Goal: Task Accomplishment & Management: Use online tool/utility

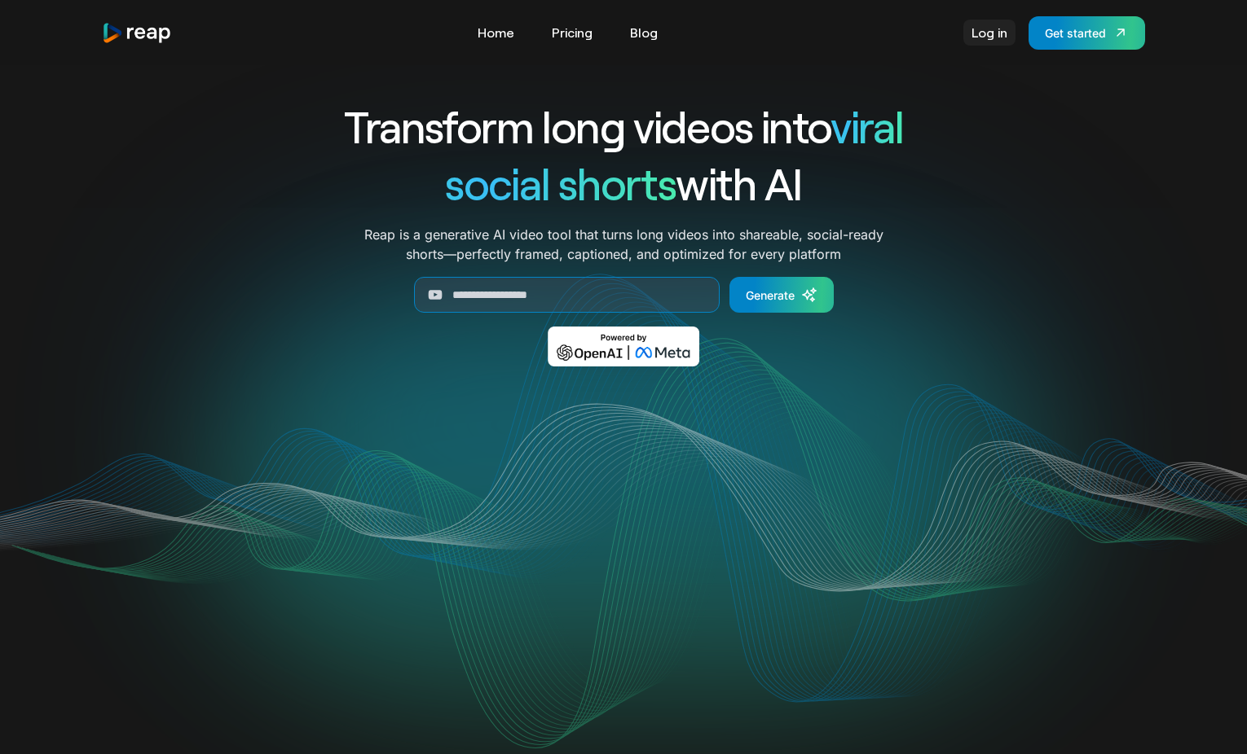
click at [972, 31] on link "Log in" at bounding box center [989, 33] width 52 height 26
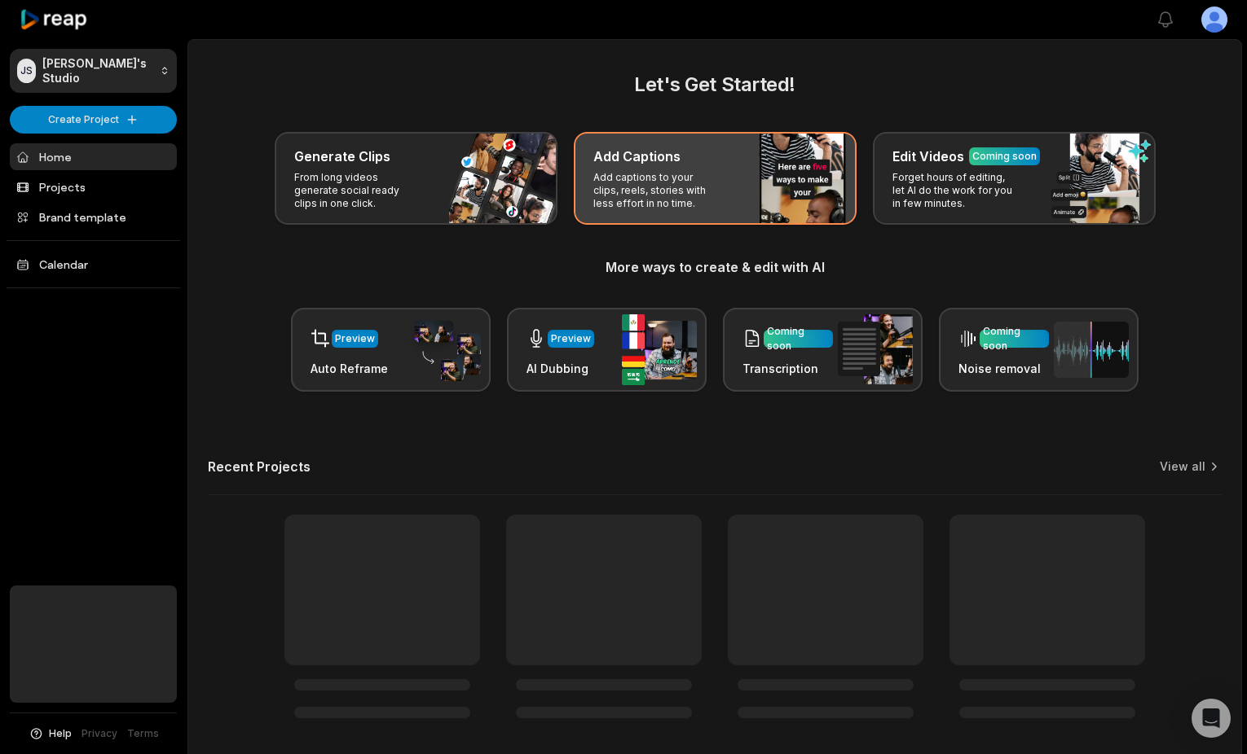
click at [643, 217] on div "Add Captions Add captions to your clips, reels, stories with less effort in no …" at bounding box center [715, 178] width 283 height 93
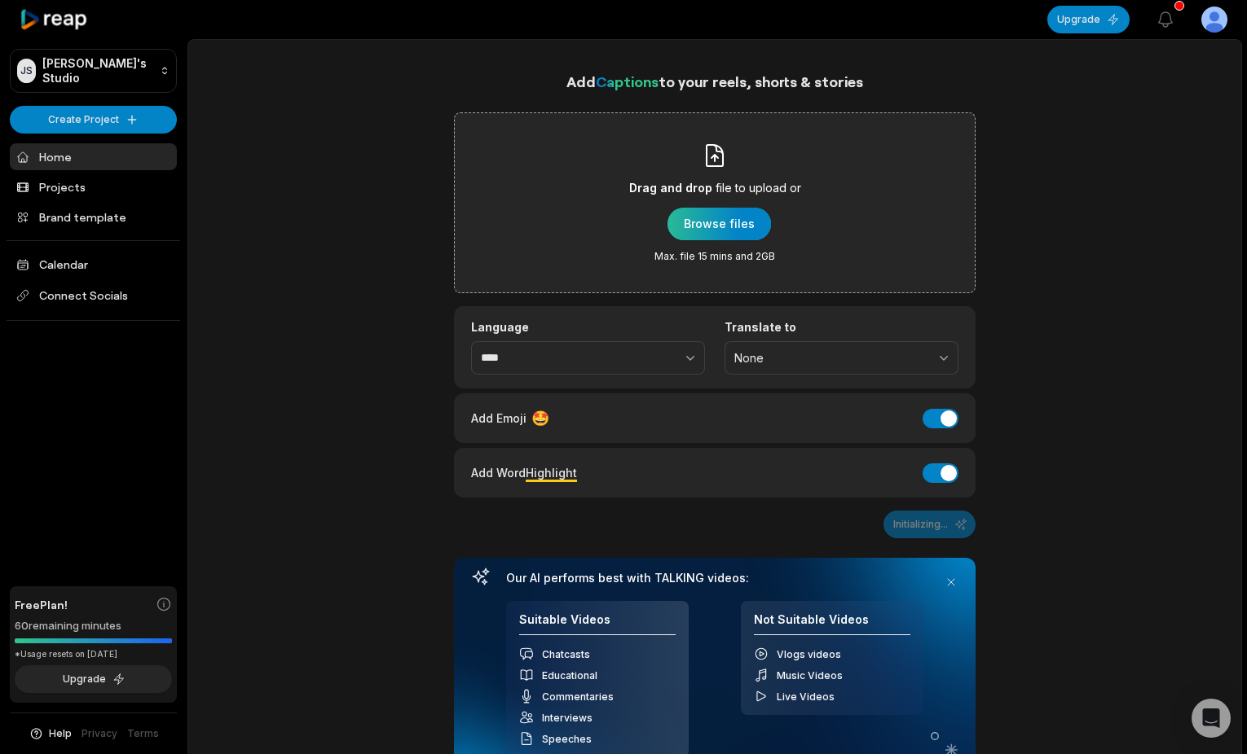
click at [750, 223] on div "button" at bounding box center [718, 224] width 103 height 33
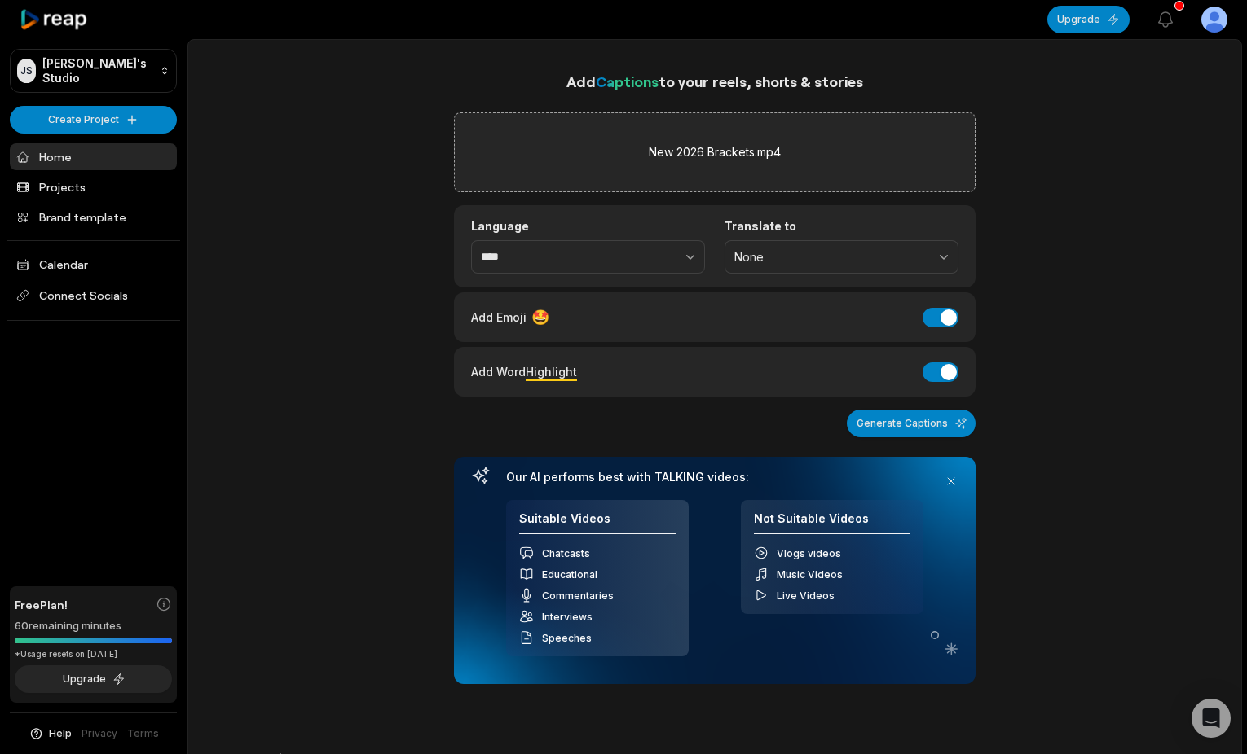
click at [1221, 20] on html "[PERSON_NAME] Studio Create Project Home Projects Brand template Calendar Conne…" at bounding box center [623, 377] width 1247 height 754
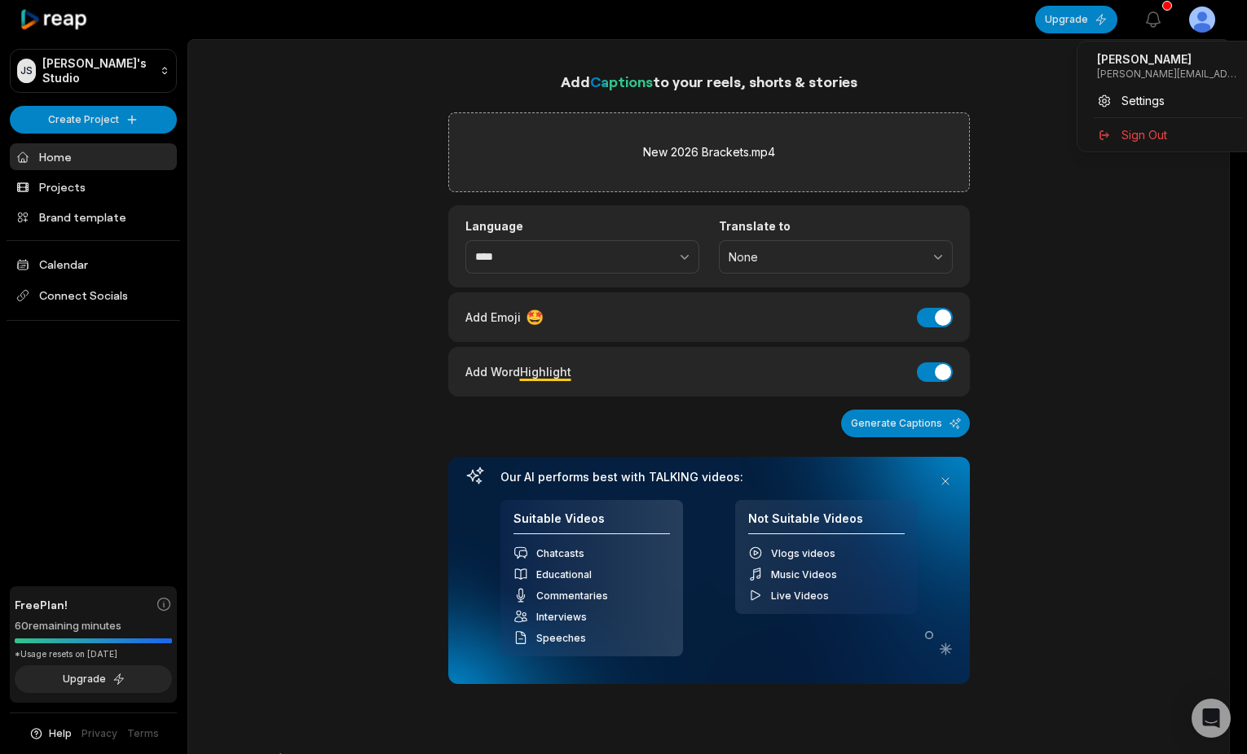
click at [1221, 20] on html "JS James's Studio Create Project Home Projects Brand template Calendar Connect …" at bounding box center [623, 377] width 1247 height 754
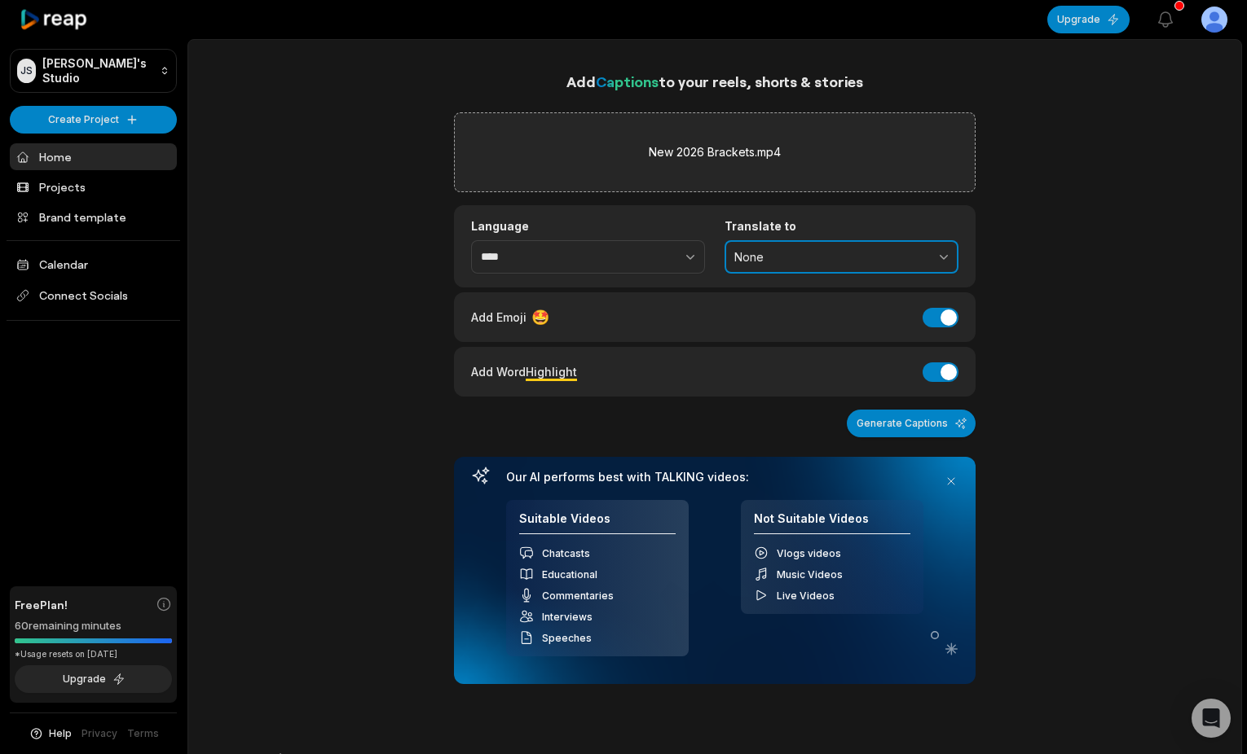
click at [754, 257] on span "None" at bounding box center [829, 257] width 191 height 15
click at [747, 257] on span "None" at bounding box center [829, 257] width 191 height 15
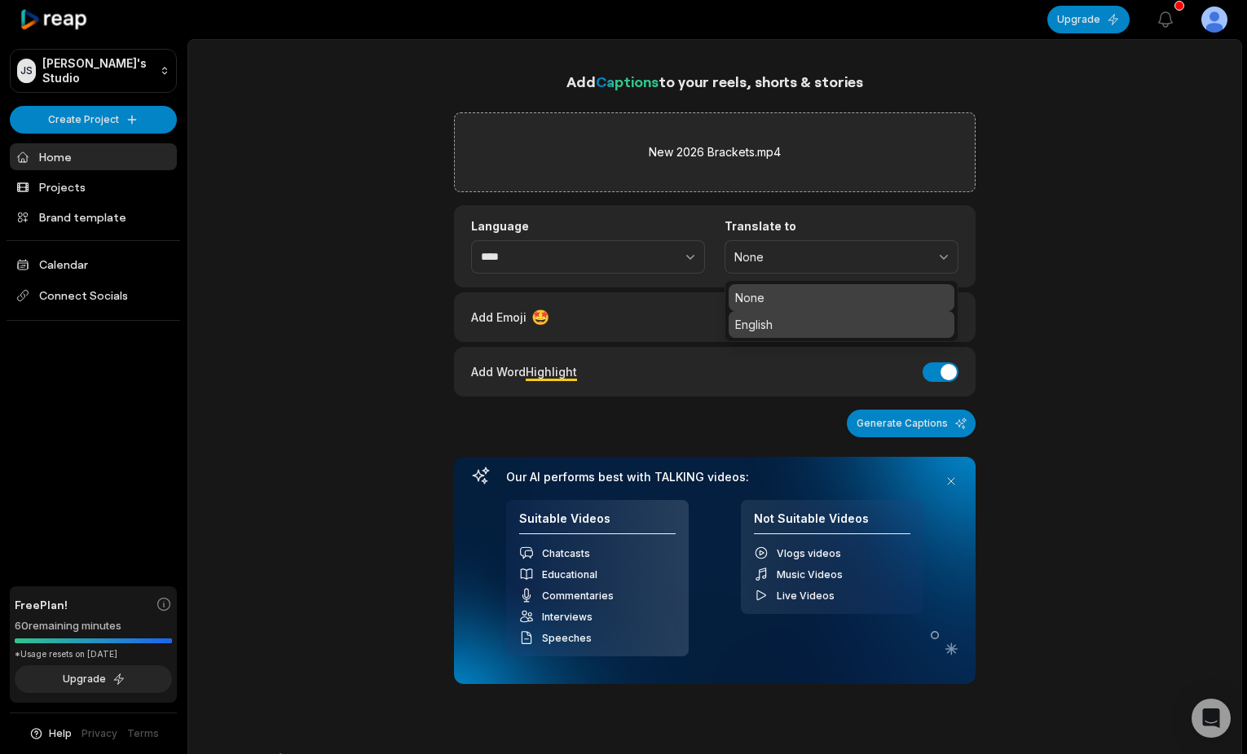
click at [743, 327] on p "English" at bounding box center [841, 324] width 213 height 17
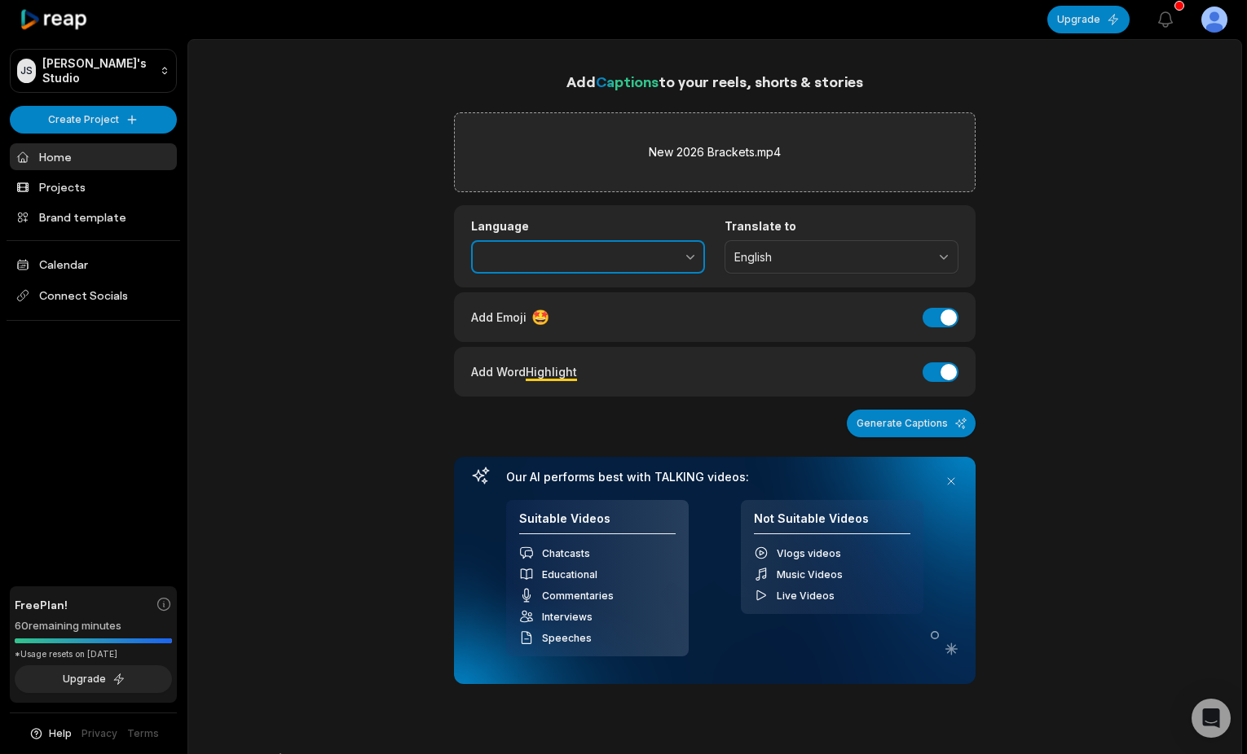
click at [679, 267] on button "button" at bounding box center [655, 257] width 100 height 34
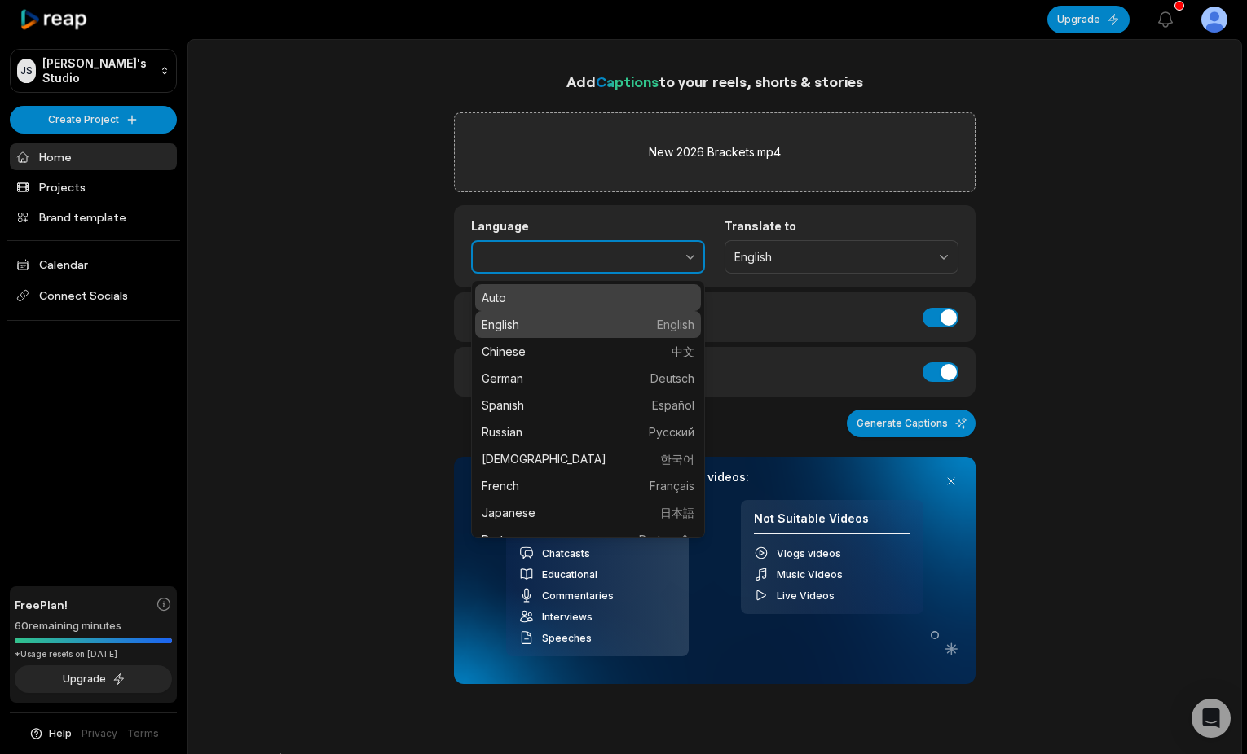
type input "*******"
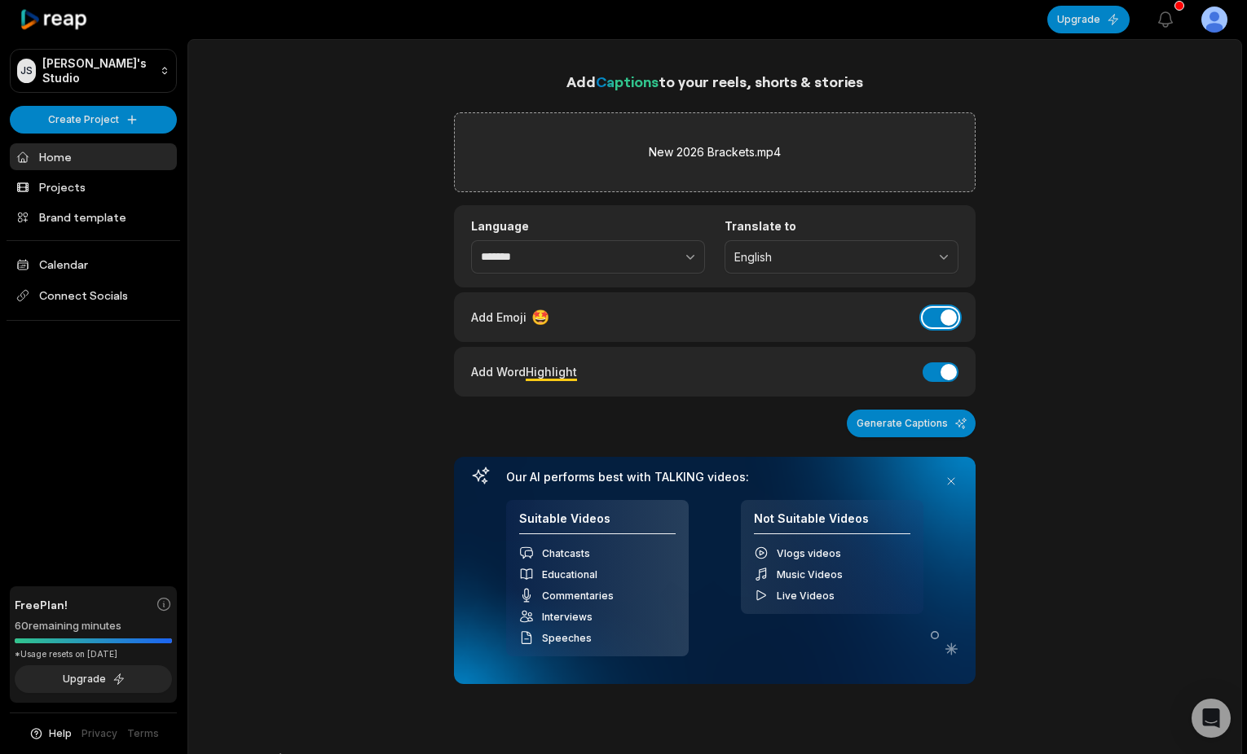
click at [938, 318] on button "Add Emoji" at bounding box center [940, 318] width 36 height 20
click at [935, 425] on button "Generate Captions" at bounding box center [910, 424] width 129 height 28
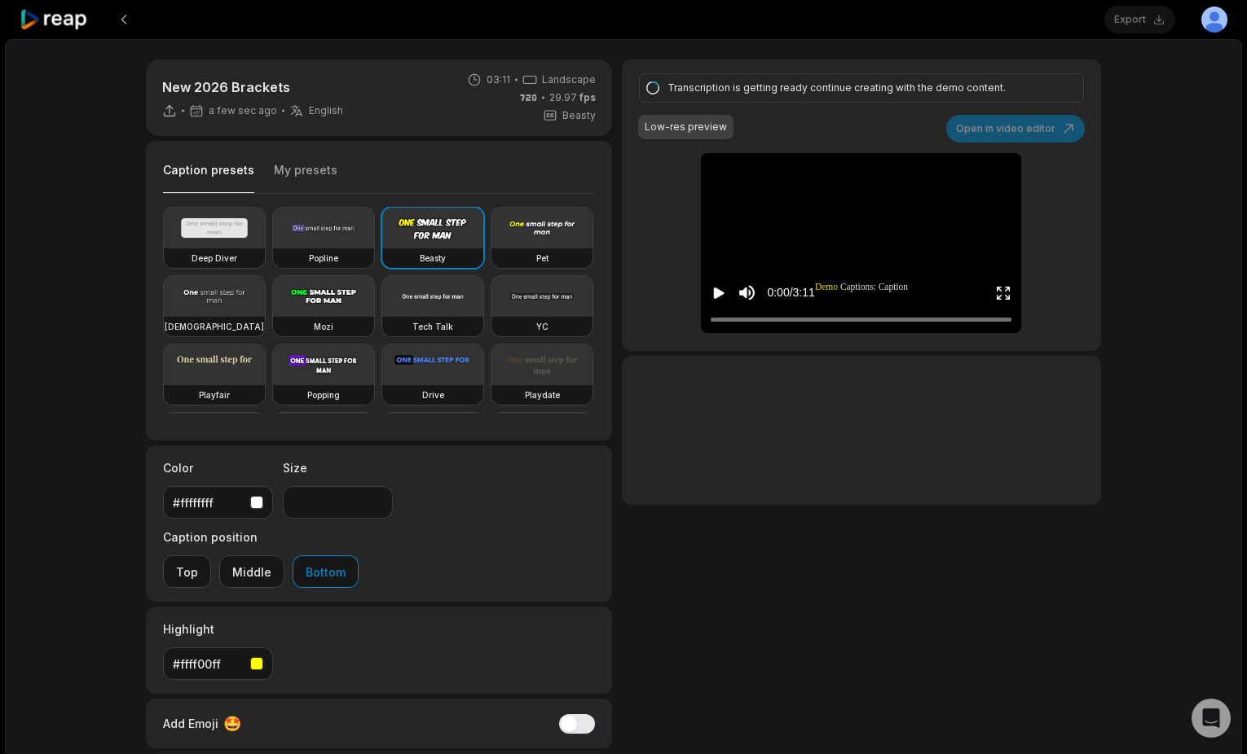
click at [310, 240] on video at bounding box center [323, 228] width 101 height 41
click at [491, 248] on video at bounding box center [541, 228] width 101 height 41
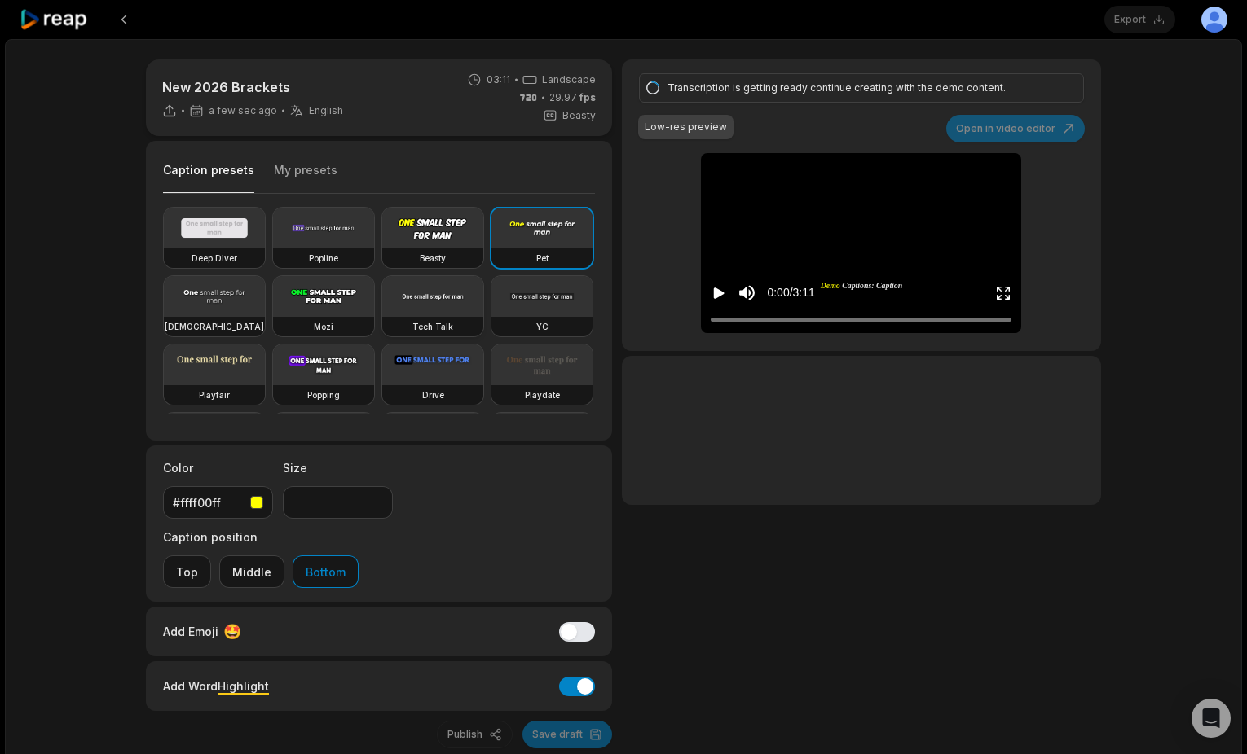
click at [382, 317] on video at bounding box center [432, 296] width 101 height 41
click at [491, 317] on video at bounding box center [541, 296] width 101 height 41
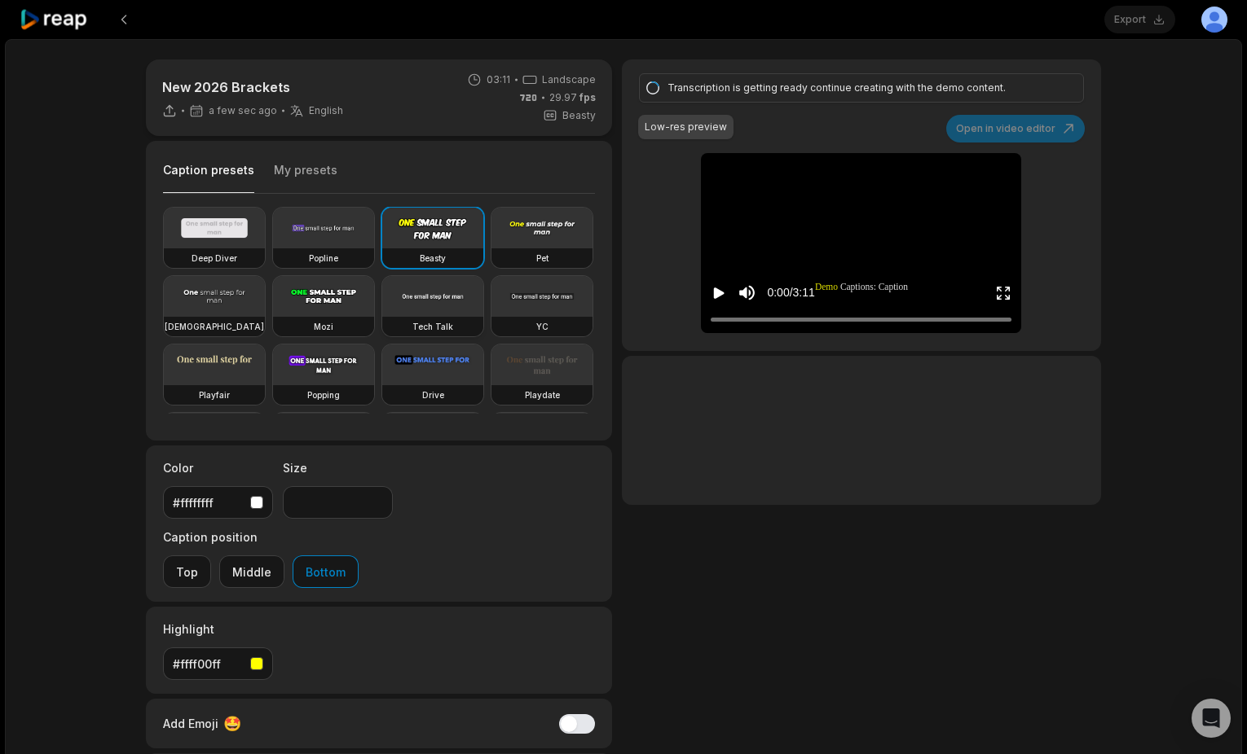
click at [382, 317] on video at bounding box center [432, 296] width 101 height 41
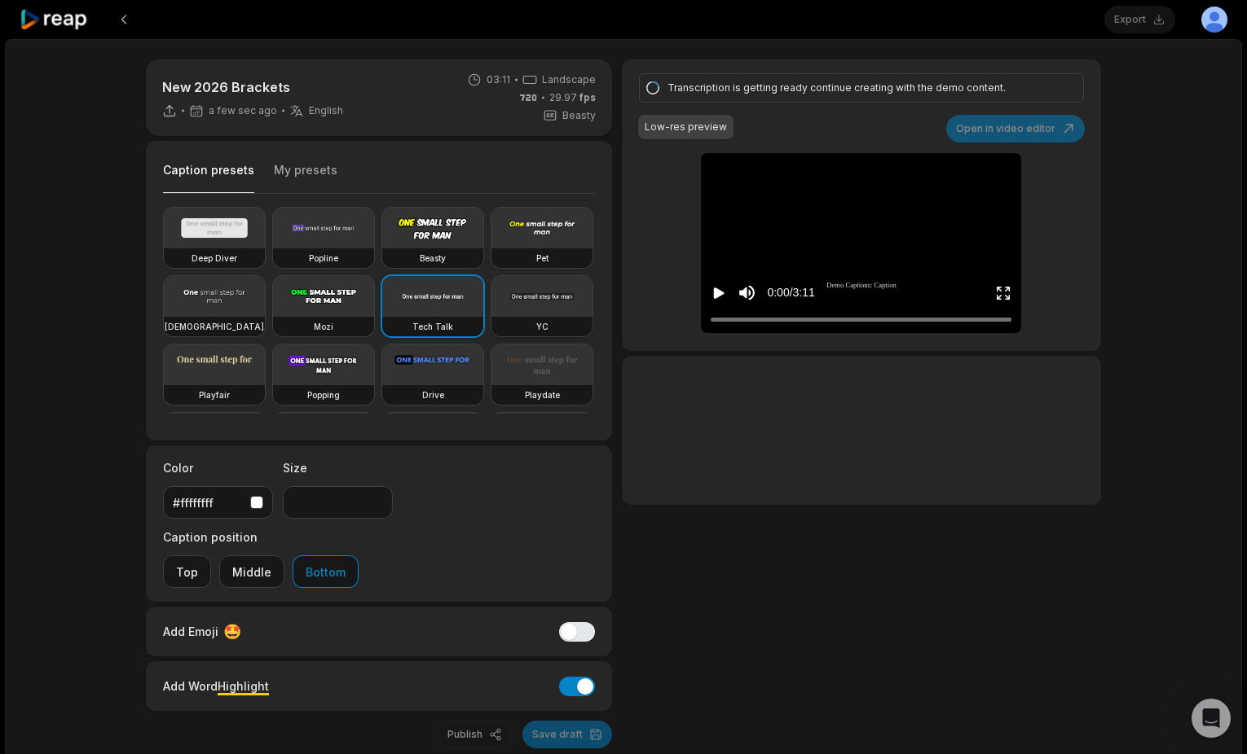
click at [491, 317] on video at bounding box center [541, 296] width 101 height 41
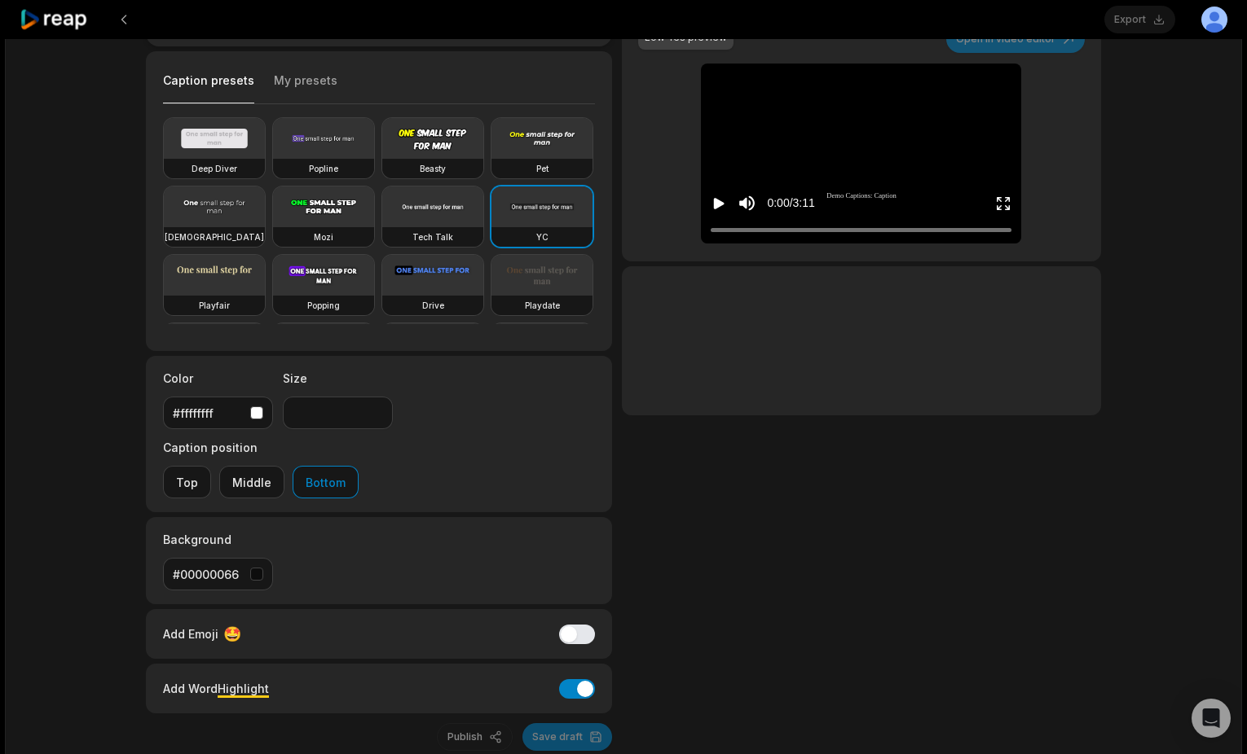
scroll to position [107, 0]
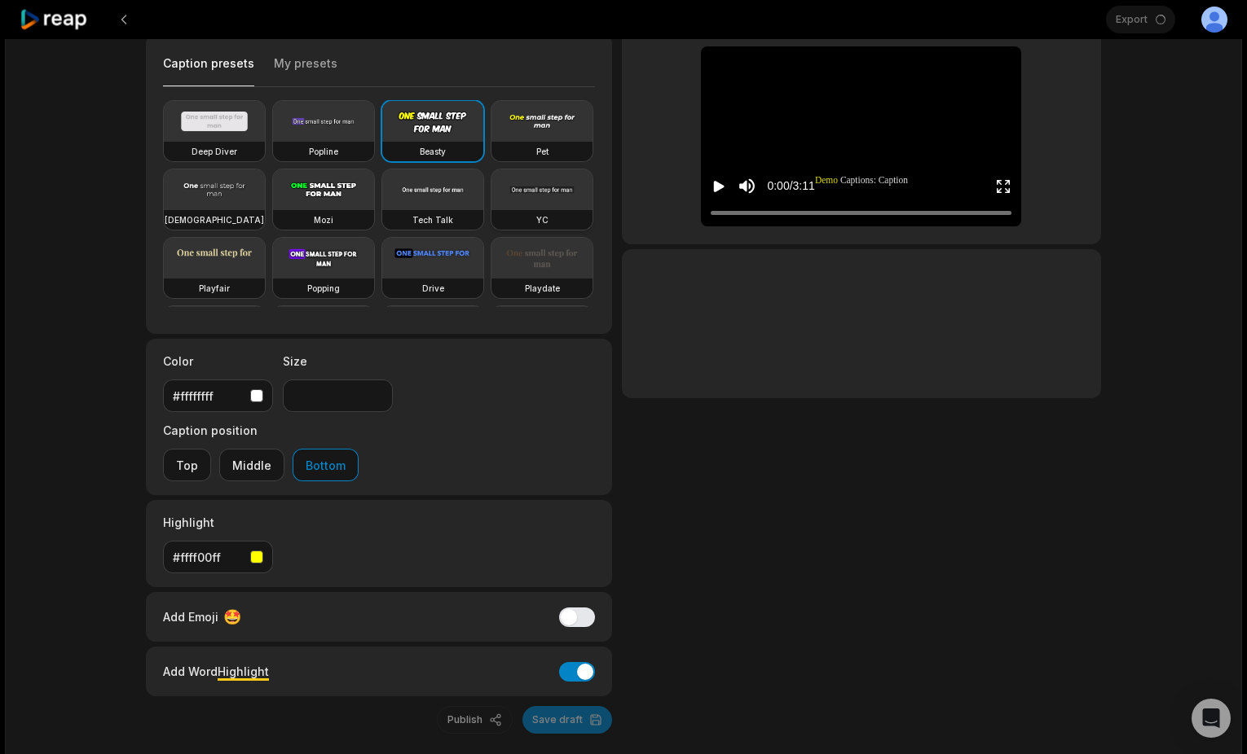
click at [491, 210] on video at bounding box center [541, 189] width 101 height 41
click at [382, 210] on video at bounding box center [432, 189] width 101 height 41
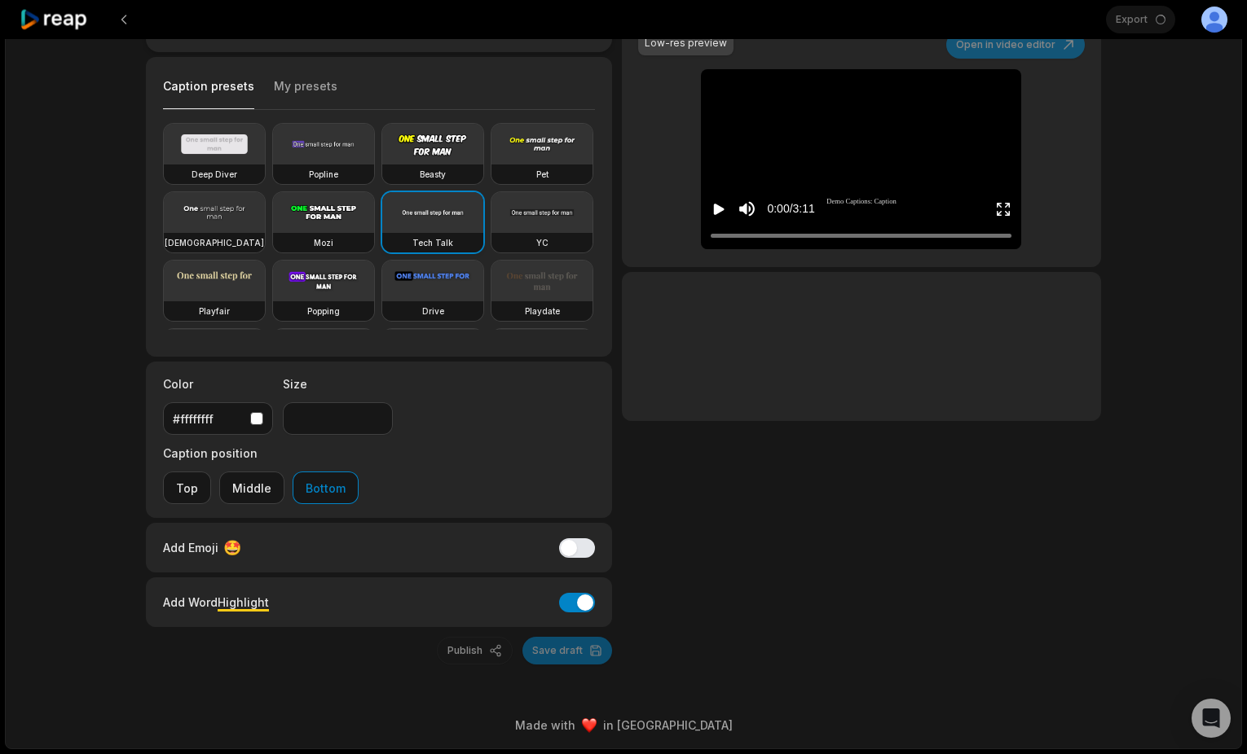
scroll to position [15, 0]
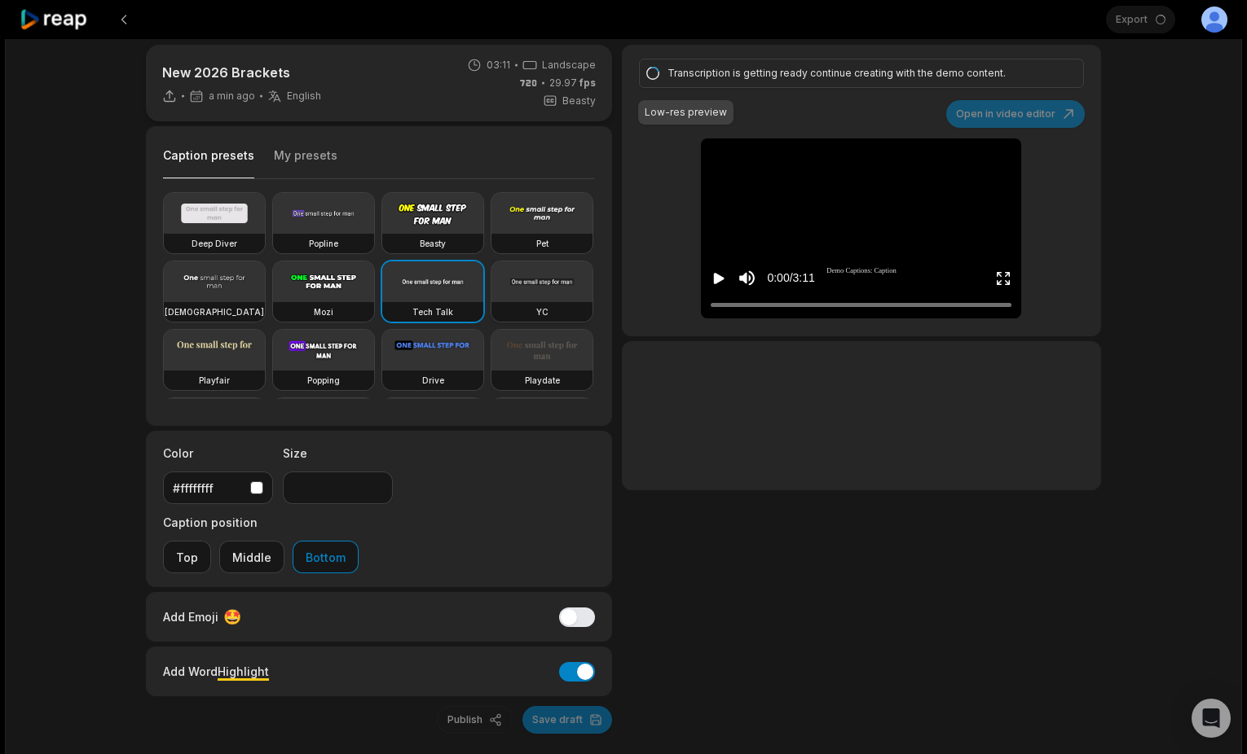
click at [491, 302] on video at bounding box center [541, 282] width 101 height 41
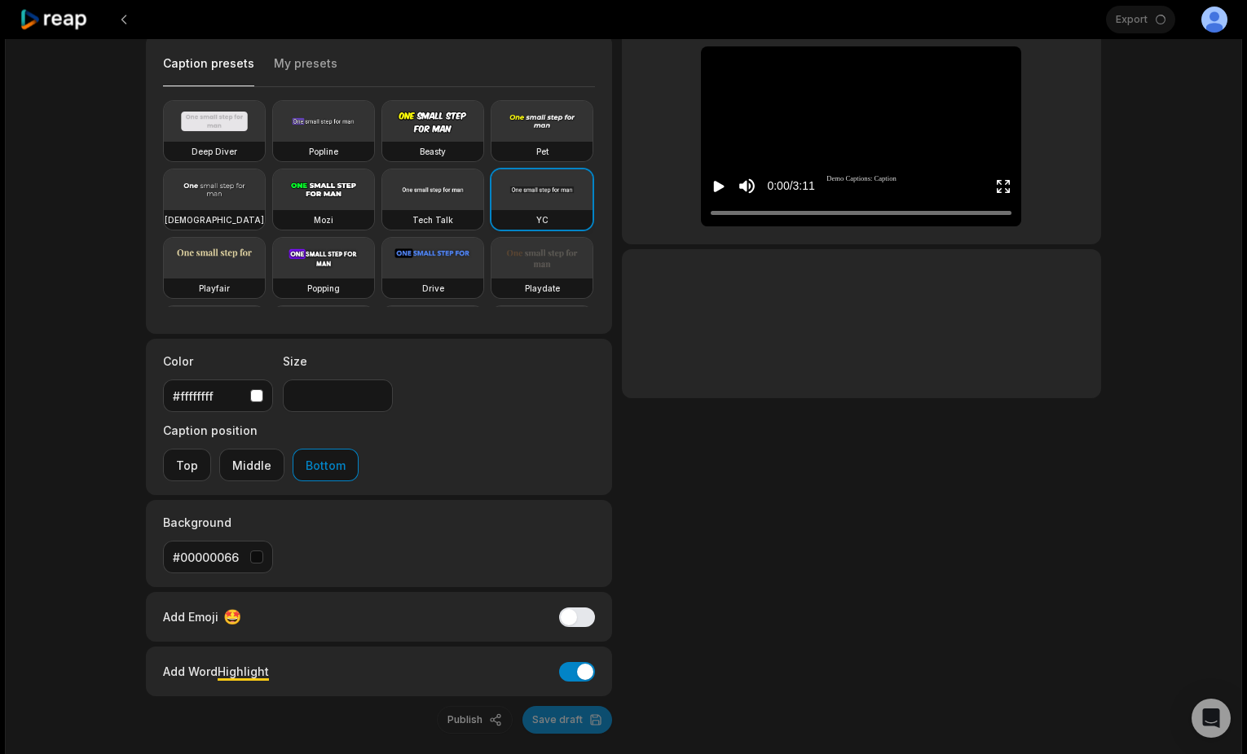
click at [491, 210] on video at bounding box center [541, 189] width 101 height 41
click at [376, 393] on input "**" at bounding box center [338, 396] width 110 height 33
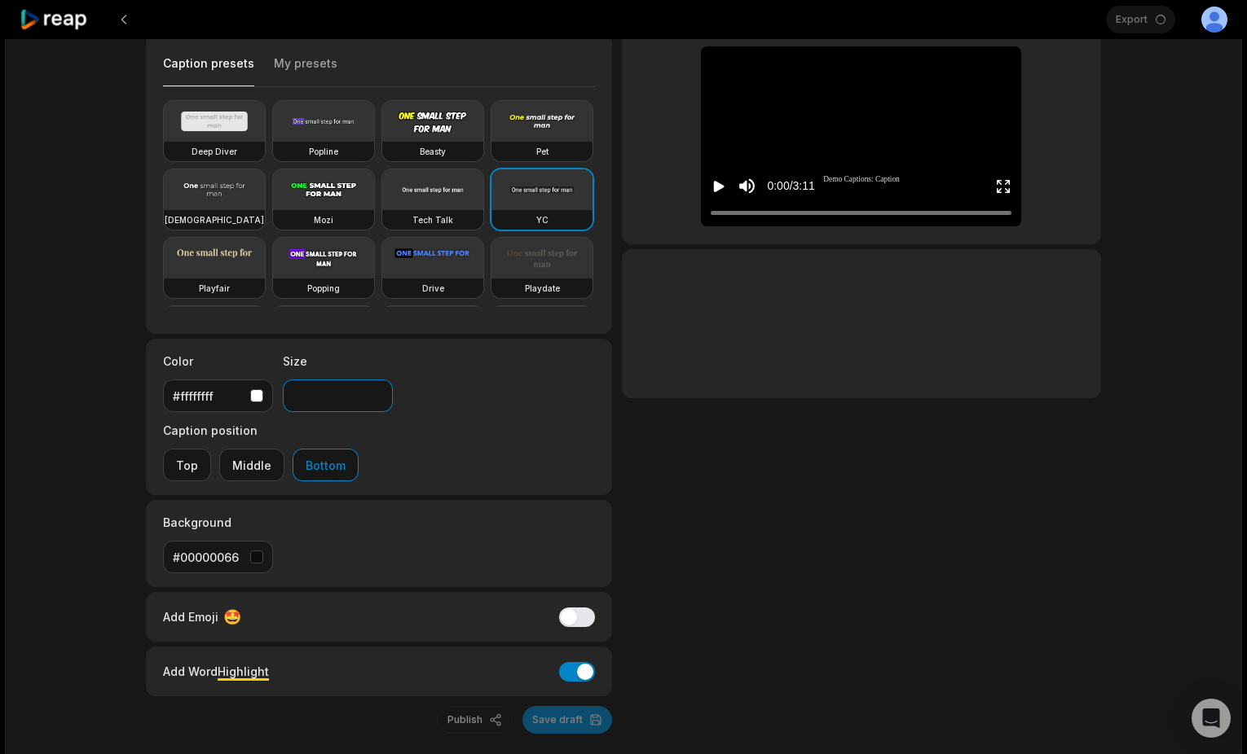
click at [376, 393] on input "**" at bounding box center [338, 396] width 110 height 33
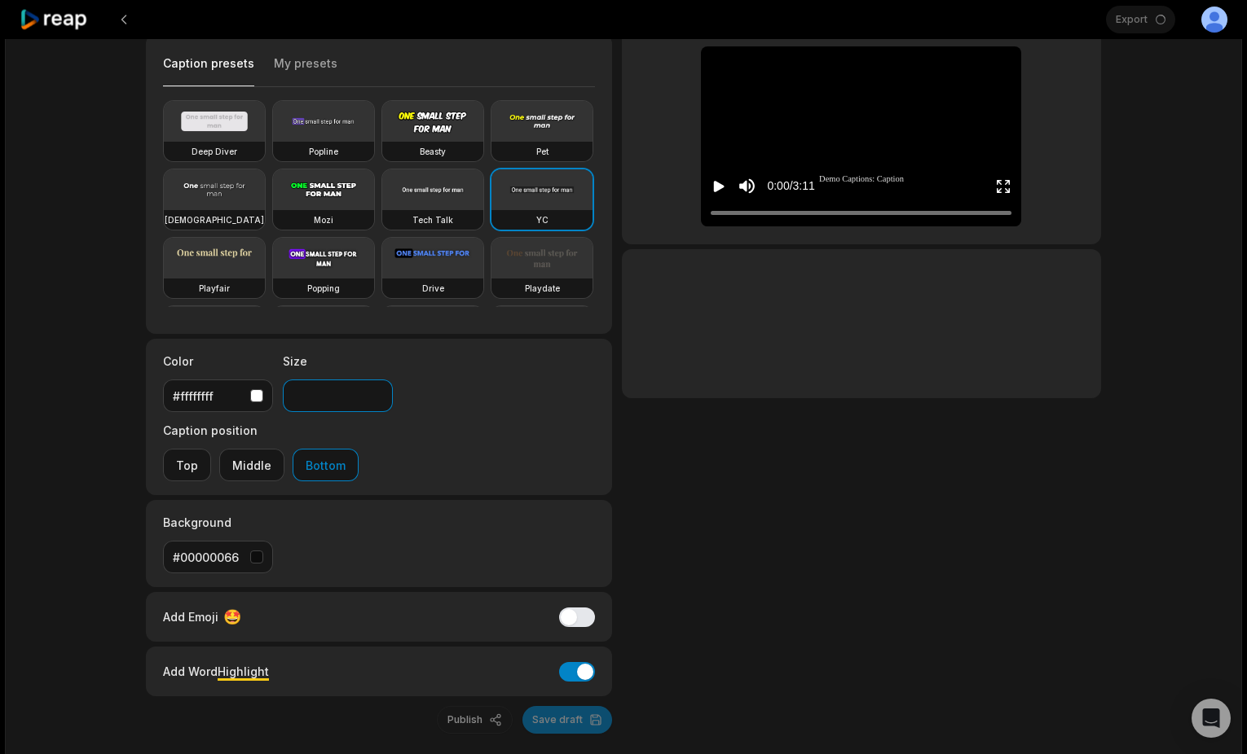
click at [376, 393] on input "**" at bounding box center [338, 396] width 110 height 33
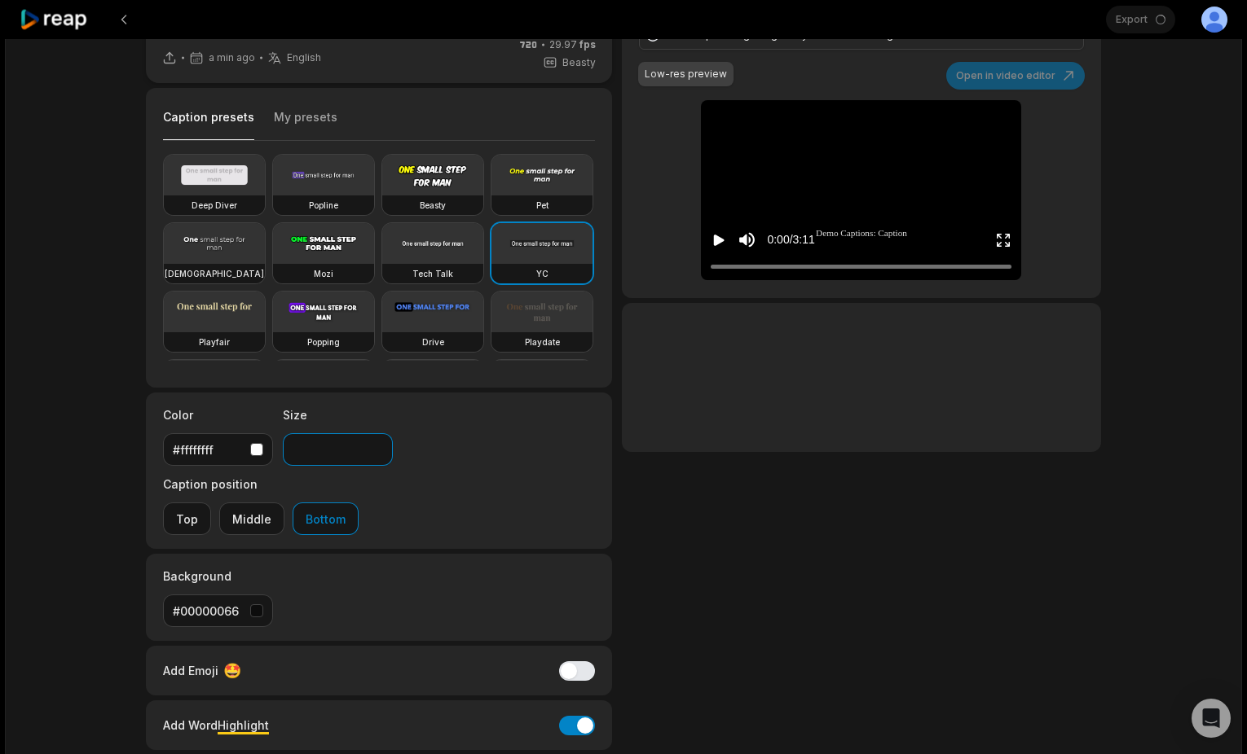
scroll to position [0, 0]
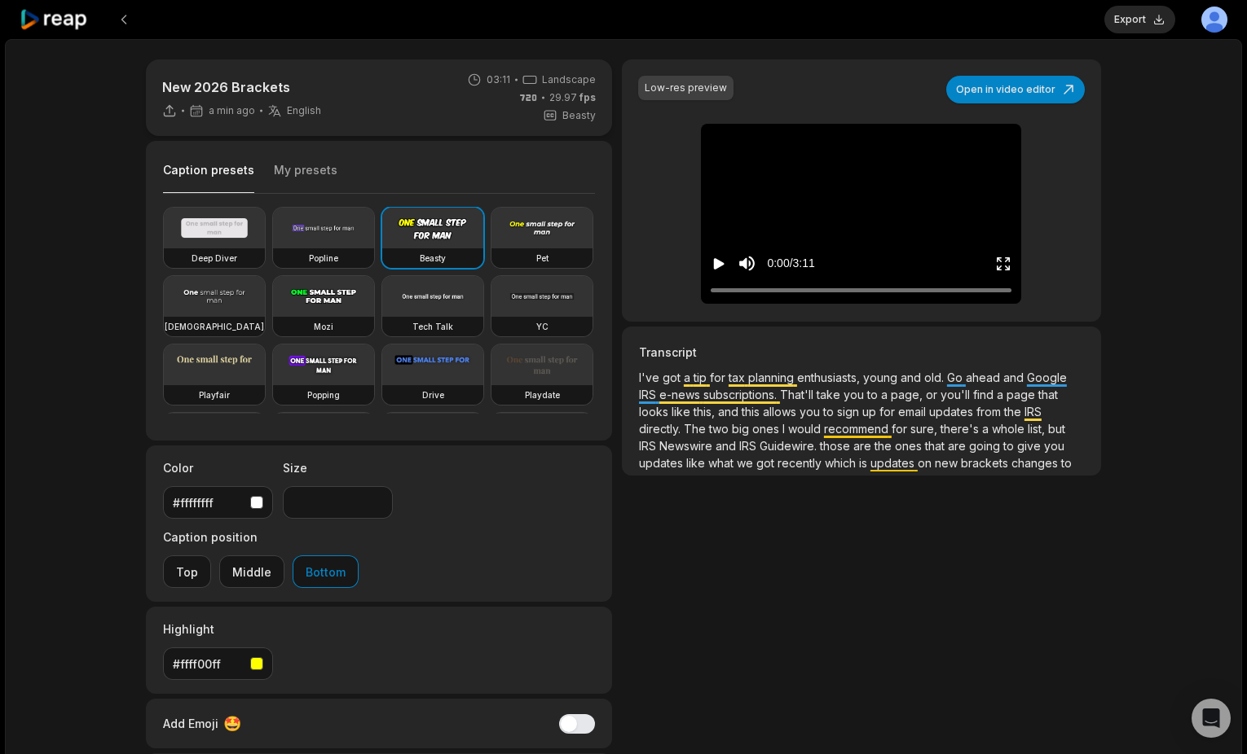
click at [710, 93] on div "Low-res preview" at bounding box center [685, 88] width 82 height 15
click at [727, 88] on div "Low-res preview" at bounding box center [685, 88] width 95 height 24
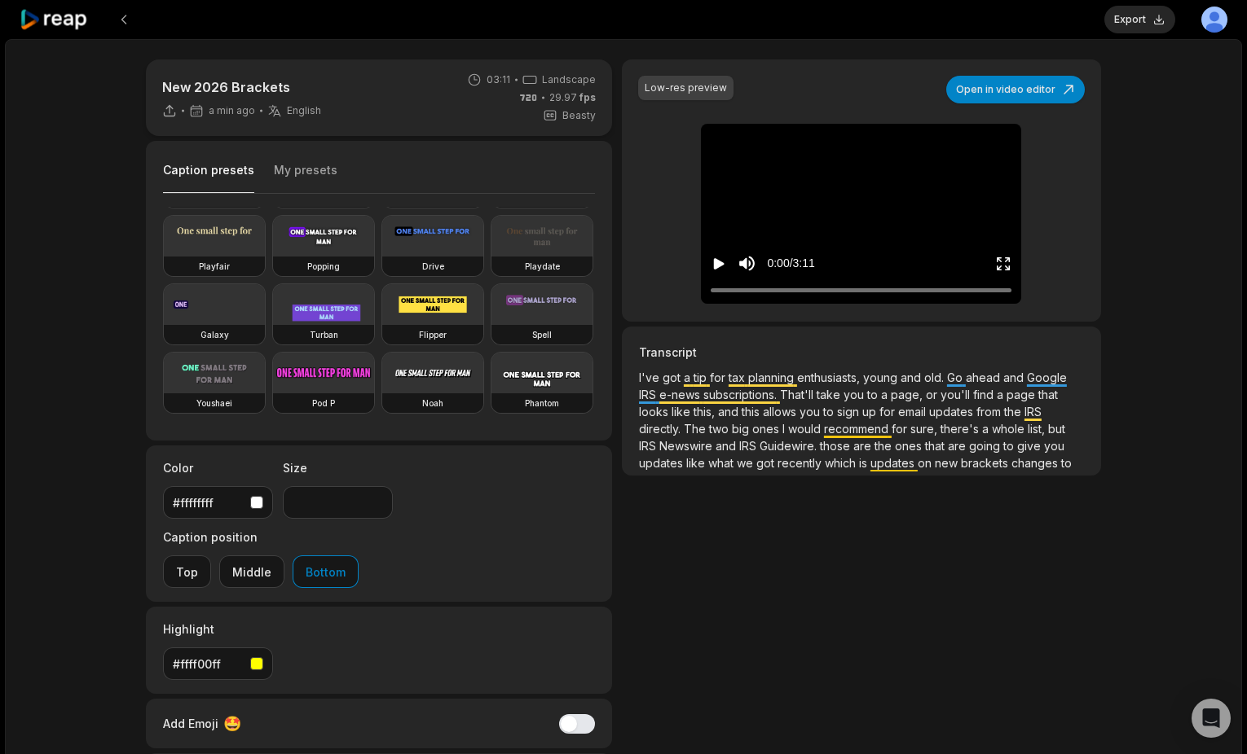
click at [171, 116] on icon at bounding box center [169, 114] width 11 height 4
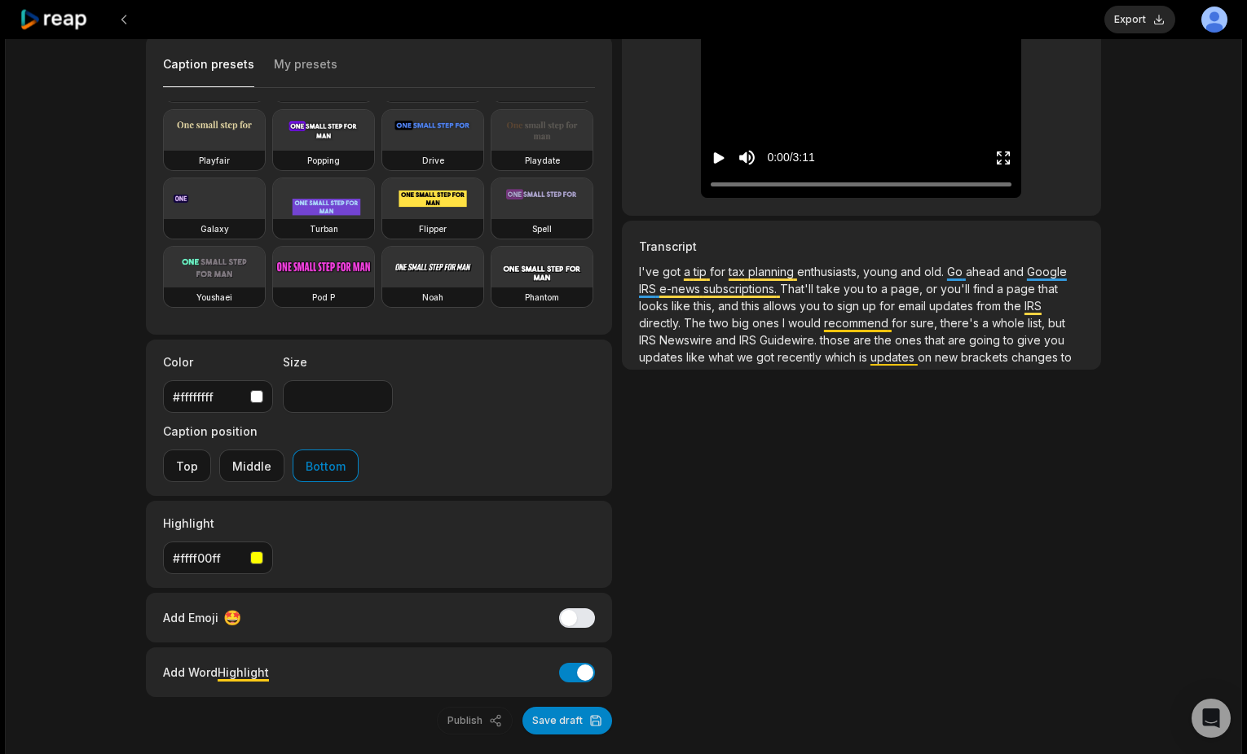
scroll to position [107, 0]
click at [719, 156] on icon "Play video" at bounding box center [719, 157] width 11 height 11
click at [715, 160] on icon "Pause video" at bounding box center [716, 157] width 2 height 11
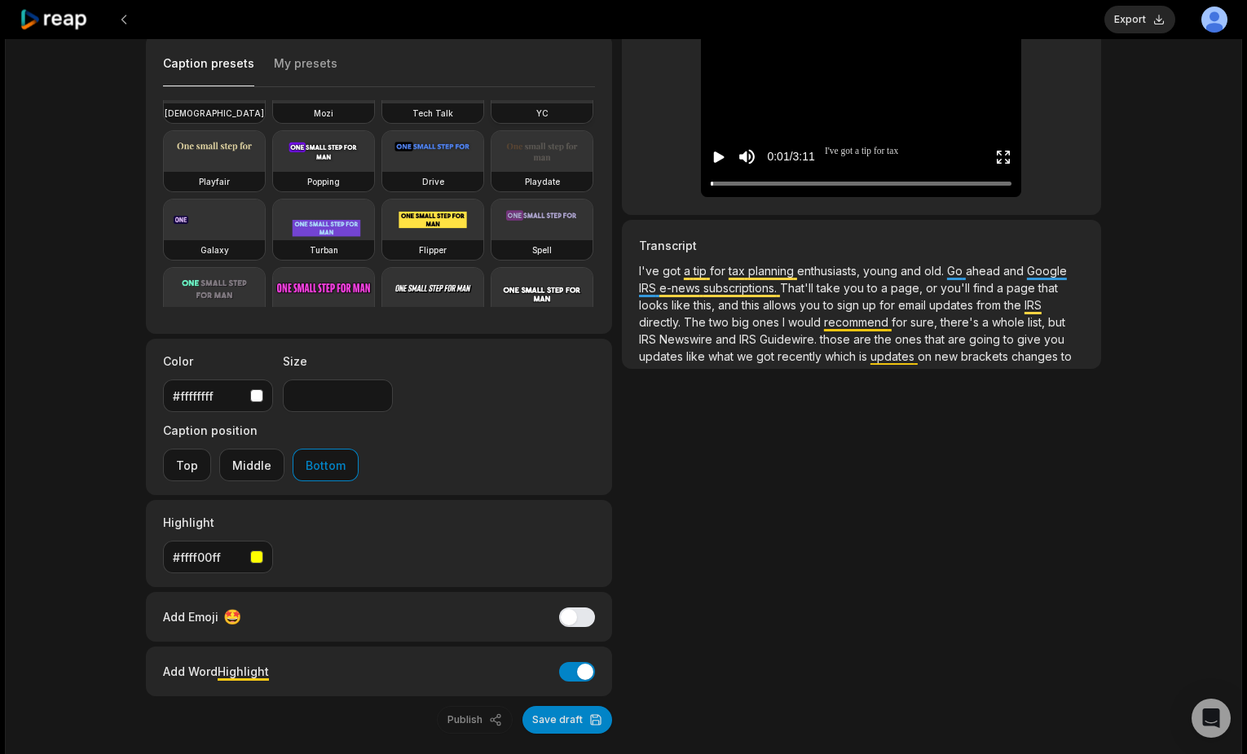
click at [491, 103] on video at bounding box center [541, 83] width 101 height 41
click at [382, 103] on video at bounding box center [432, 83] width 101 height 41
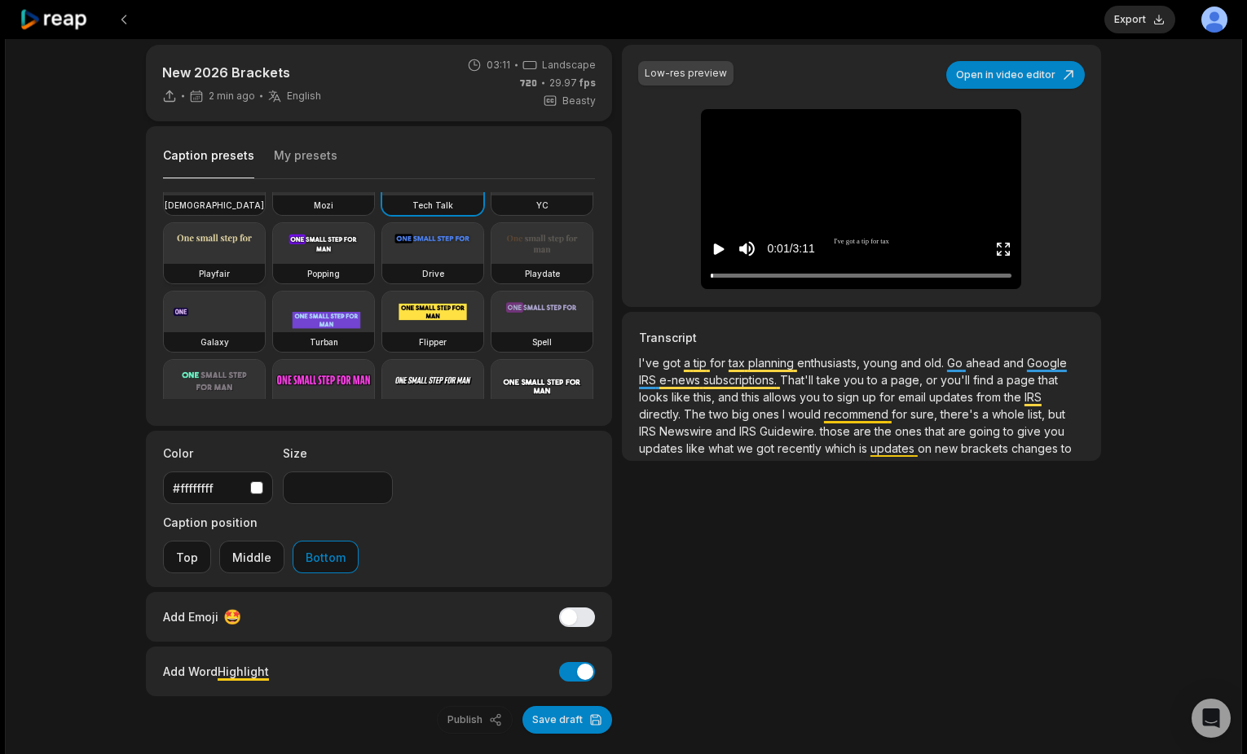
click at [265, 239] on video at bounding box center [214, 243] width 101 height 41
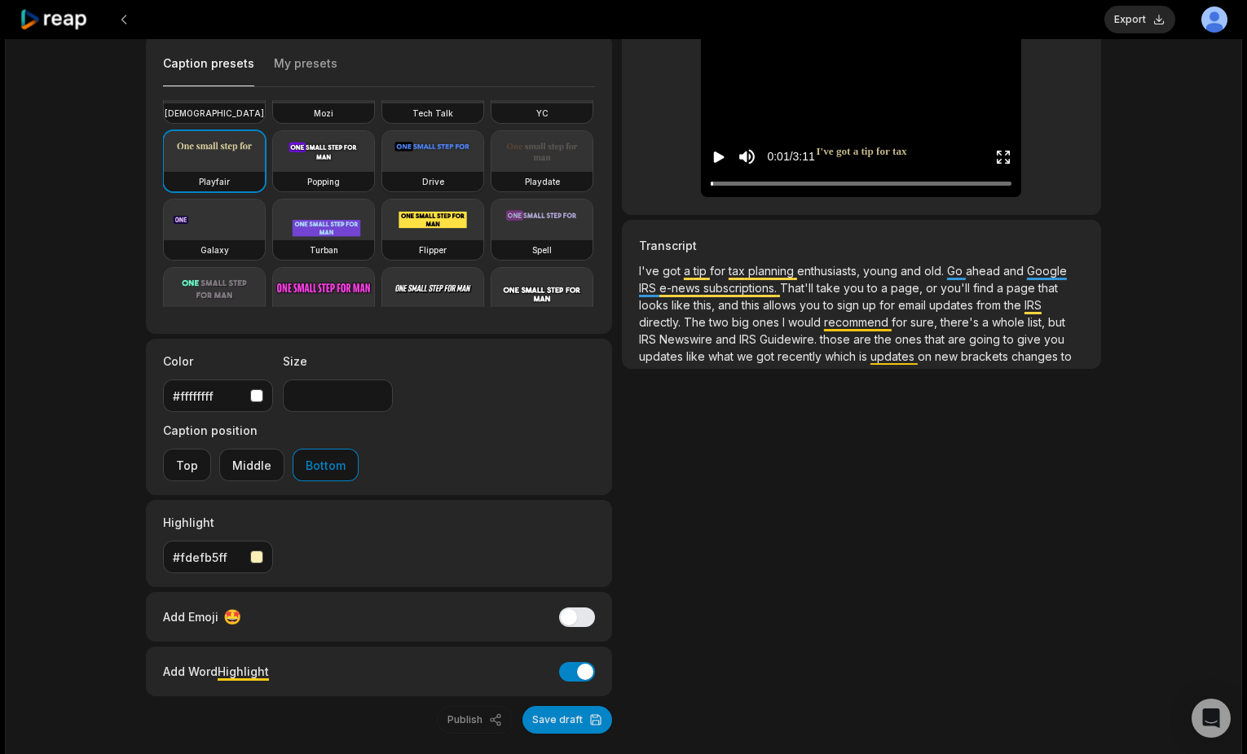
click at [382, 172] on video at bounding box center [432, 151] width 101 height 41
click at [491, 172] on video at bounding box center [541, 151] width 101 height 41
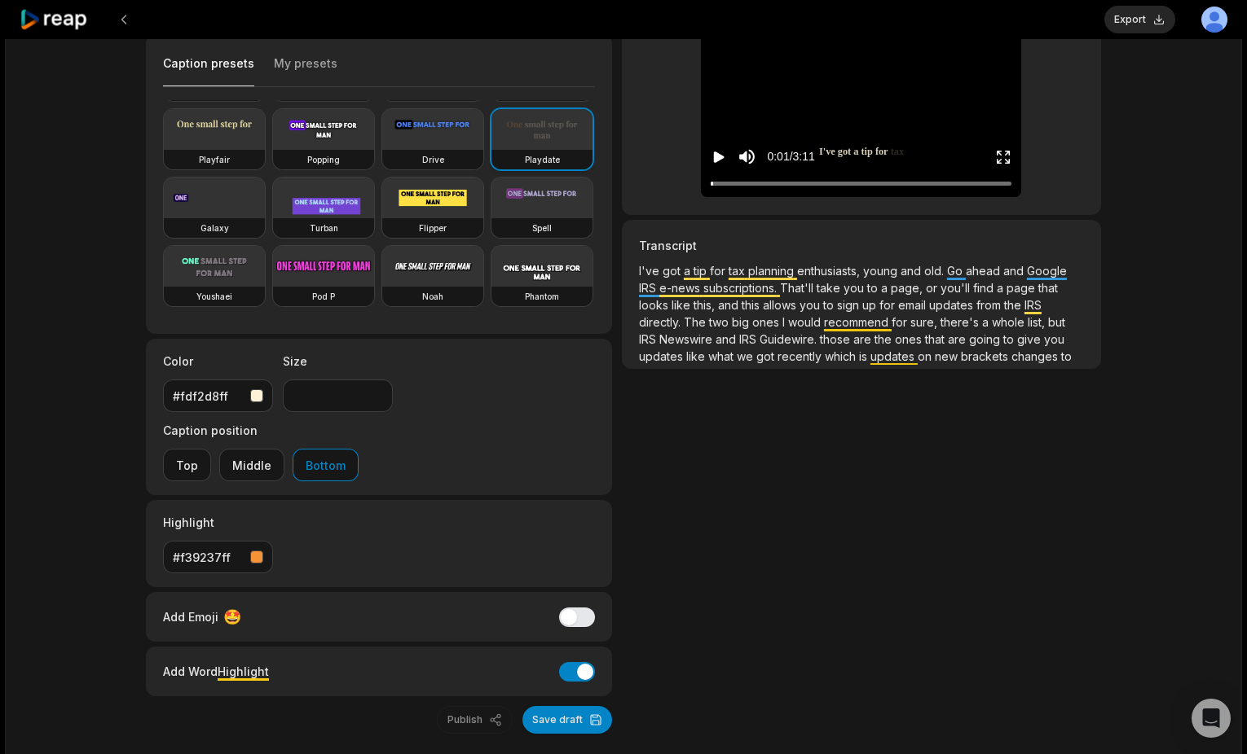
scroll to position [263, 0]
click at [491, 287] on video at bounding box center [541, 266] width 101 height 41
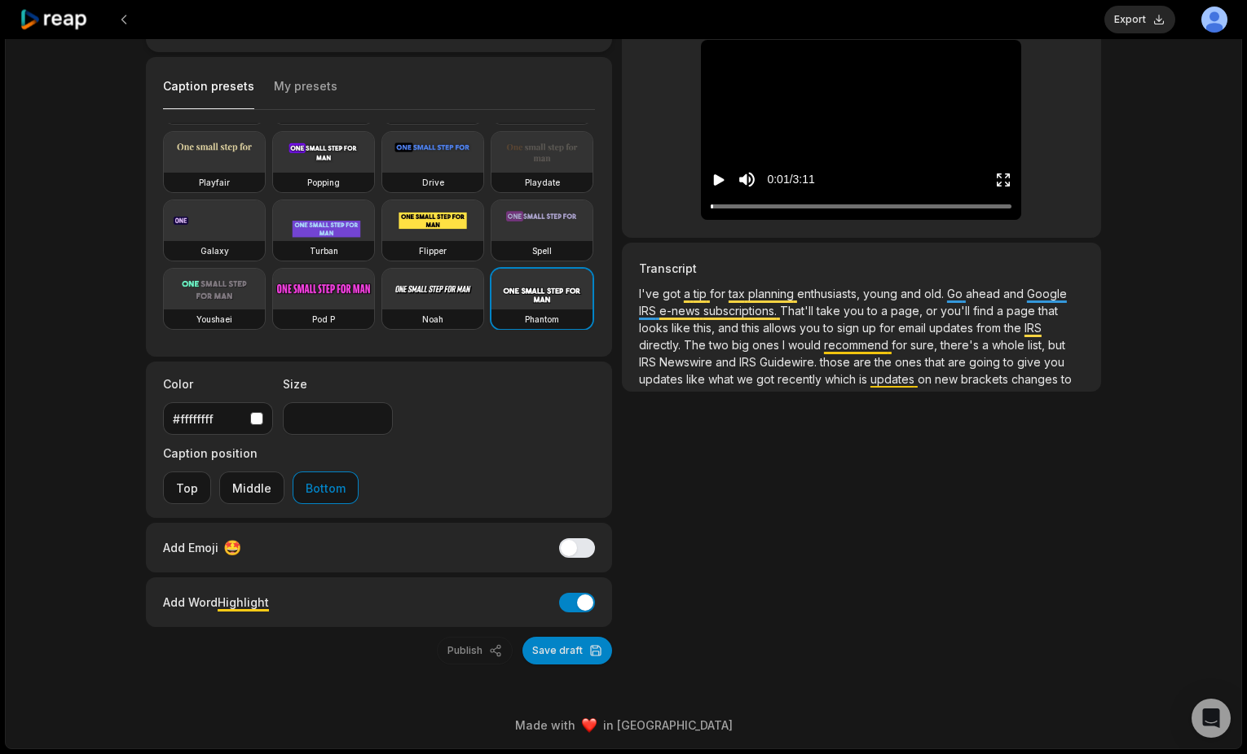
scroll to position [15, 0]
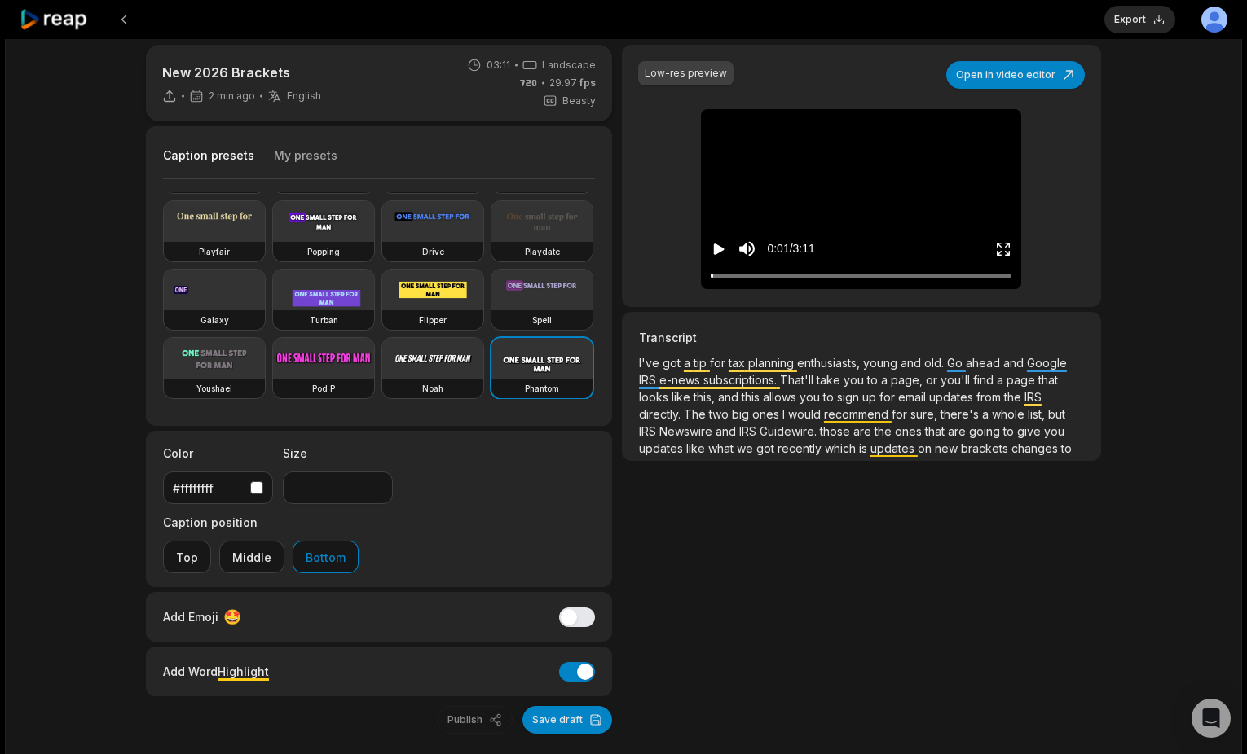
click at [491, 355] on video at bounding box center [541, 358] width 101 height 41
click at [382, 242] on video at bounding box center [432, 221] width 101 height 41
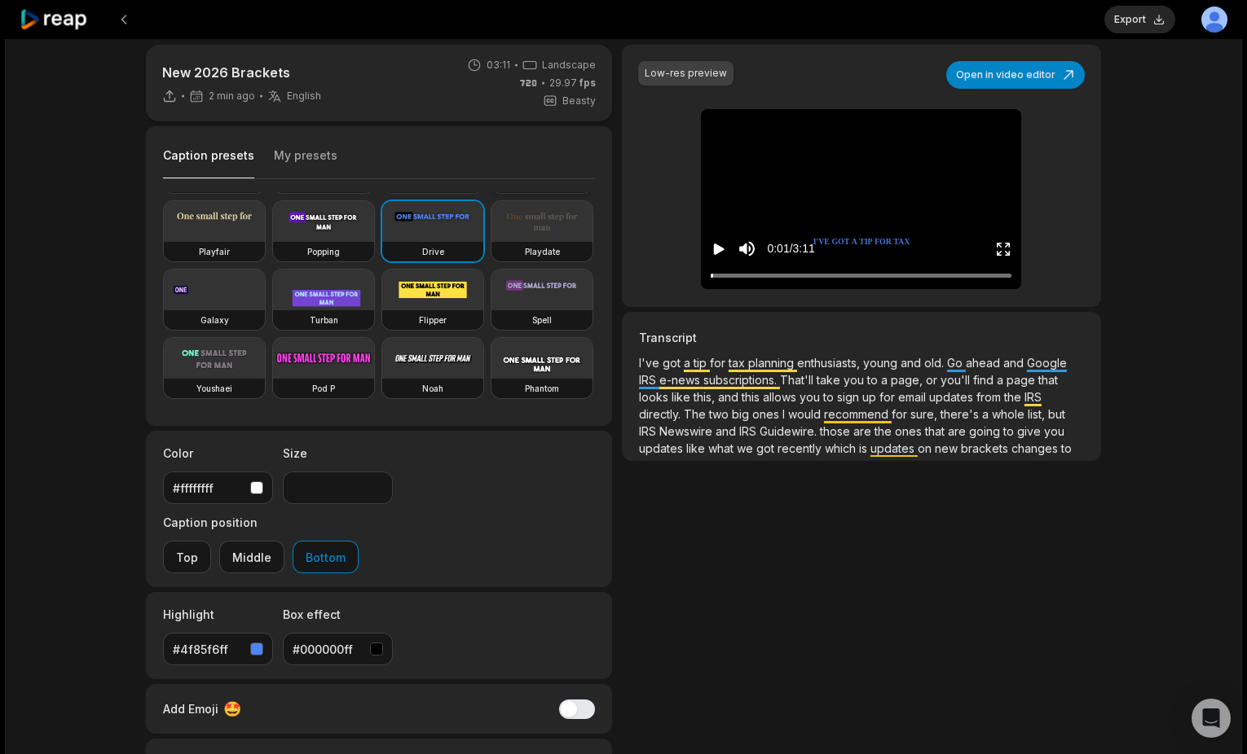
click at [491, 174] on video at bounding box center [541, 153] width 101 height 41
type input "**"
click at [382, 174] on video at bounding box center [432, 153] width 101 height 41
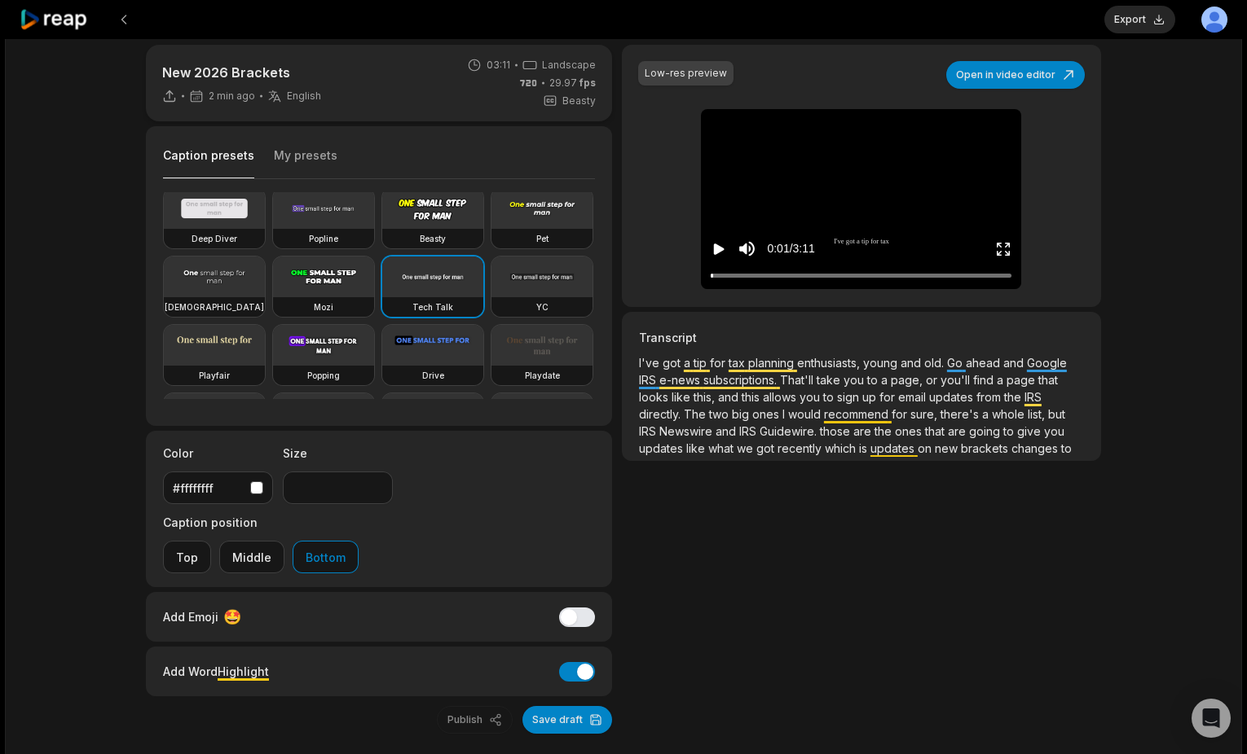
scroll to position [0, 0]
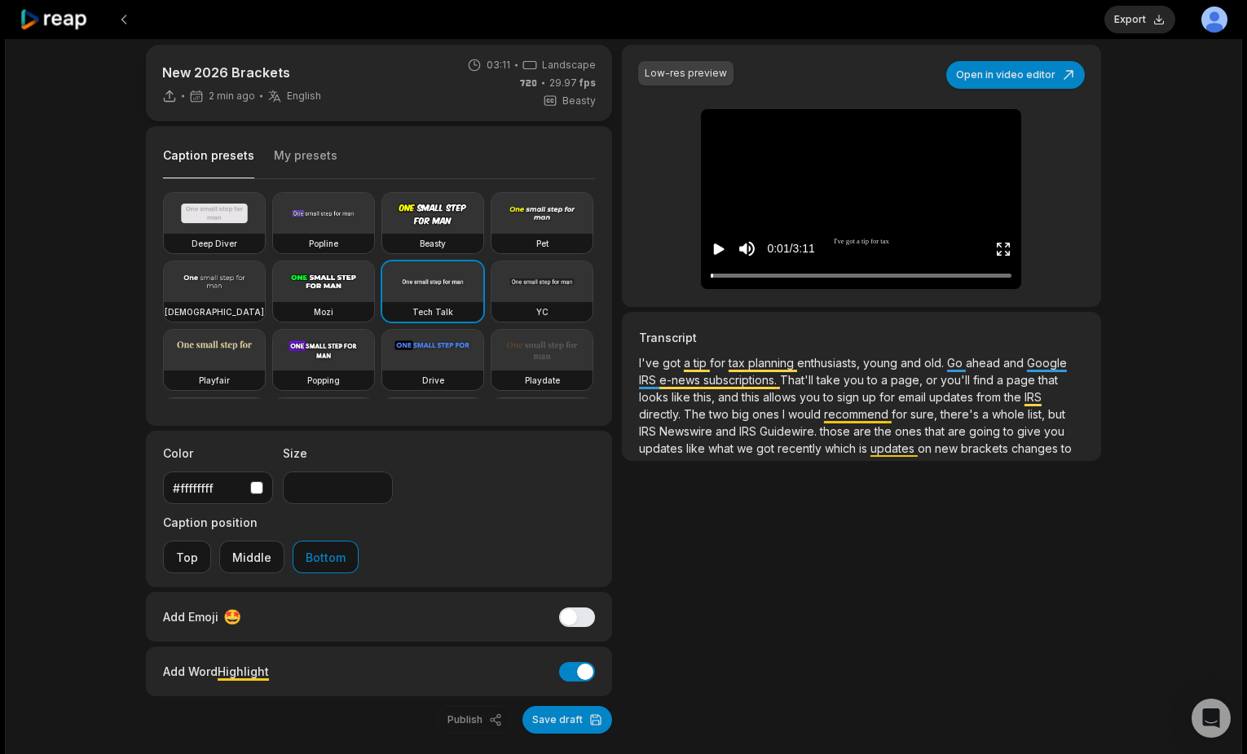
click at [358, 223] on video at bounding box center [323, 213] width 101 height 41
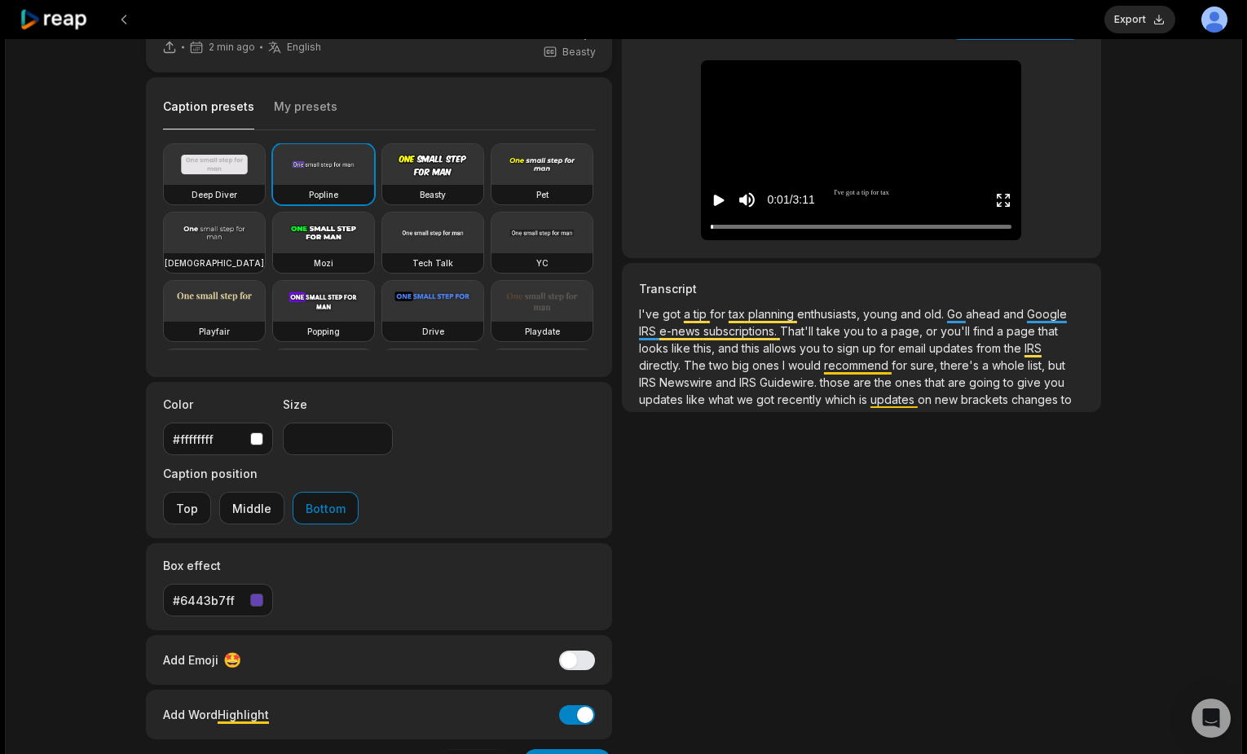
scroll to position [70, 0]
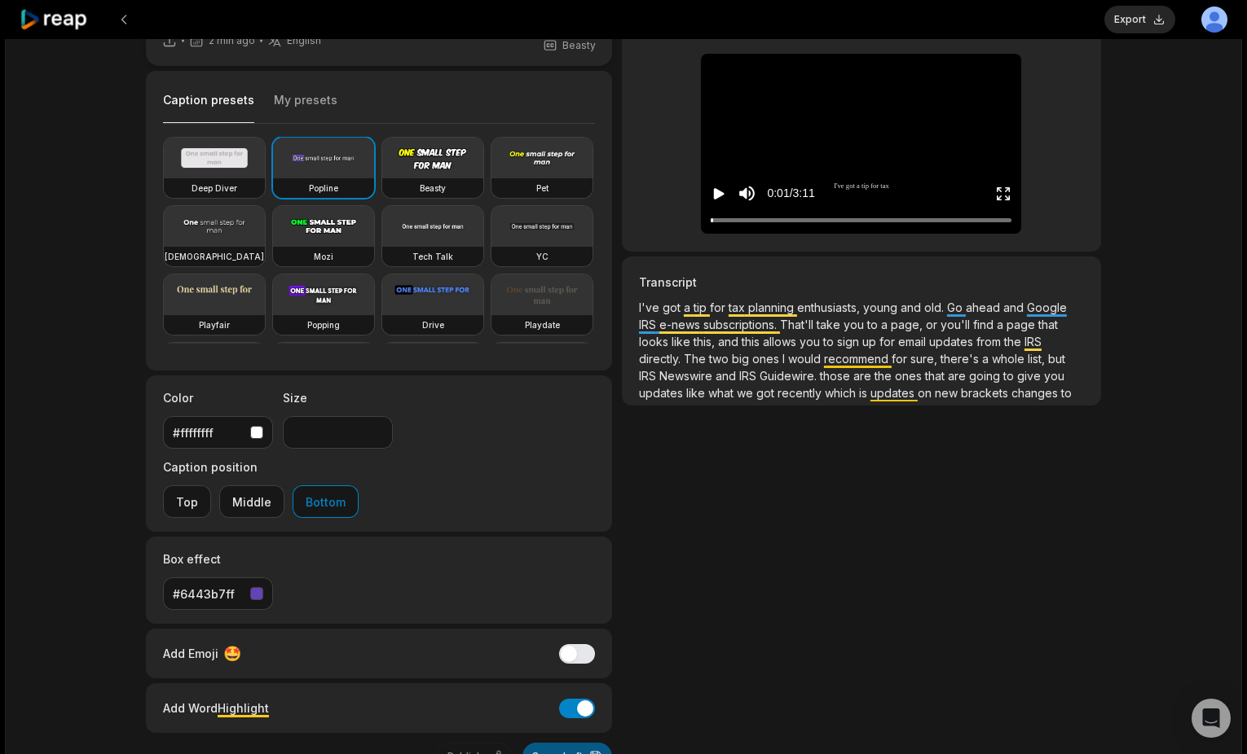
click at [553, 743] on button "Save draft" at bounding box center [567, 757] width 90 height 28
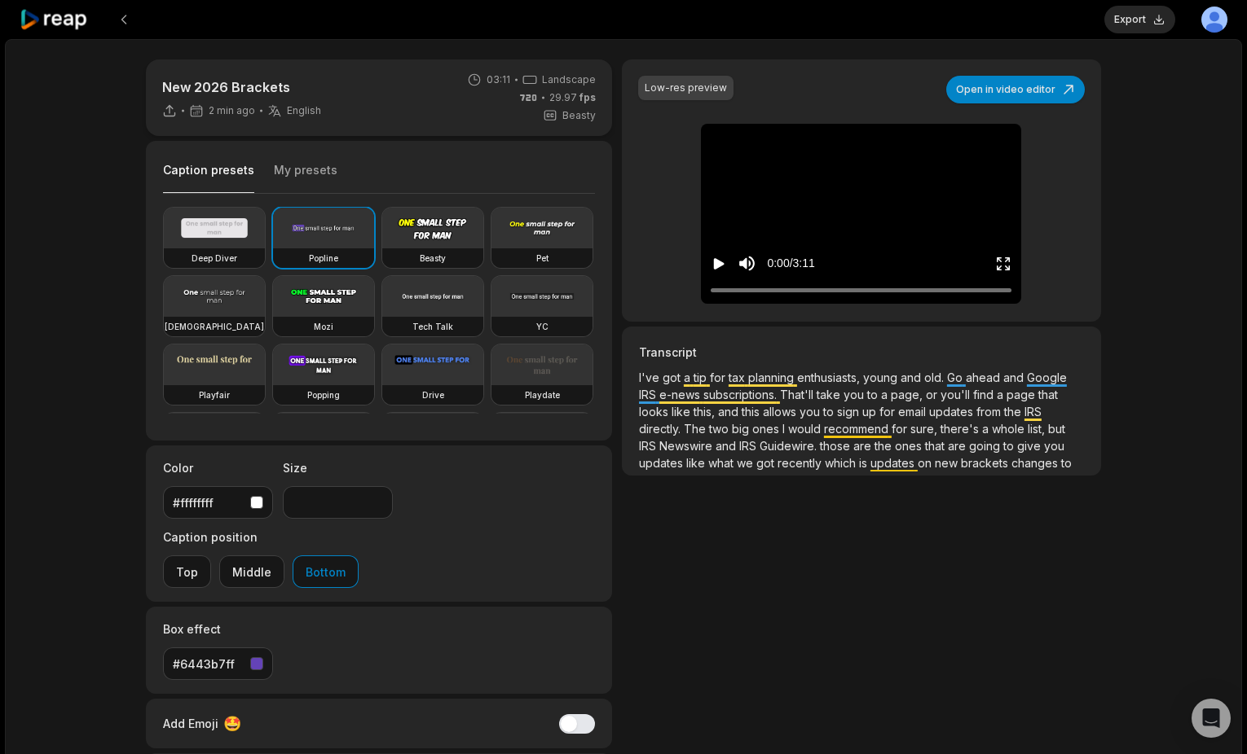
click at [716, 265] on icon "Play video" at bounding box center [719, 263] width 11 height 11
click at [260, 657] on div "button" at bounding box center [256, 663] width 13 height 13
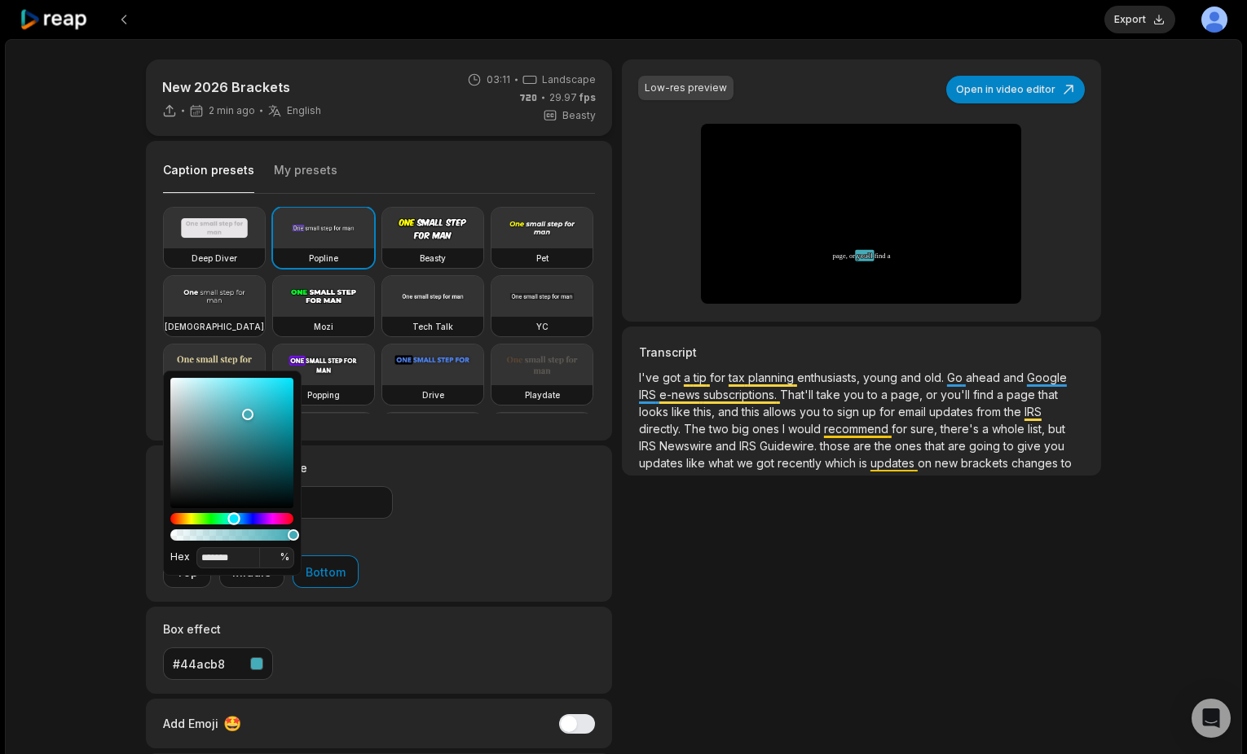
click at [234, 520] on div "Hue" at bounding box center [231, 518] width 123 height 11
drag, startPoint x: 274, startPoint y: 429, endPoint x: 272, endPoint y: 447, distance: 18.8
click at [272, 447] on div "Color" at bounding box center [231, 443] width 123 height 130
type input "*******"
drag, startPoint x: 272, startPoint y: 447, endPoint x: 284, endPoint y: 408, distance: 40.7
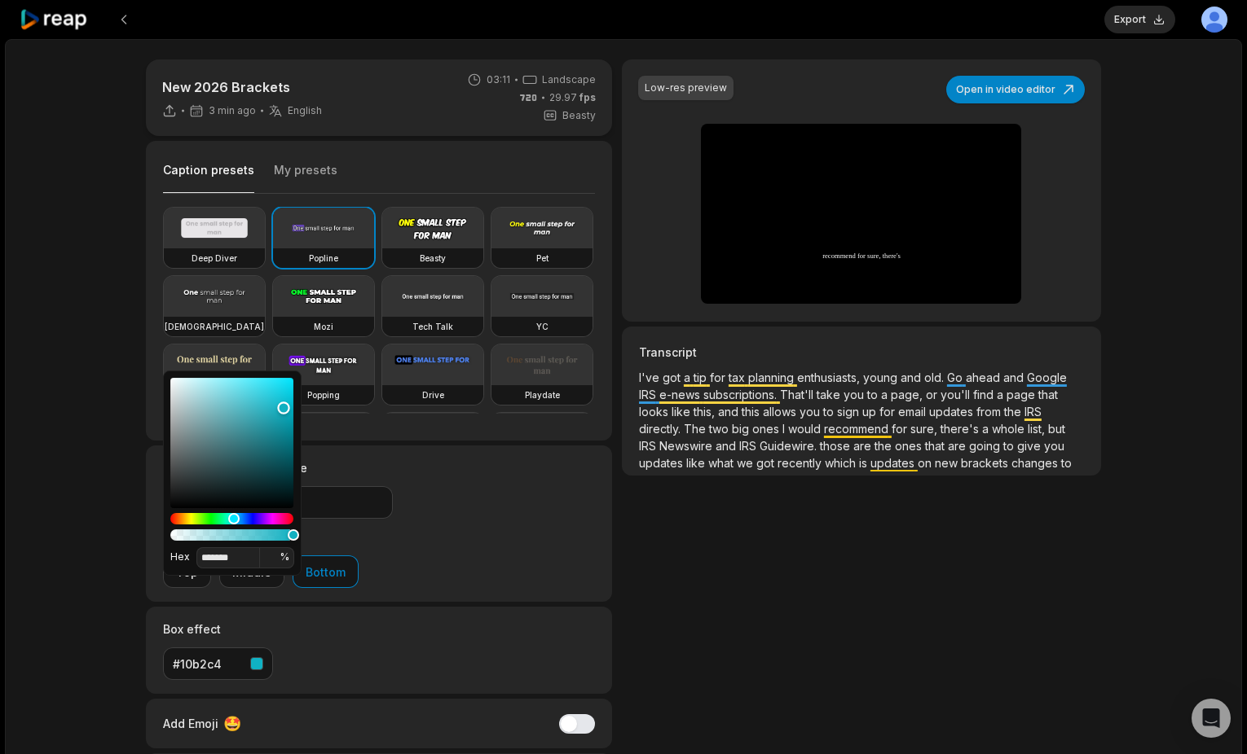
click at [284, 408] on div "Color" at bounding box center [283, 408] width 12 height 12
click at [399, 607] on div "Box effect #10b2c4" at bounding box center [379, 650] width 466 height 87
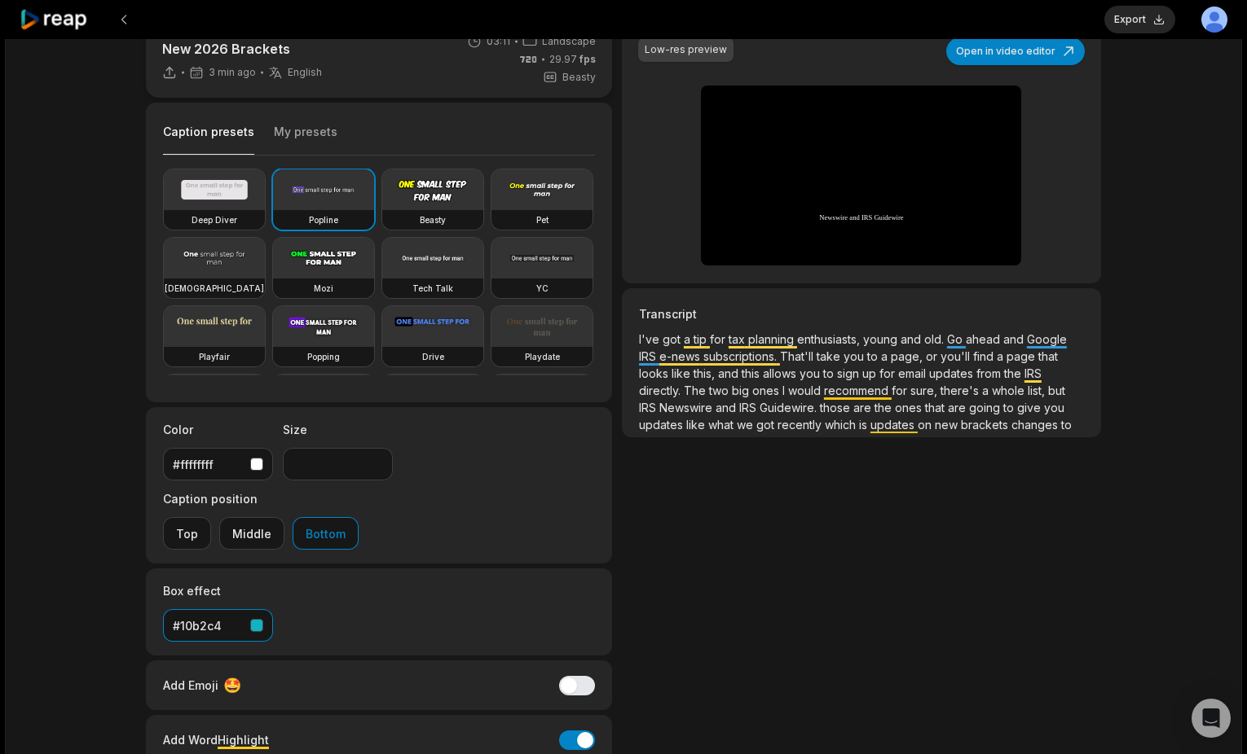
scroll to position [47, 0]
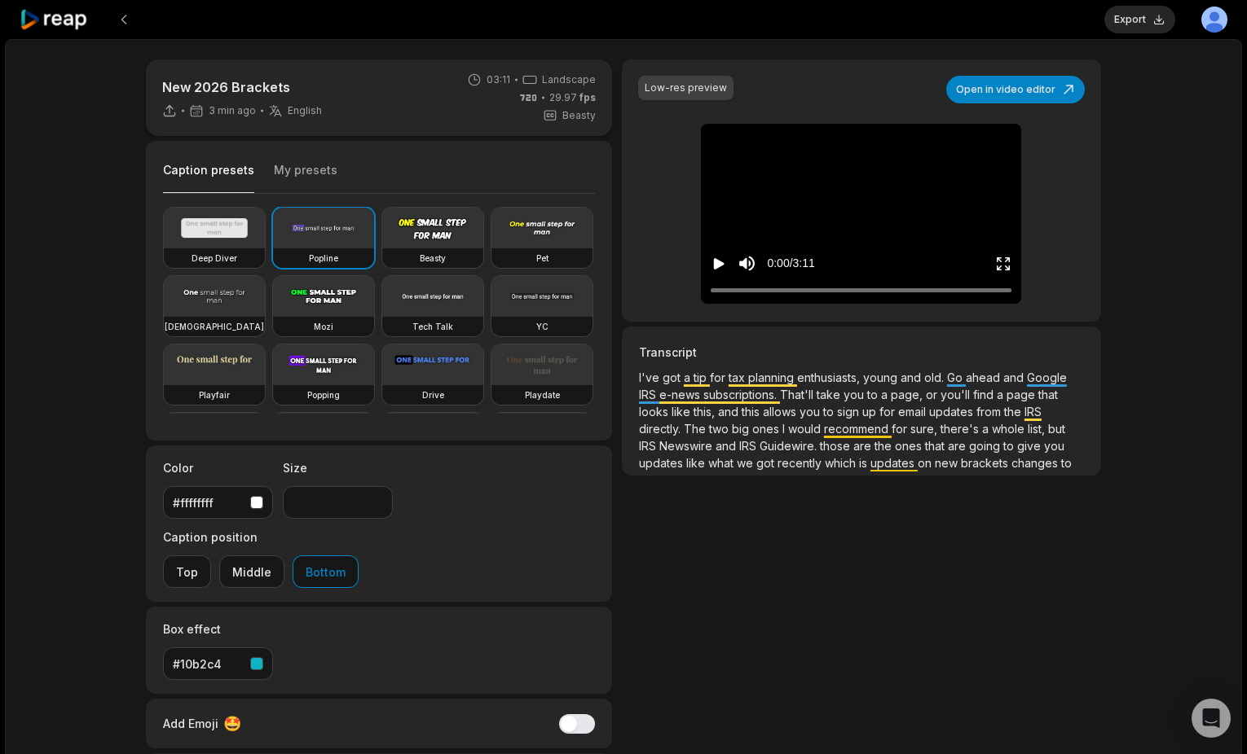
click at [565, 97] on span "29.97 fps" at bounding box center [572, 97] width 46 height 15
click at [1140, 20] on button "Export" at bounding box center [1139, 20] width 71 height 28
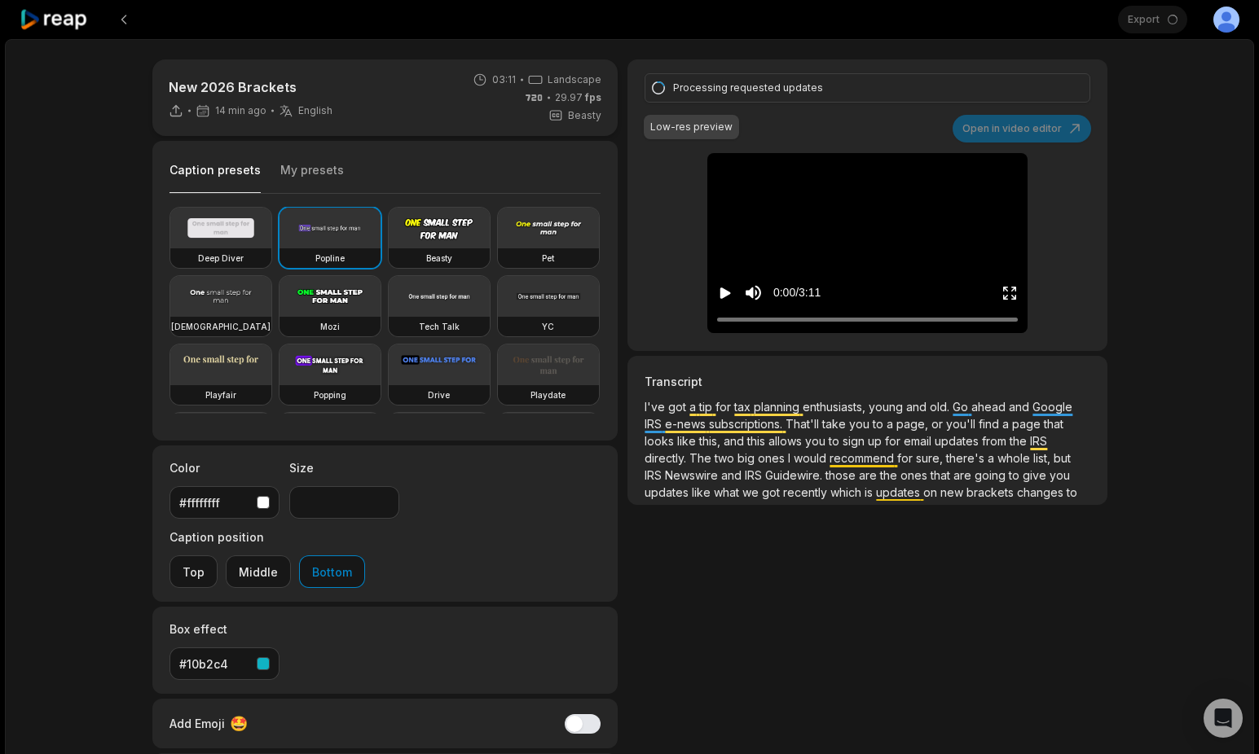
click at [1219, 24] on html "Export Open user menu New 2026 Brackets 14 min ago English en 03:11 Landscape 2…" at bounding box center [629, 377] width 1259 height 754
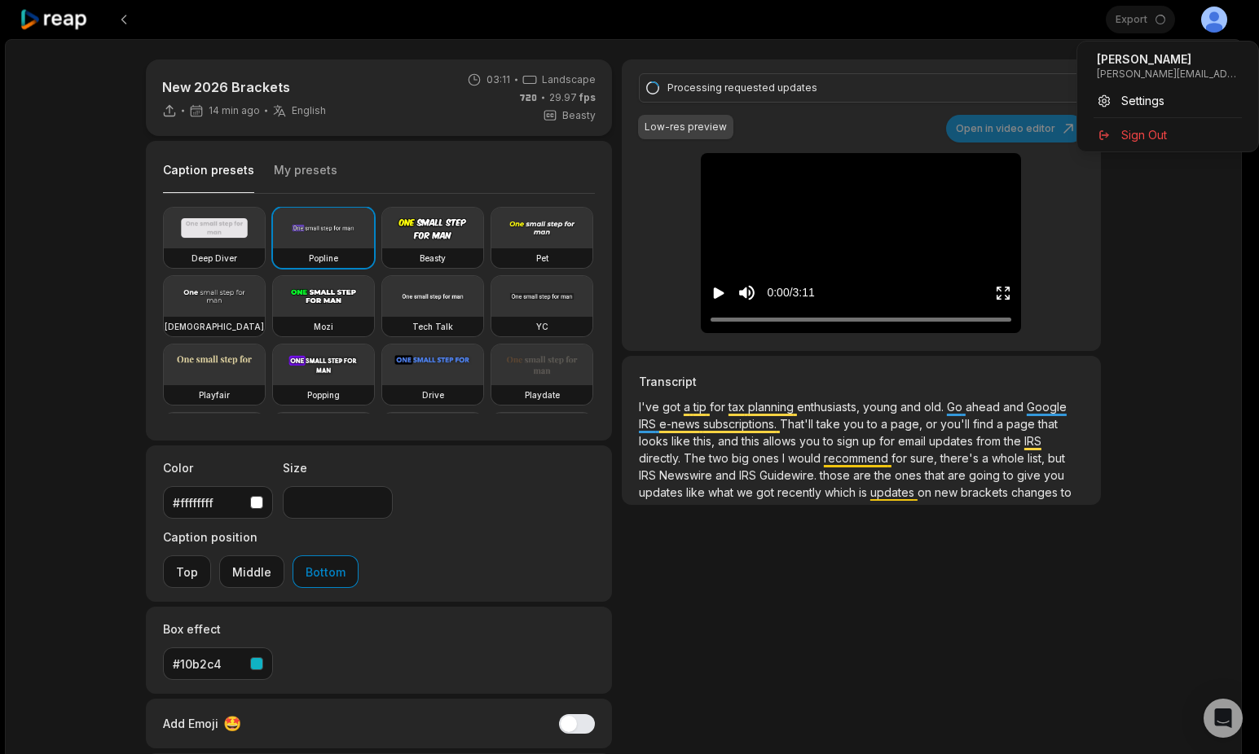
click at [1219, 24] on html "Export Open user menu New 2026 Brackets 14 min ago English en 03:11 Landscape 2…" at bounding box center [629, 377] width 1259 height 754
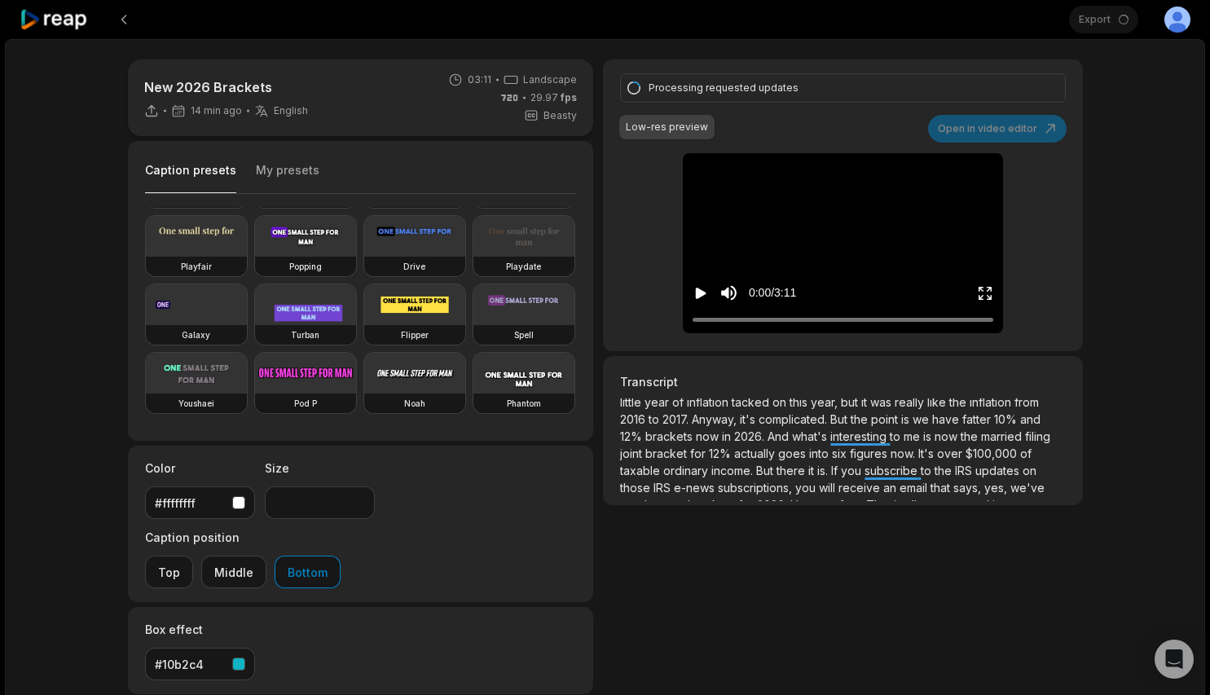
click at [771, 89] on div "Processing requested updates" at bounding box center [840, 88] width 383 height 15
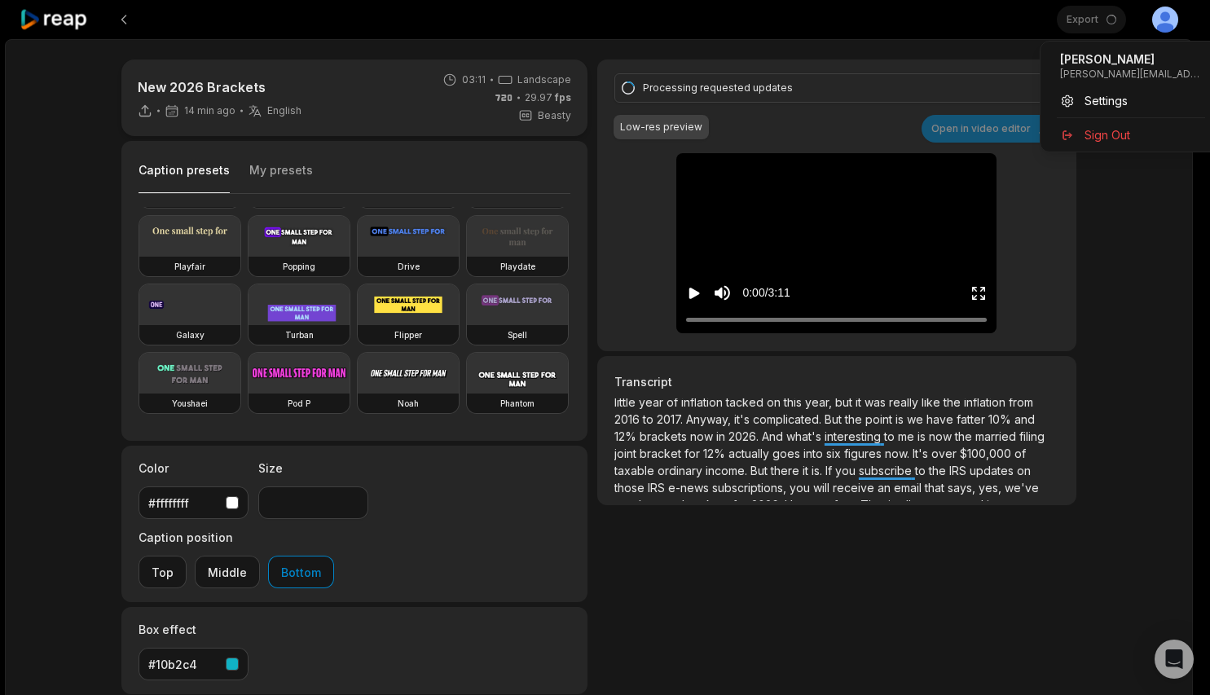
click at [1175, 20] on html "Export Open user menu New 2026 Brackets 14 min ago English en 03:11 Landscape 2…" at bounding box center [605, 347] width 1210 height 695
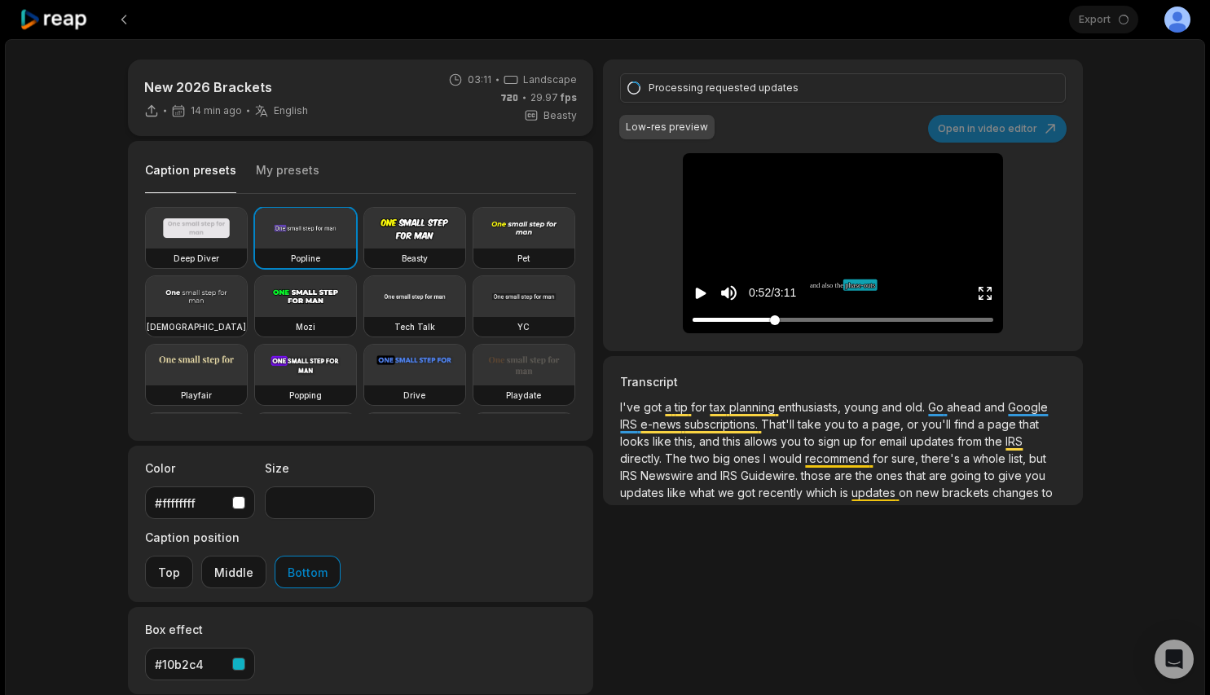
click at [774, 317] on div at bounding box center [843, 319] width 301 height 11
click at [816, 314] on div at bounding box center [843, 319] width 301 height 11
click at [128, 21] on button at bounding box center [123, 19] width 29 height 29
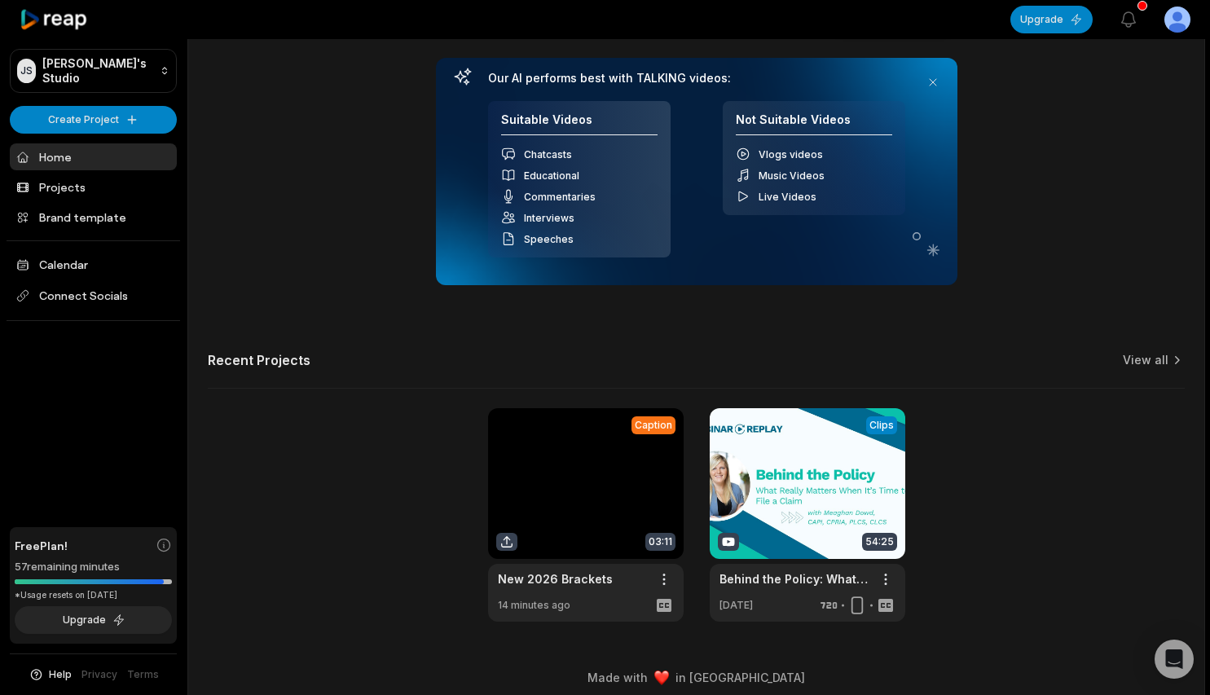
scroll to position [512, 0]
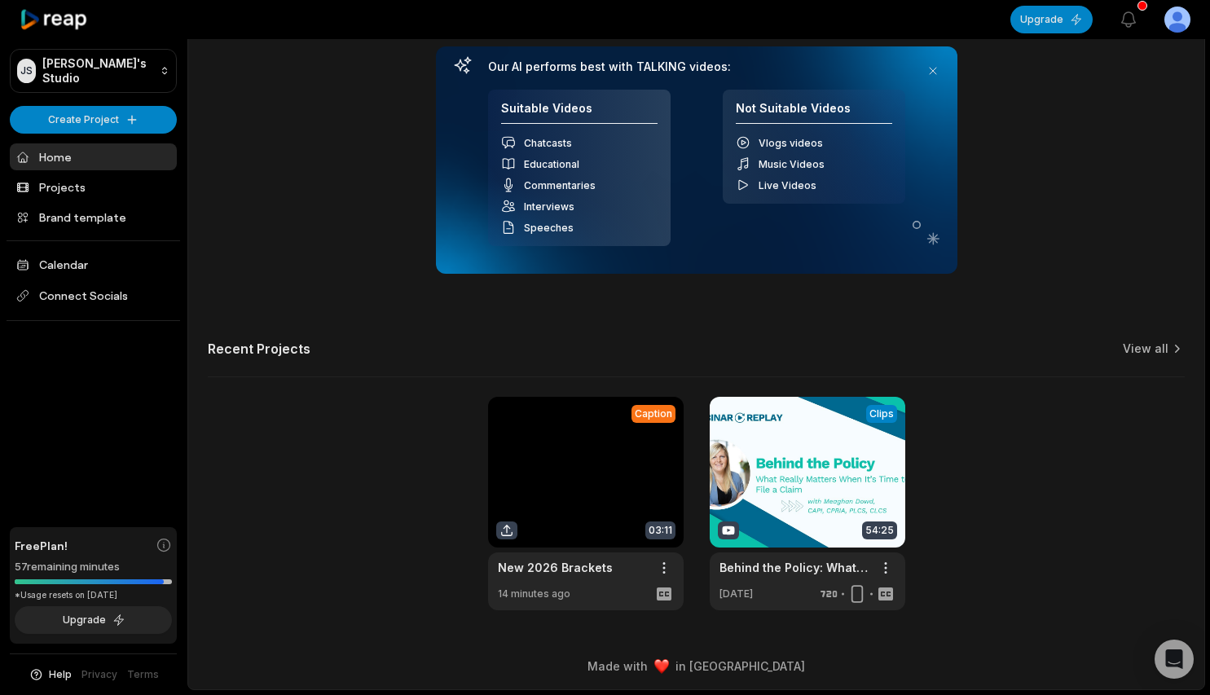
click at [648, 449] on link at bounding box center [586, 503] width 196 height 213
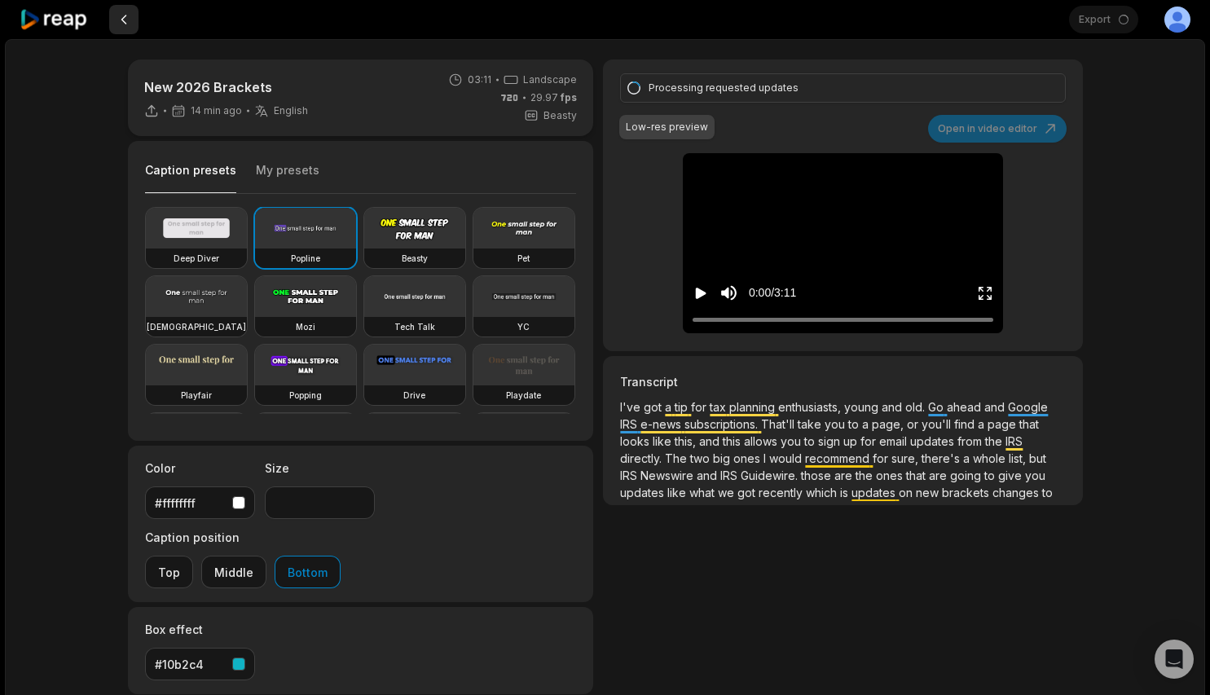
click at [122, 18] on button at bounding box center [123, 19] width 29 height 29
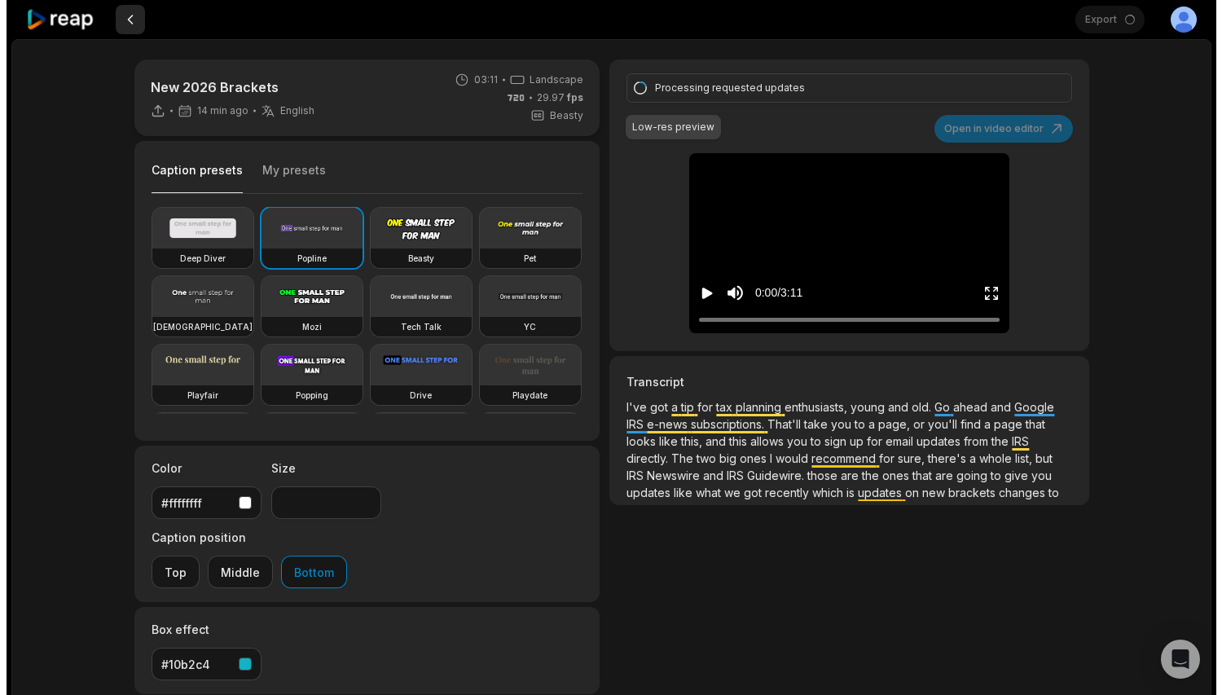
scroll to position [512, 0]
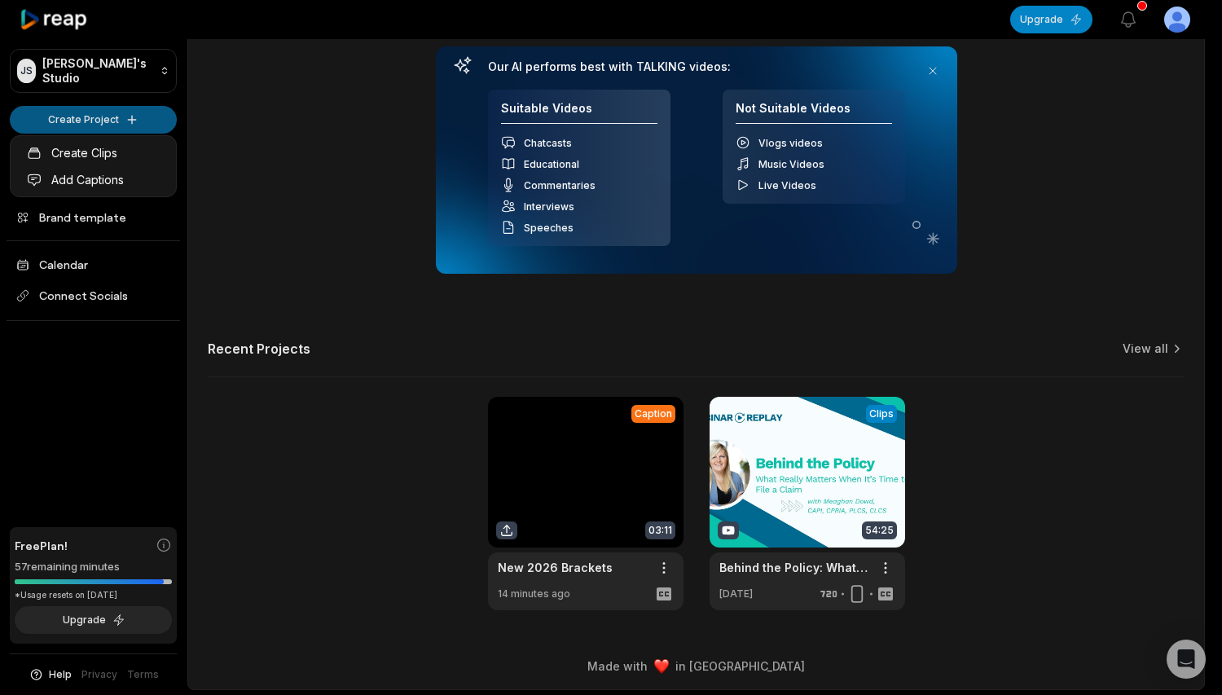
click at [86, 155] on link "Create Clips" at bounding box center [93, 152] width 159 height 27
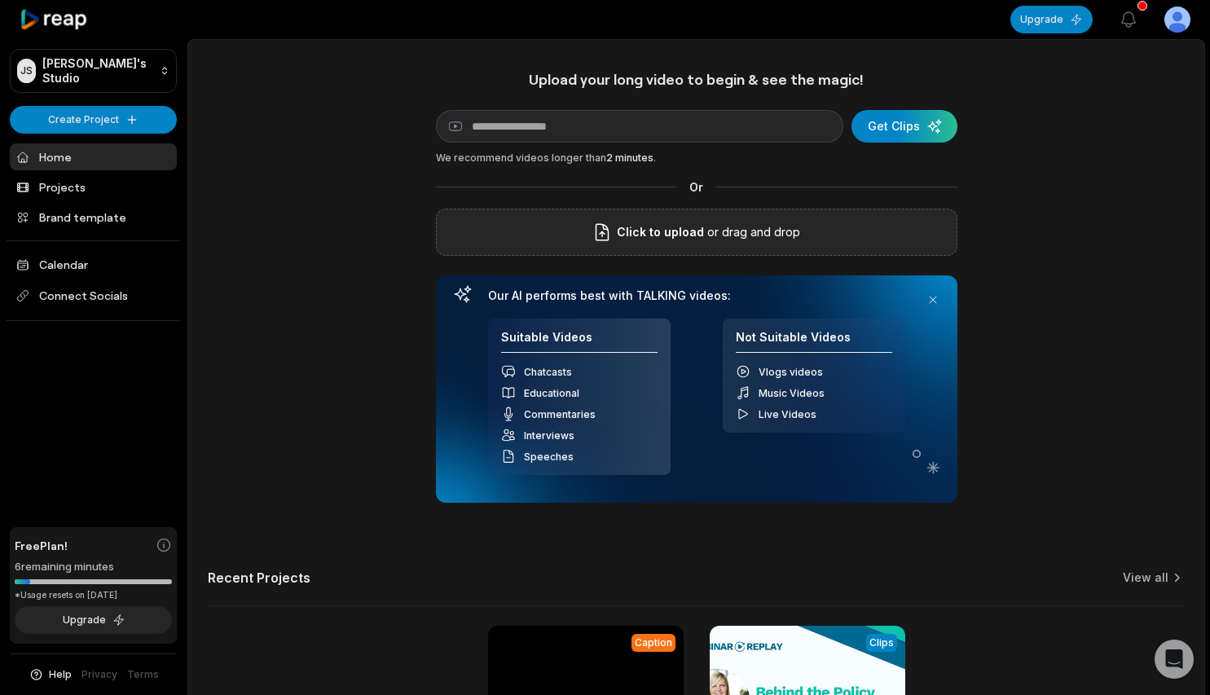
click at [719, 235] on p "or drag and drop" at bounding box center [752, 232] width 96 height 20
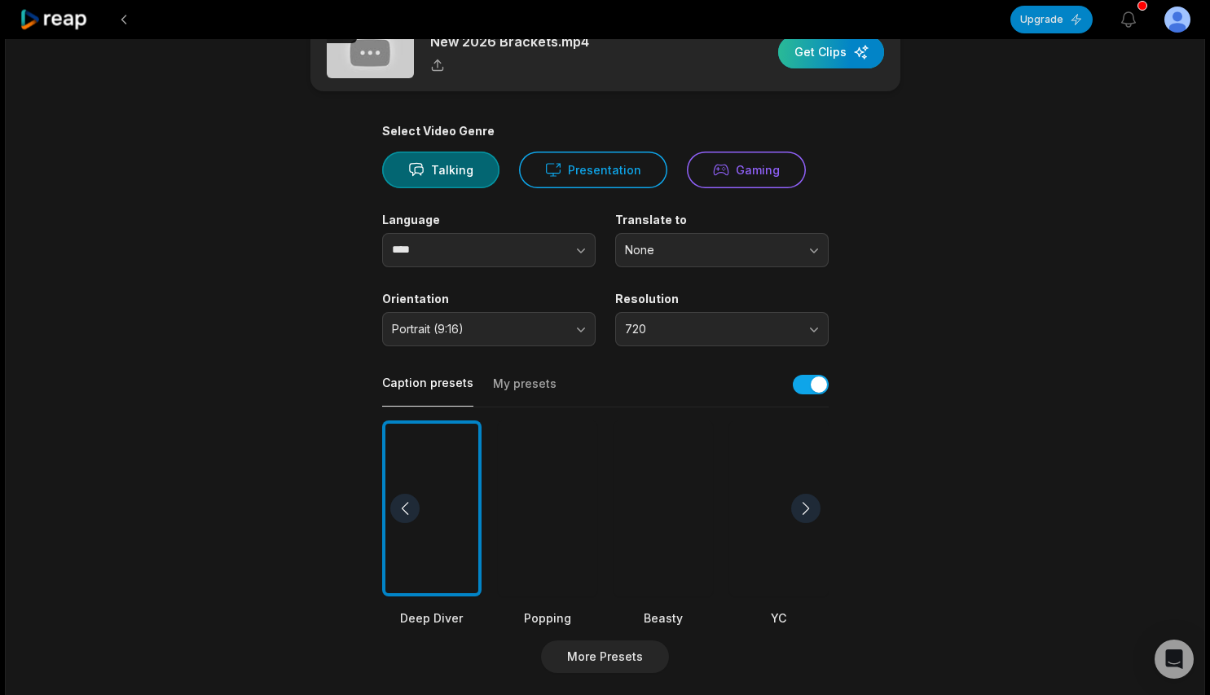
scroll to position [56, 0]
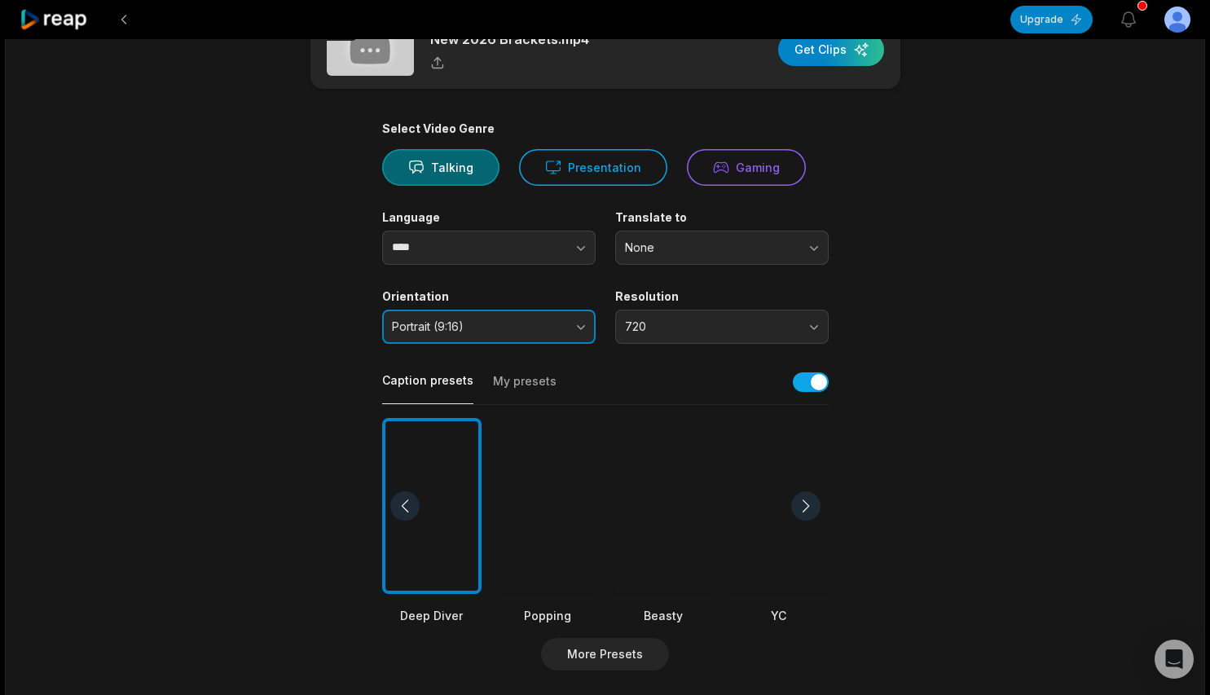
click at [504, 330] on span "Portrait (9:16)" at bounding box center [477, 326] width 171 height 15
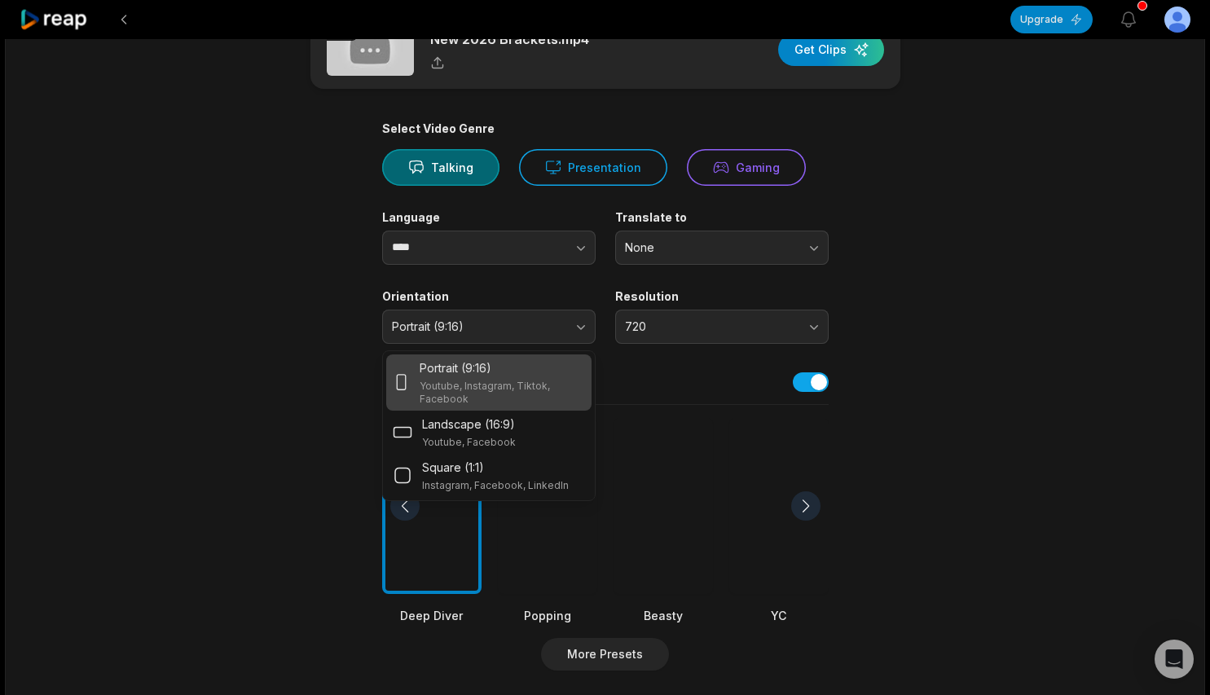
click at [495, 390] on p "Youtube, Instagram, Tiktok, Facebook" at bounding box center [502, 393] width 165 height 26
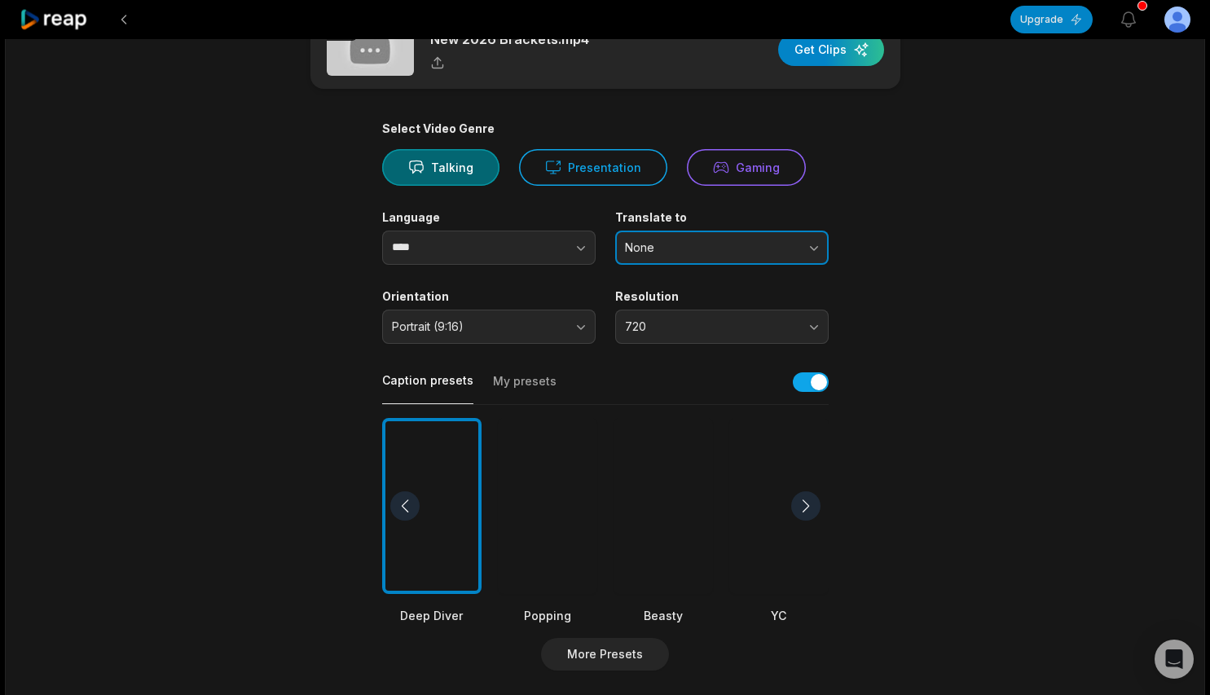
click at [625, 248] on span "None" at bounding box center [710, 247] width 171 height 15
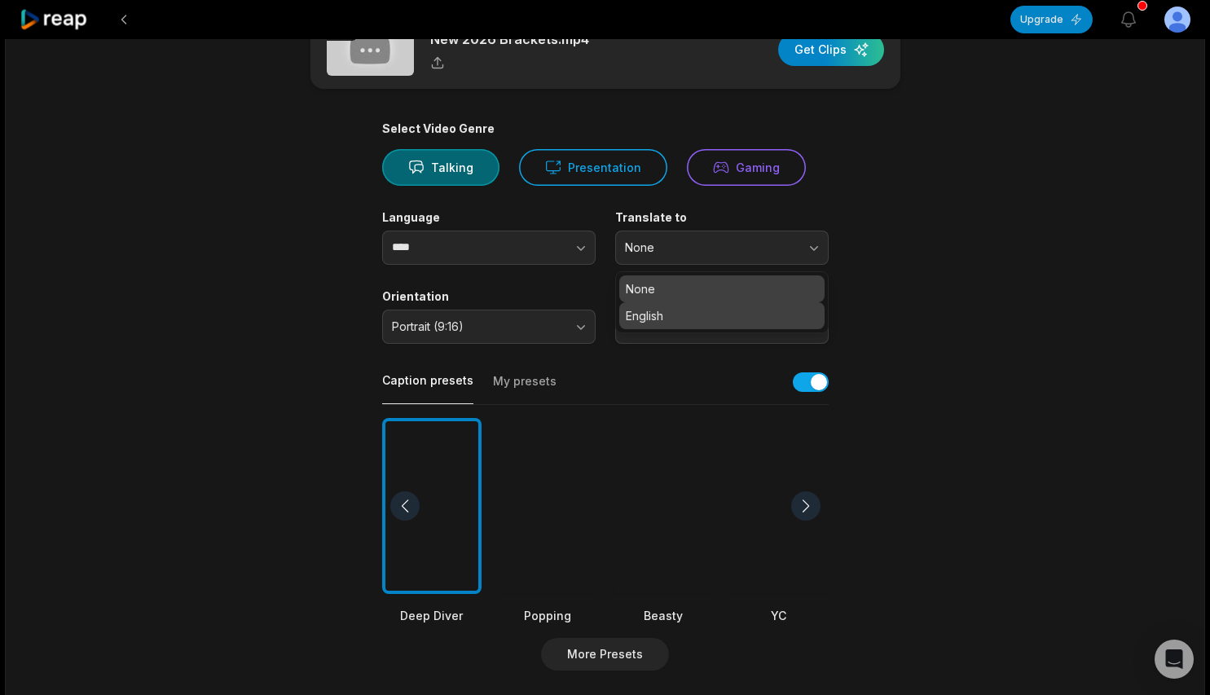
click at [623, 315] on div "English" at bounding box center [721, 315] width 205 height 27
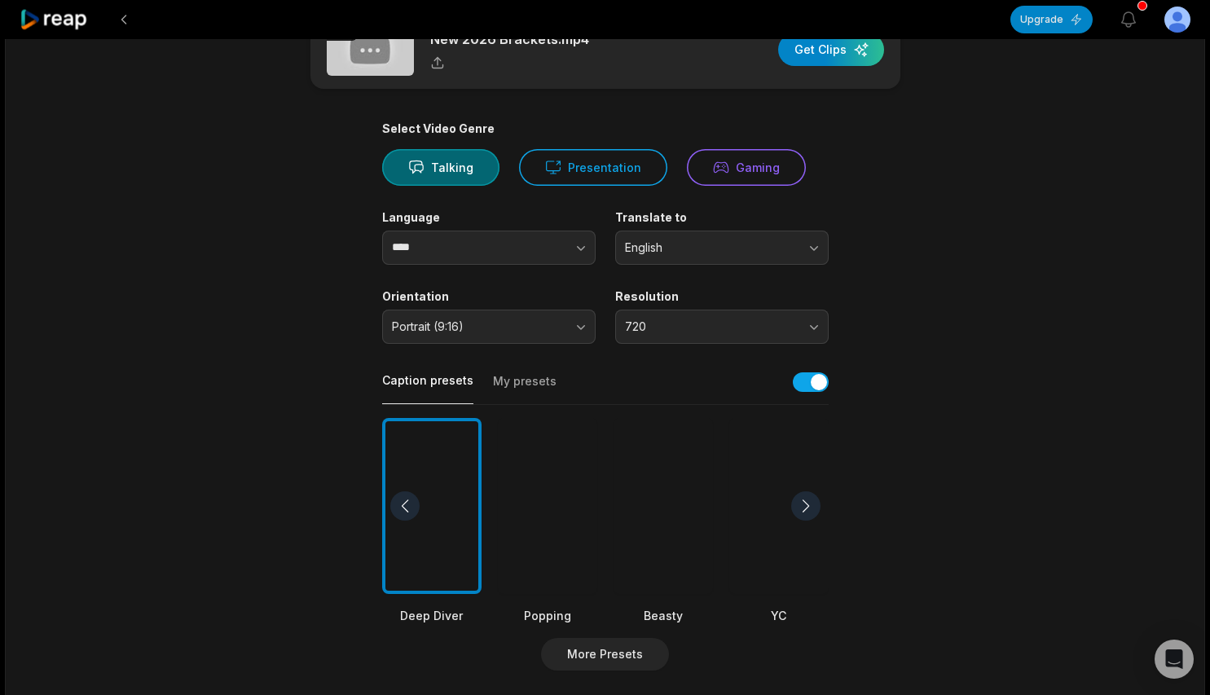
click at [889, 214] on main "03:11 New 2026 Brackets.mp4 Get Clips Select Video Genre Talking Presentation G…" at bounding box center [605, 505] width 789 height 991
click at [449, 478] on div at bounding box center [431, 506] width 99 height 177
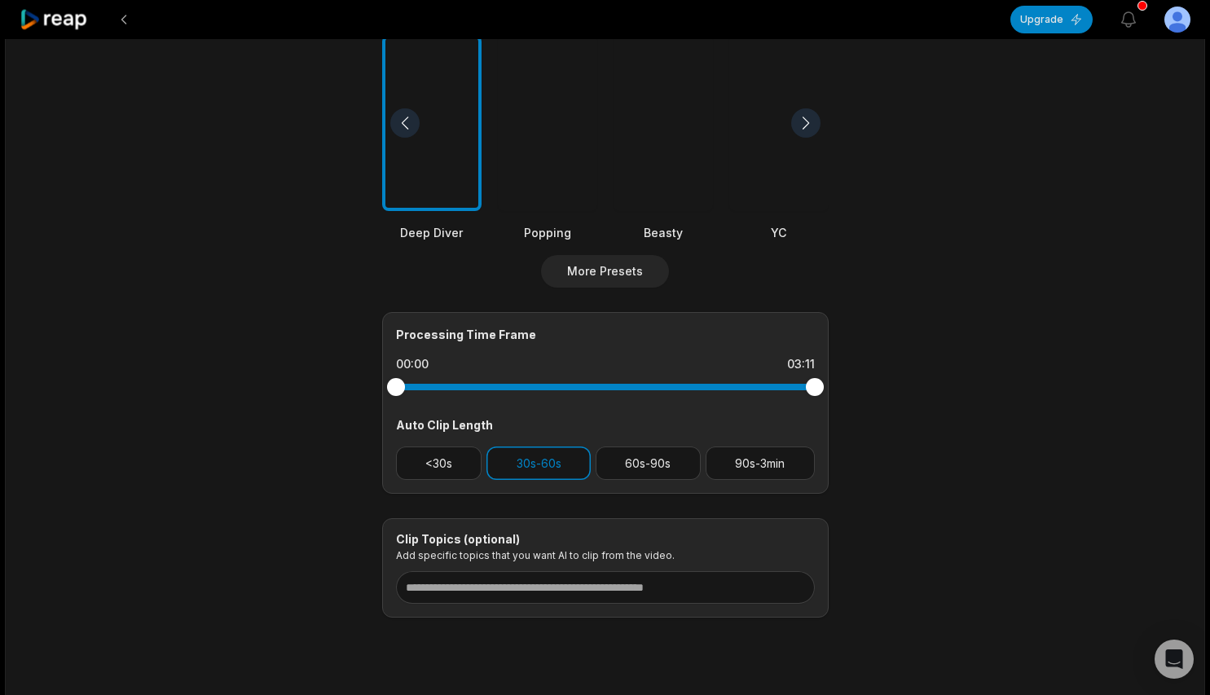
scroll to position [479, 0]
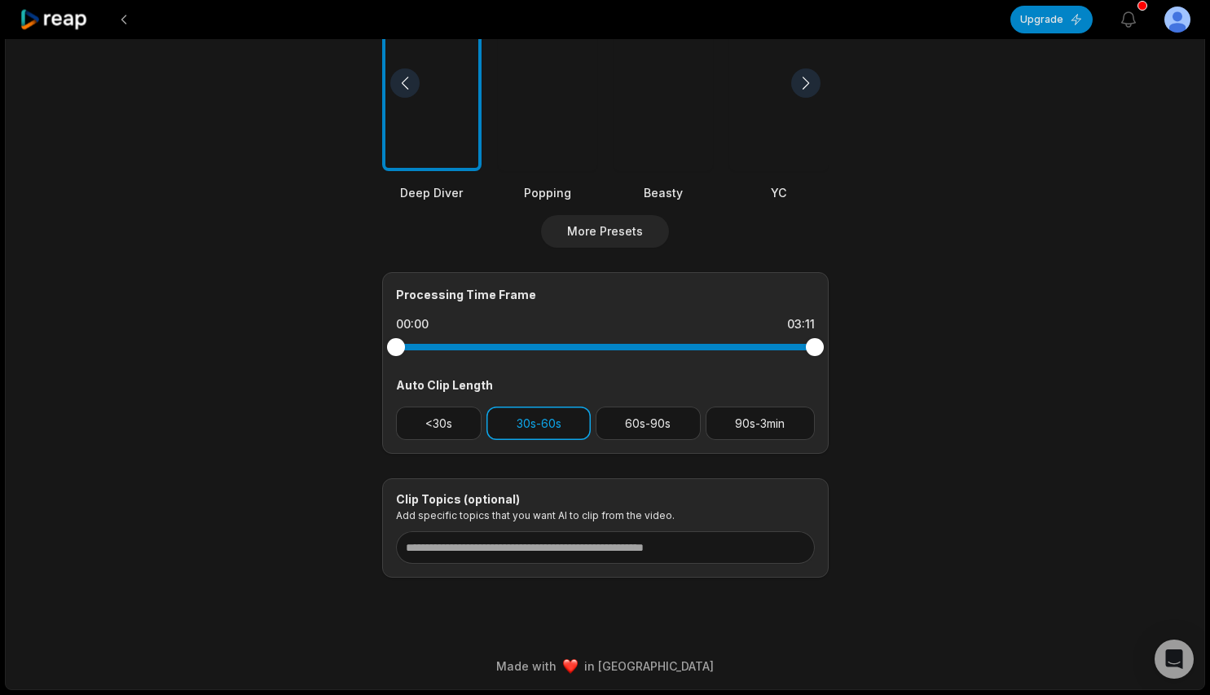
click at [510, 424] on button "30s-60s" at bounding box center [538, 423] width 104 height 33
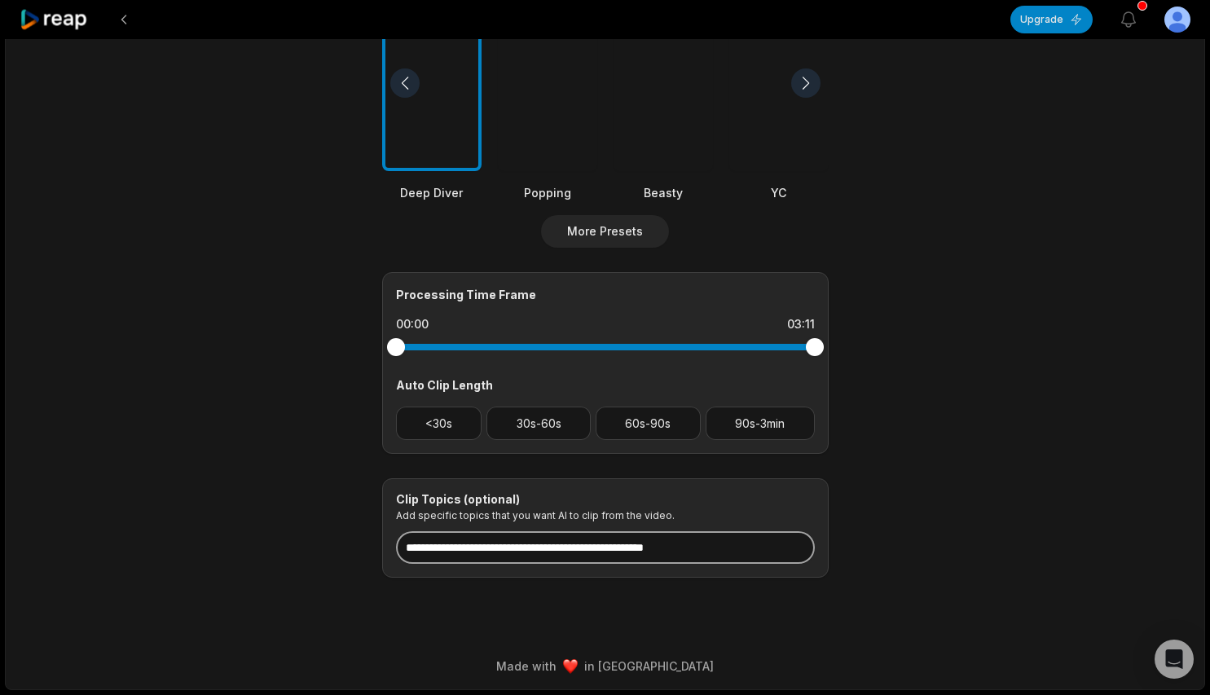
click at [486, 551] on input at bounding box center [605, 547] width 419 height 33
click at [480, 551] on input "**********" at bounding box center [605, 547] width 419 height 33
click at [535, 546] on input "**********" at bounding box center [605, 547] width 419 height 33
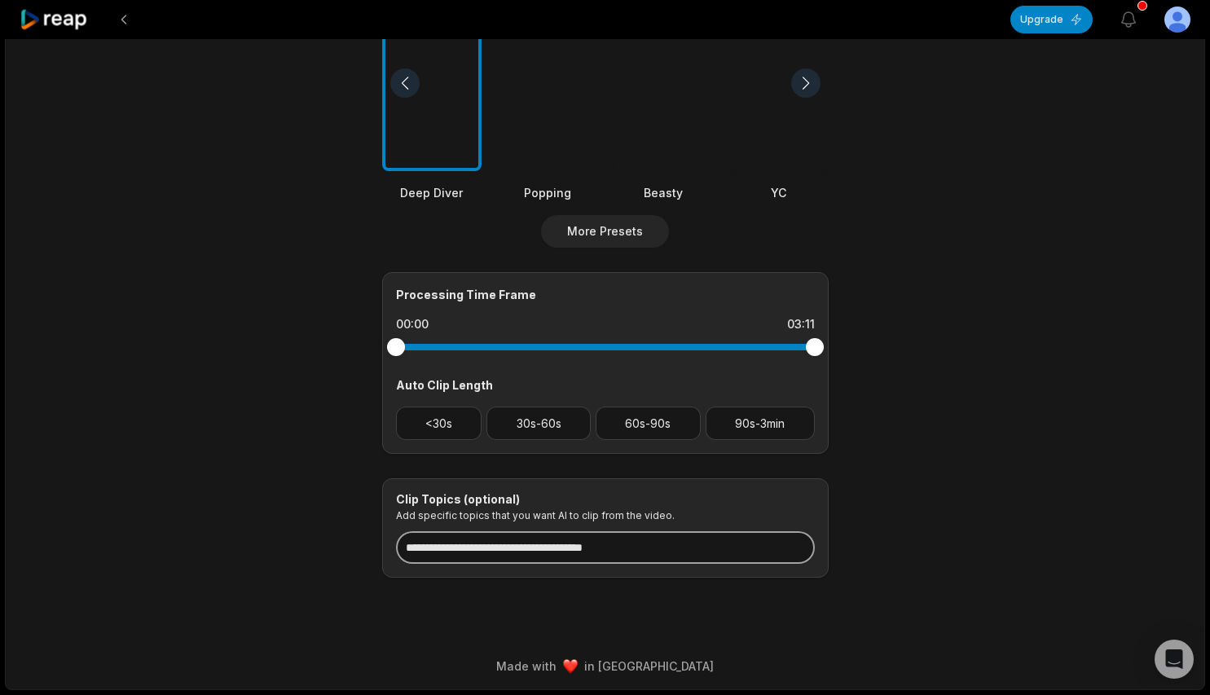
click at [696, 547] on input "**********" at bounding box center [605, 547] width 419 height 33
click at [726, 545] on input "**********" at bounding box center [605, 547] width 419 height 33
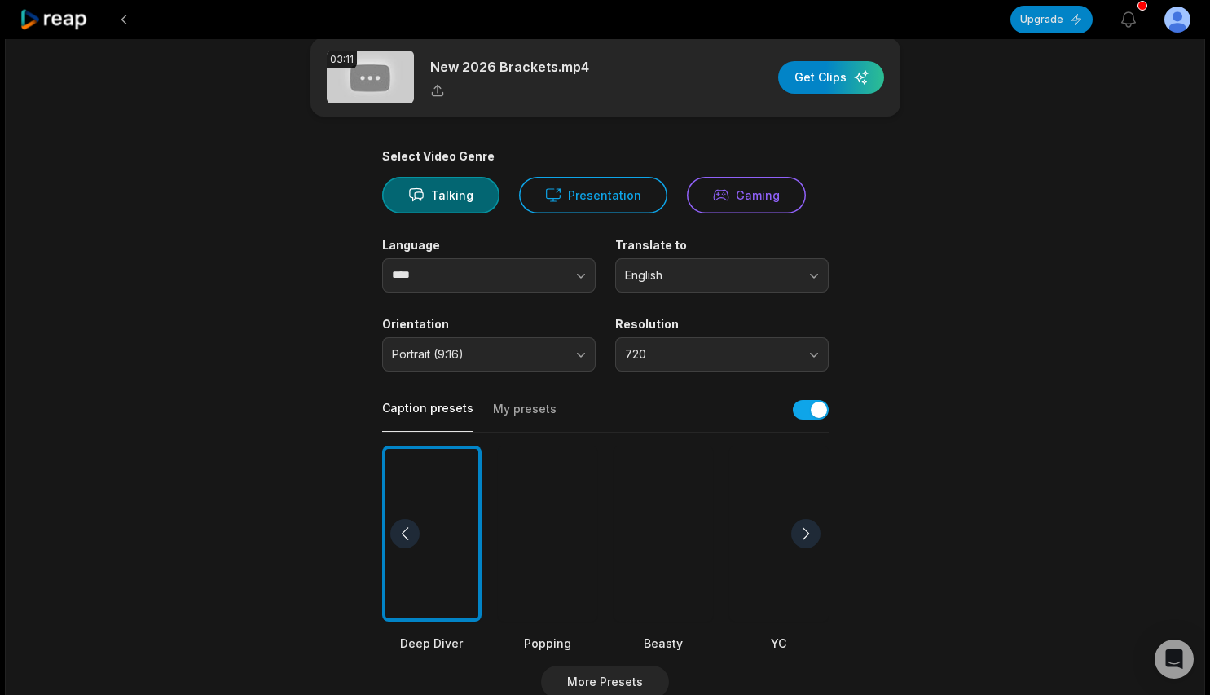
scroll to position [30, 0]
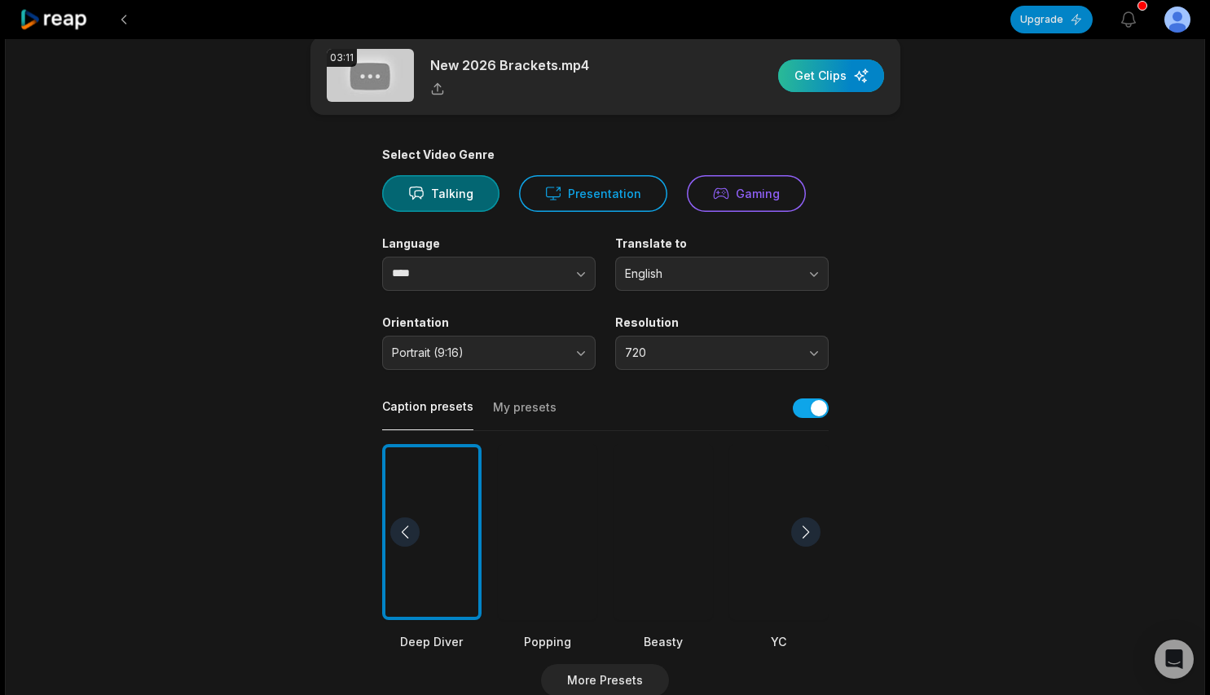
type input "**********"
click at [816, 79] on div "button" at bounding box center [831, 75] width 106 height 33
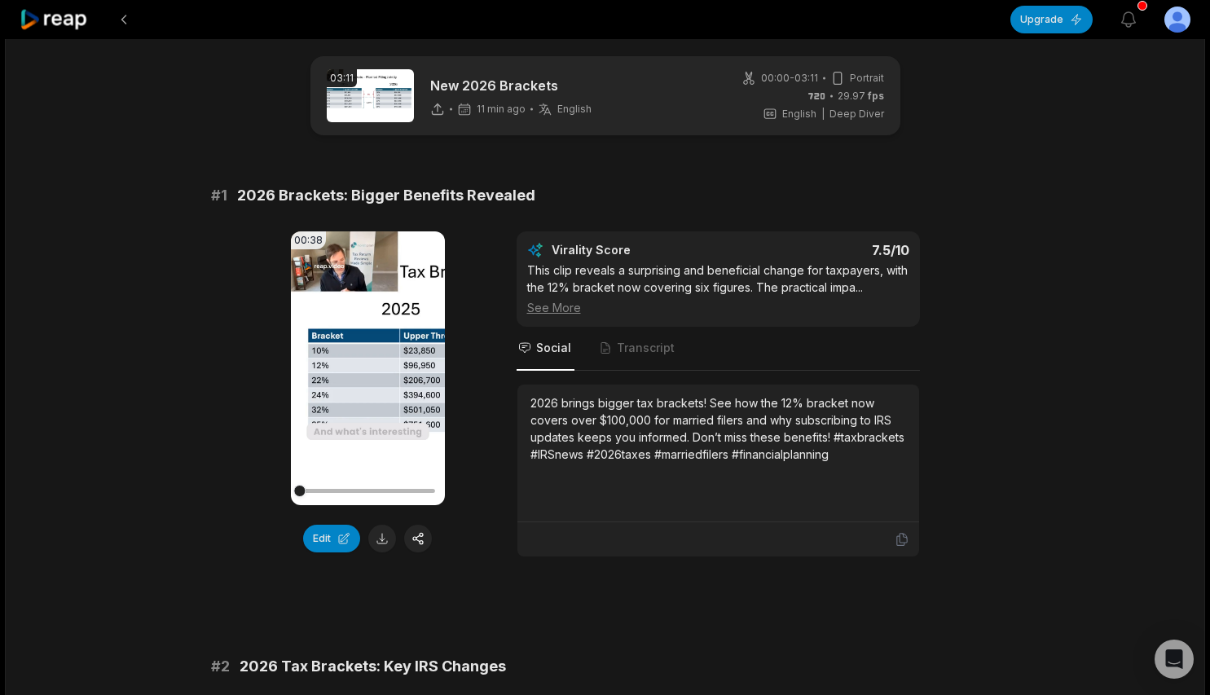
scroll to position [29, 0]
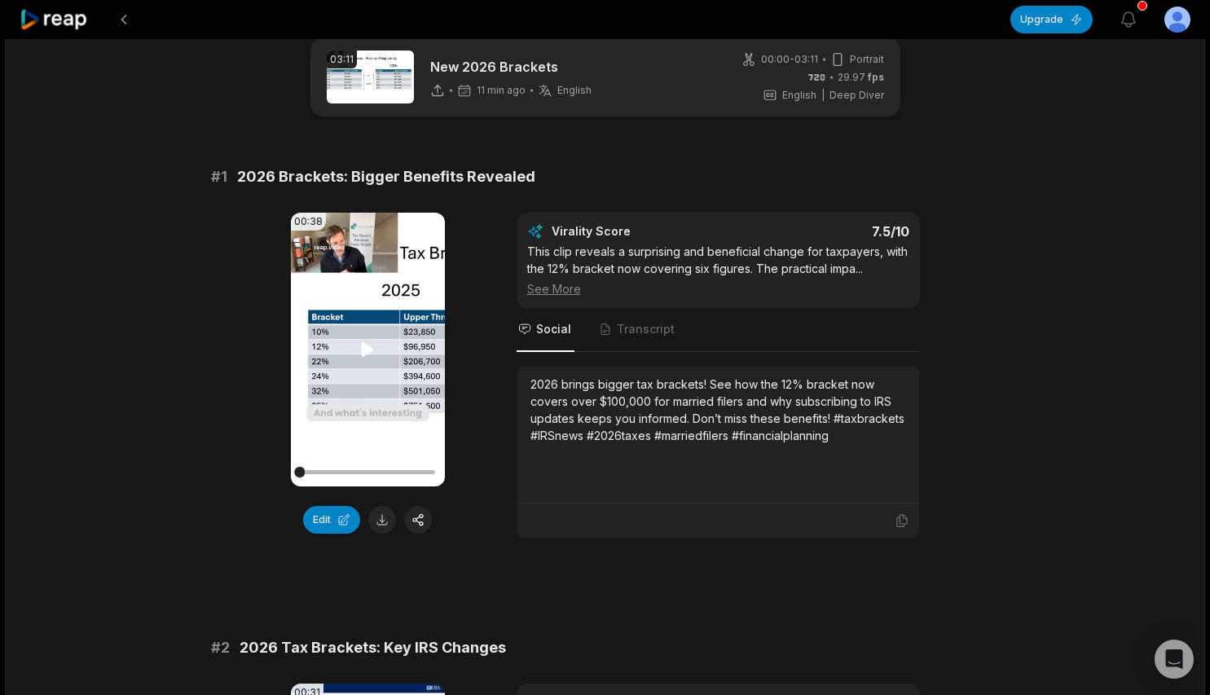
click at [369, 348] on icon at bounding box center [368, 349] width 12 height 14
drag, startPoint x: 315, startPoint y: 472, endPoint x: 284, endPoint y: 472, distance: 31.8
click at [284, 472] on div "00:38 Your browser does not support mp4 format. Edit Virality Score 7.5 /10 Thi…" at bounding box center [605, 376] width 789 height 326
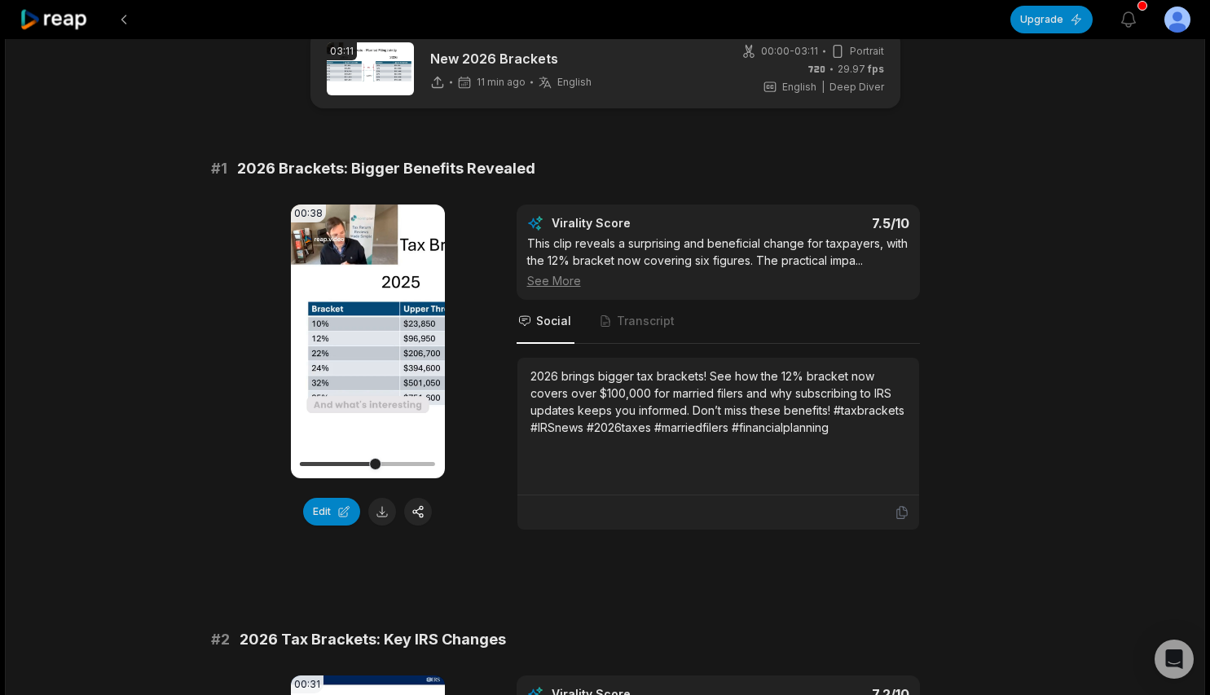
scroll to position [41, 0]
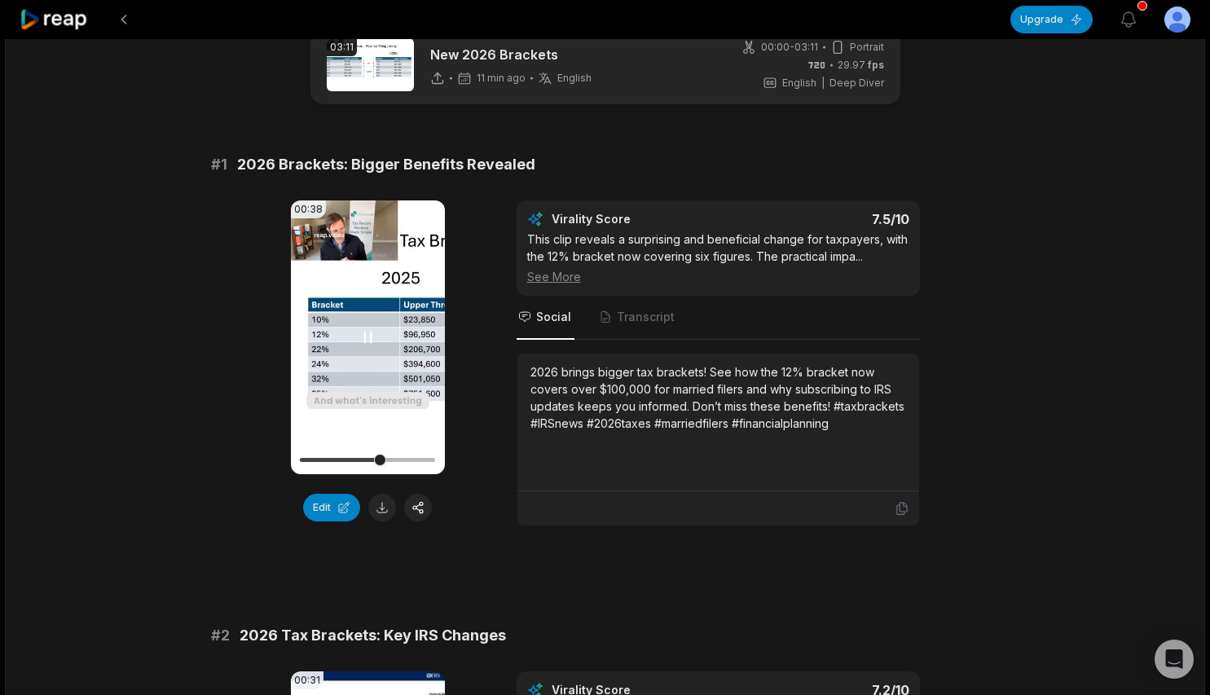
click at [291, 372] on div "00:38 Your browser does not support mp4 format." at bounding box center [368, 337] width 154 height 274
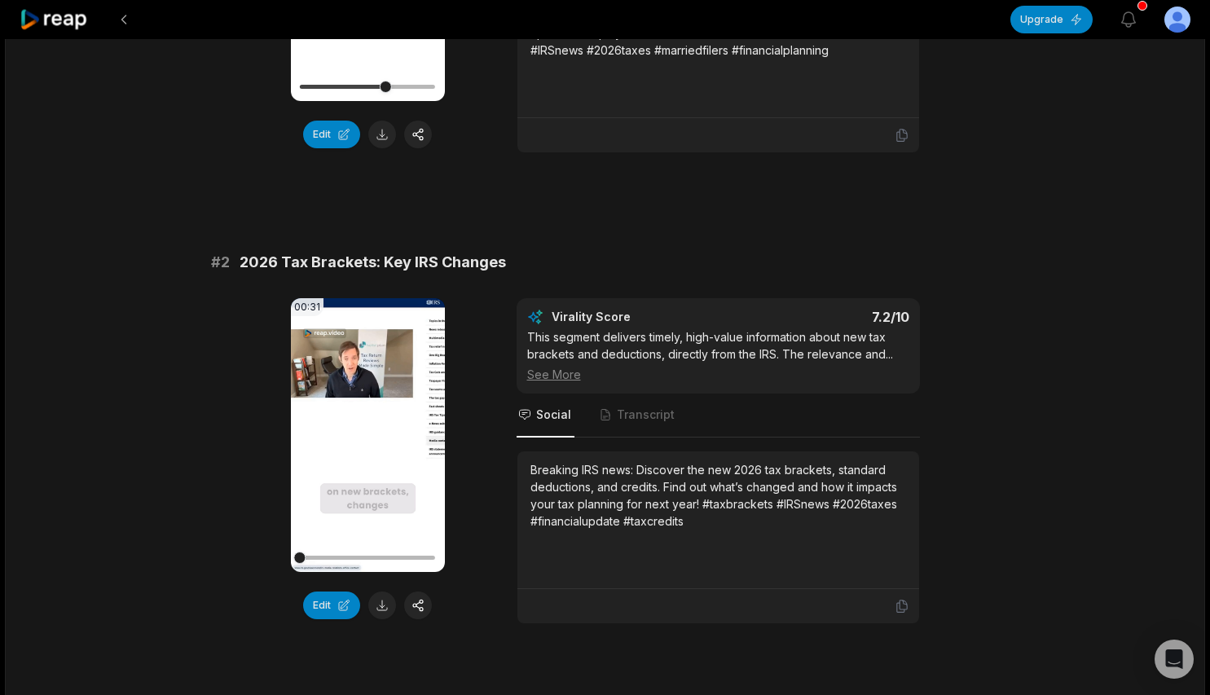
scroll to position [477, 0]
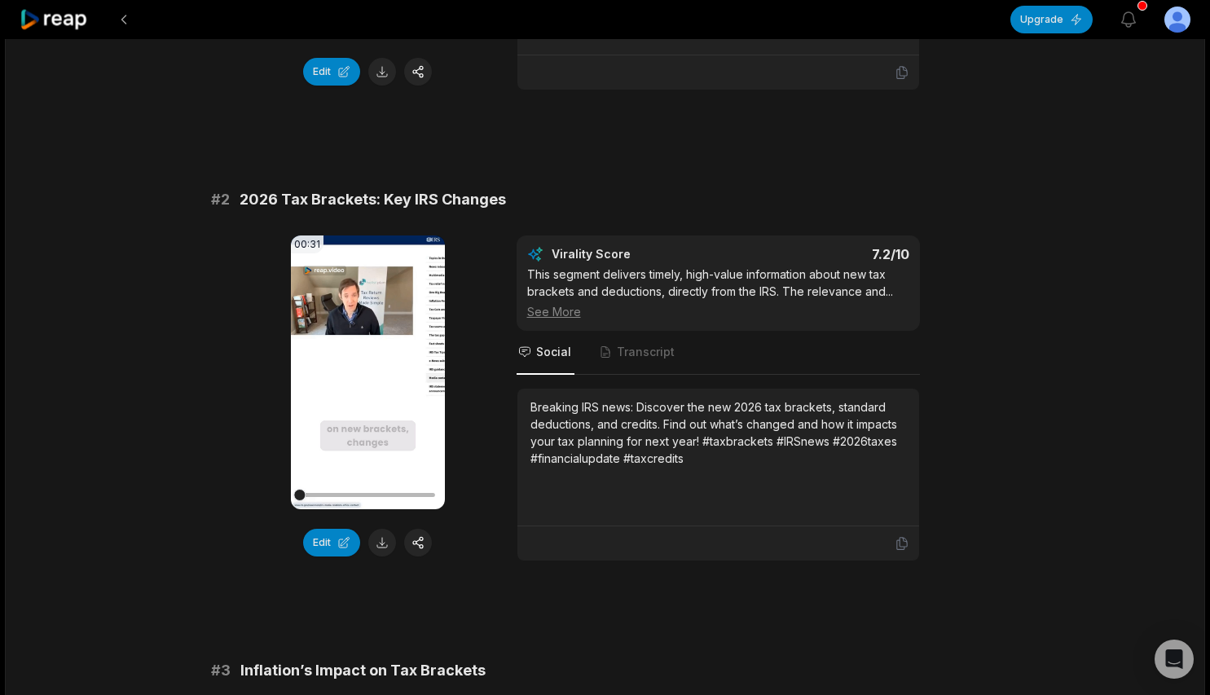
click at [345, 363] on video "Your browser does not support mp4 format." at bounding box center [368, 372] width 154 height 274
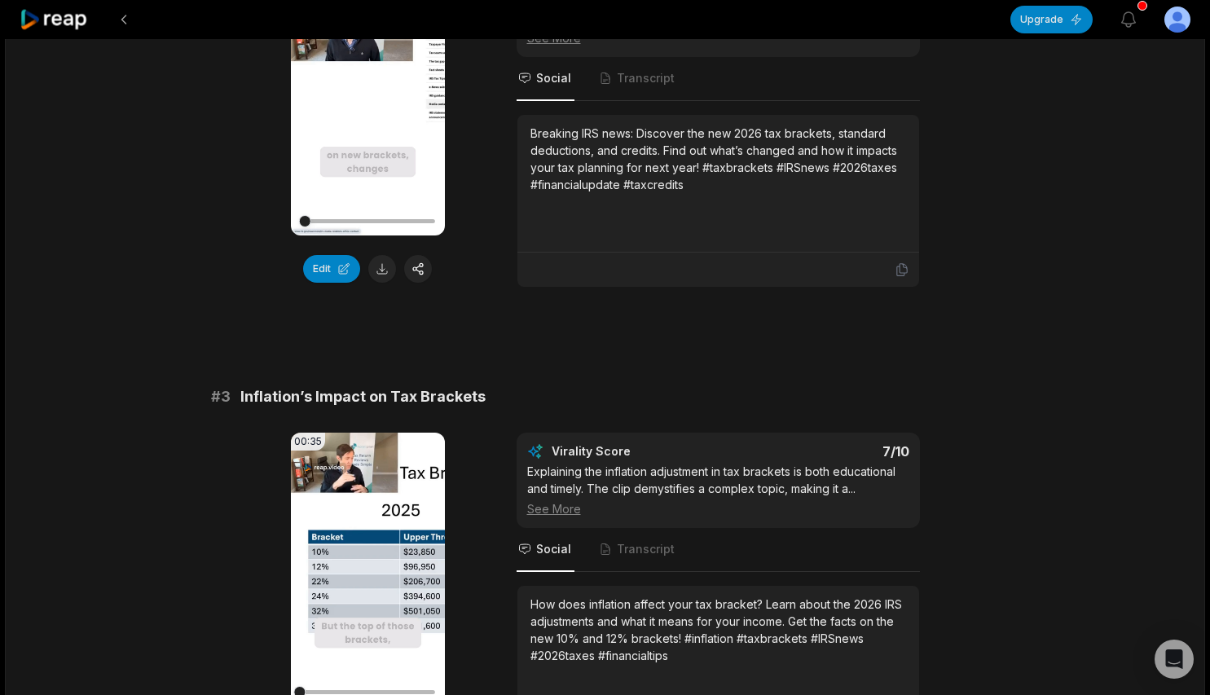
scroll to position [804, 0]
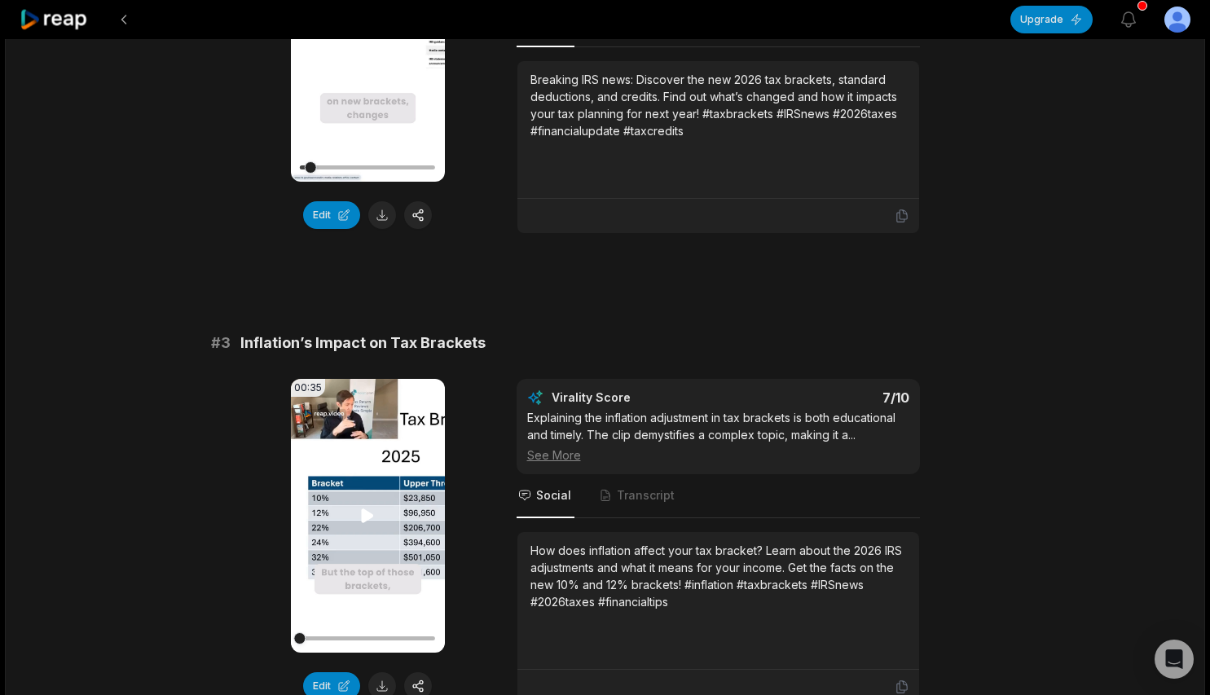
click at [361, 521] on icon at bounding box center [368, 516] width 20 height 20
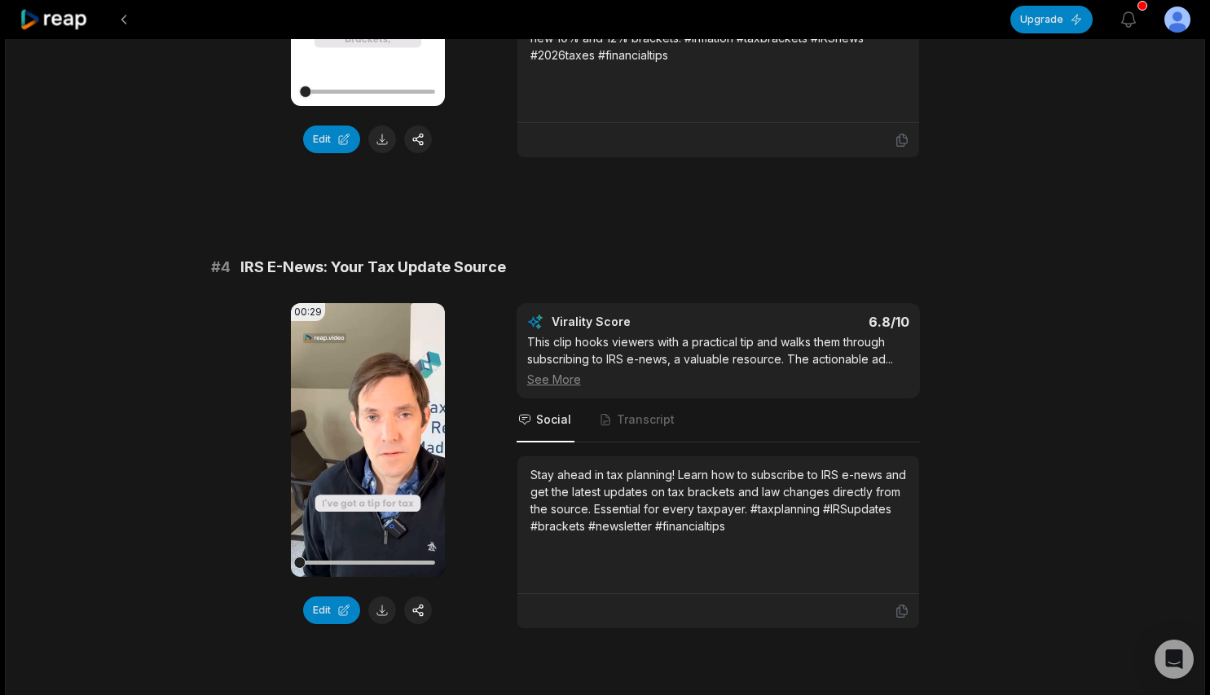
scroll to position [1352, 0]
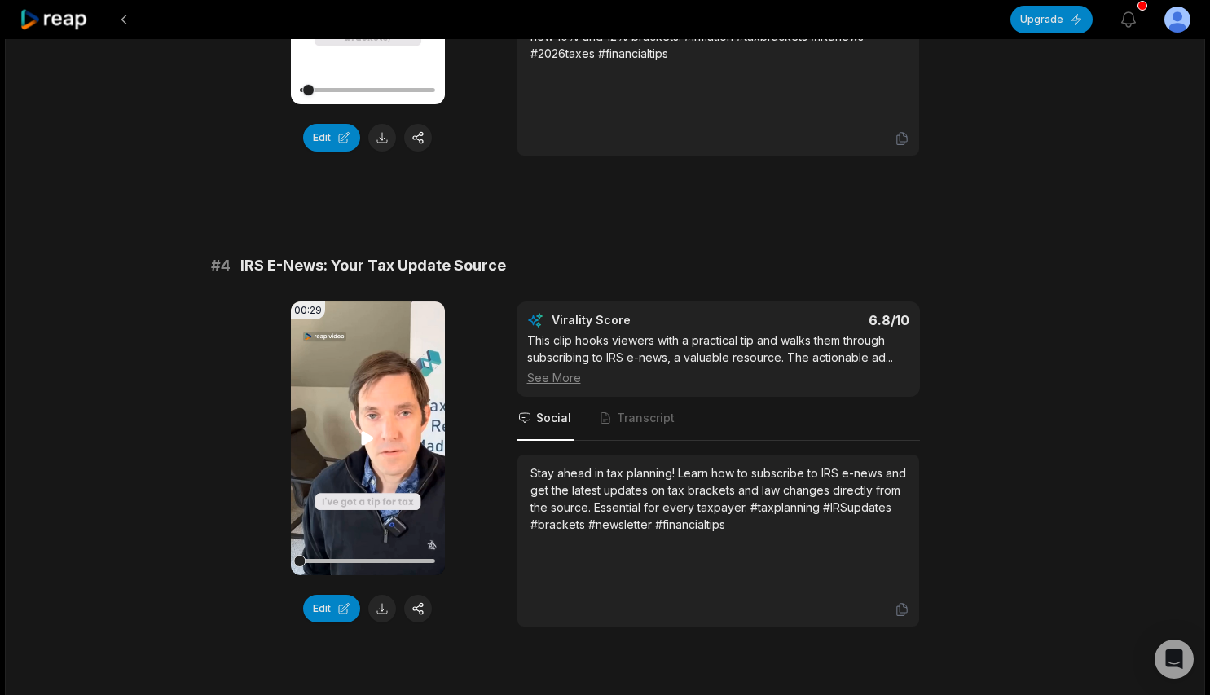
click at [368, 438] on icon at bounding box center [368, 438] width 12 height 14
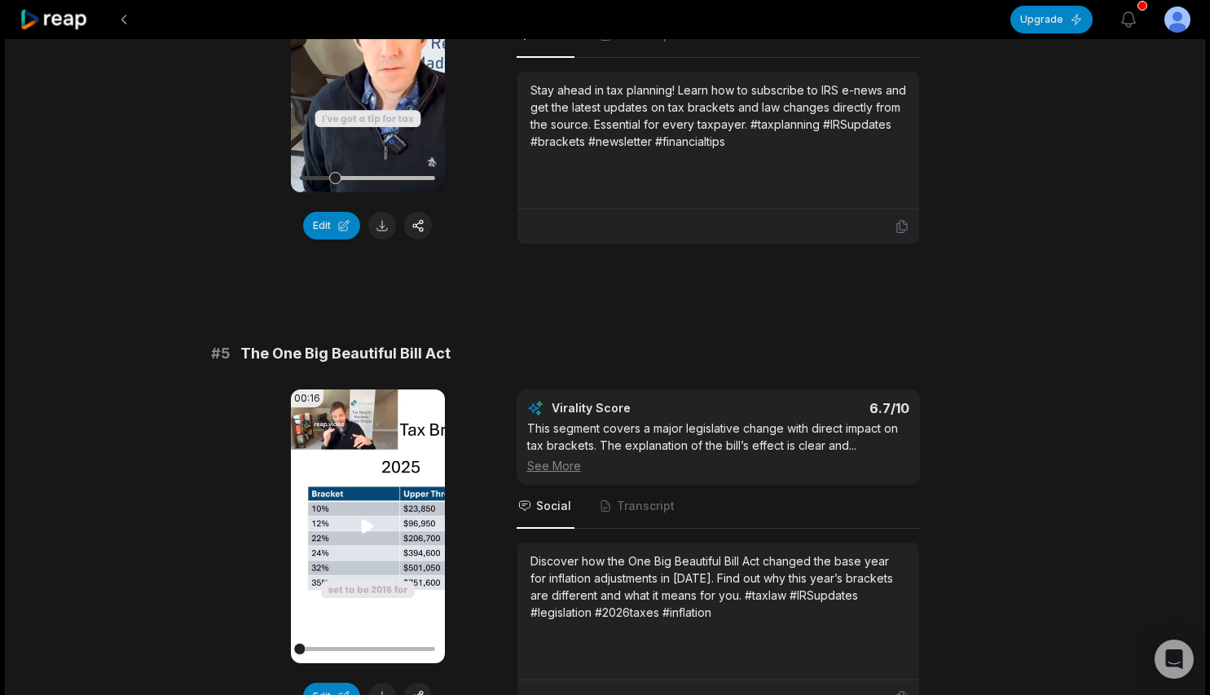
scroll to position [1742, 0]
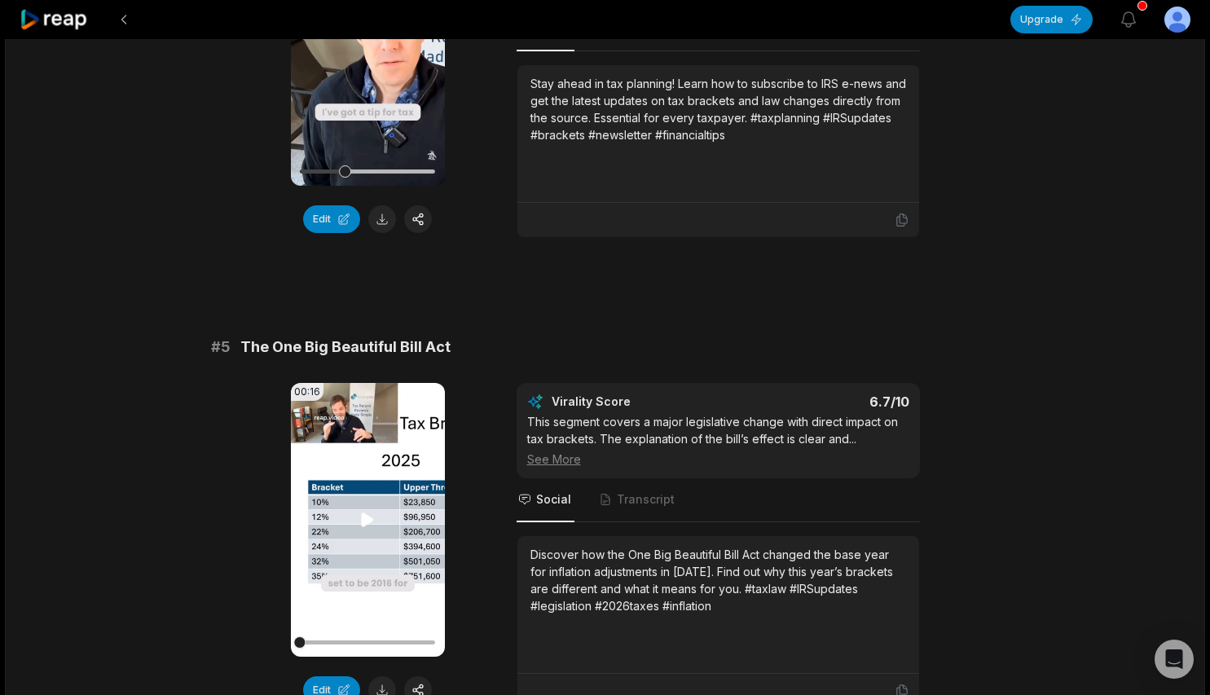
click at [367, 521] on icon at bounding box center [368, 519] width 12 height 14
drag, startPoint x: 314, startPoint y: 642, endPoint x: 275, endPoint y: 642, distance: 39.1
click at [275, 642] on div "00:16 Your browser does not support mp4 format. Edit Virality Score 6.7 /10 Thi…" at bounding box center [605, 546] width 789 height 326
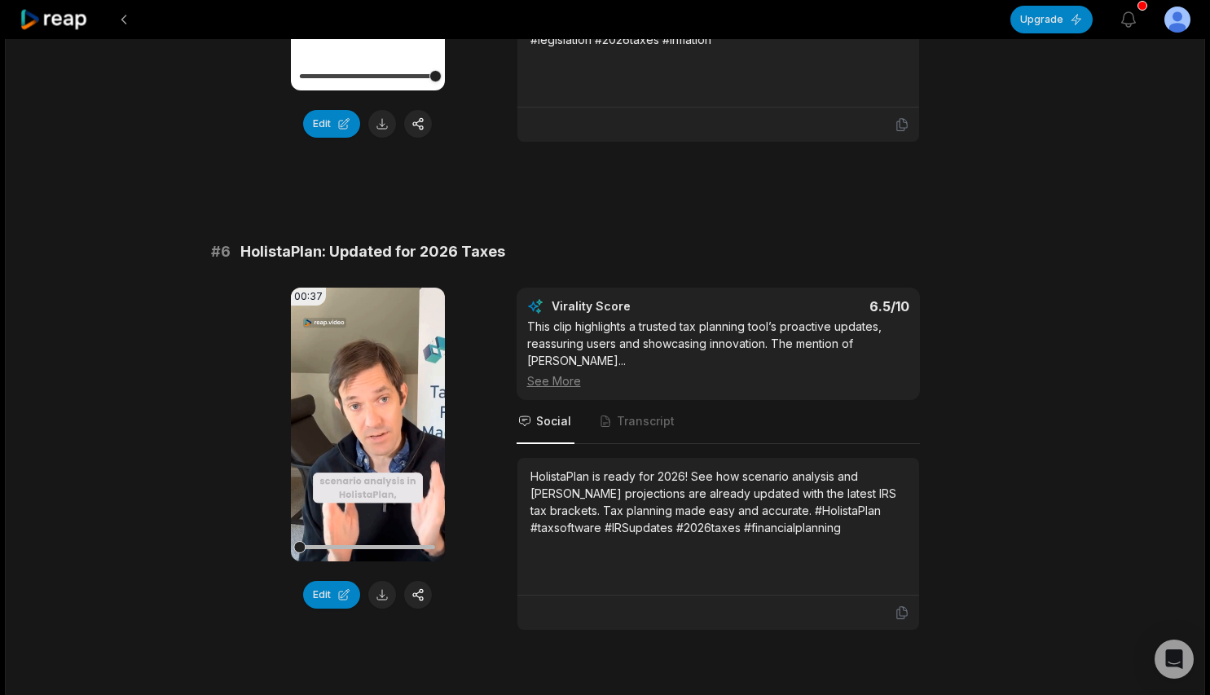
scroll to position [2311, 0]
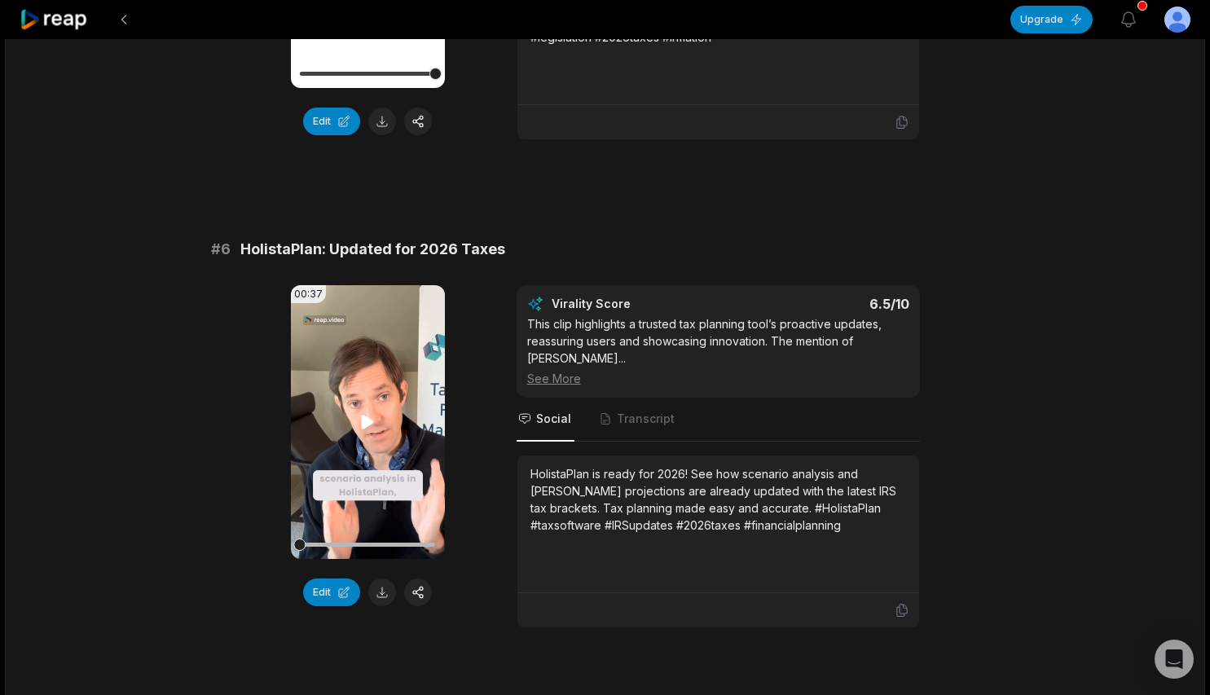
click at [365, 416] on icon at bounding box center [368, 422] width 12 height 14
click at [566, 465] on div "HolistaPlan is ready for 2026! See how scenario analysis and [PERSON_NAME] proj…" at bounding box center [718, 499] width 376 height 68
click at [624, 411] on span "Transcript" at bounding box center [646, 419] width 58 height 16
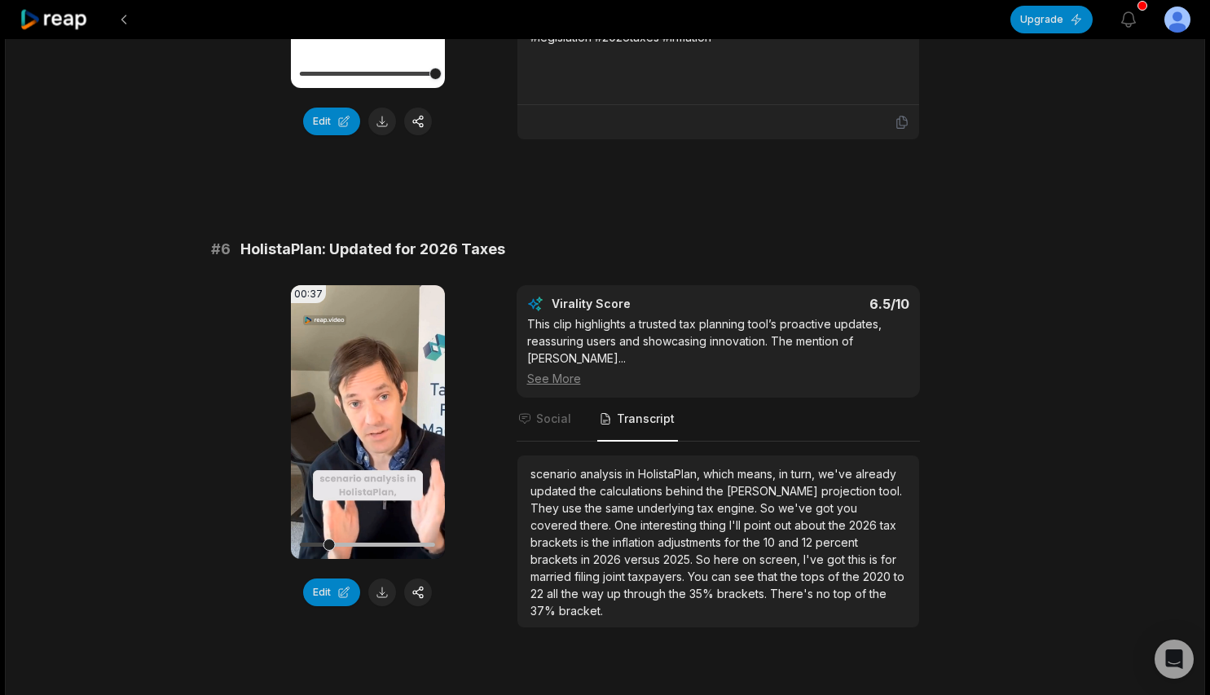
click at [677, 467] on span "HolistaPlan," at bounding box center [670, 474] width 65 height 14
click at [676, 467] on span "HolistaPlan," at bounding box center [670, 474] width 65 height 14
click at [397, 541] on div at bounding box center [367, 544] width 135 height 29
click at [412, 545] on div at bounding box center [367, 545] width 135 height 4
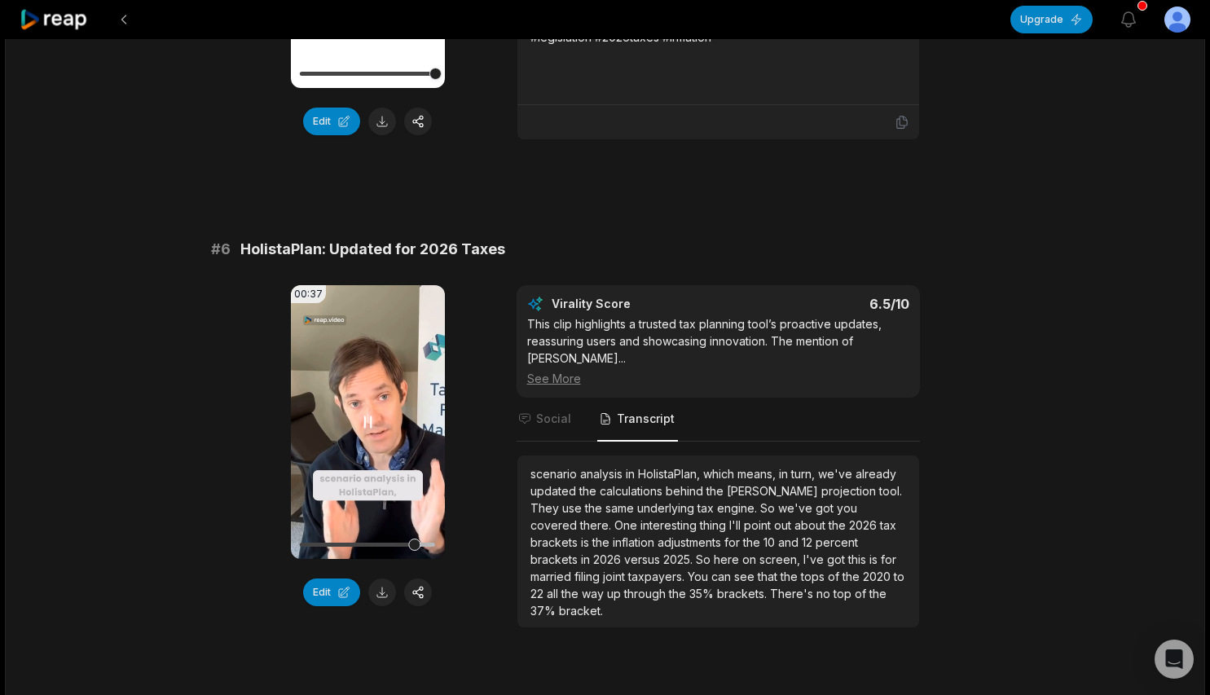
click at [425, 544] on div at bounding box center [367, 545] width 135 height 4
click at [312, 596] on button "Edit" at bounding box center [331, 592] width 57 height 28
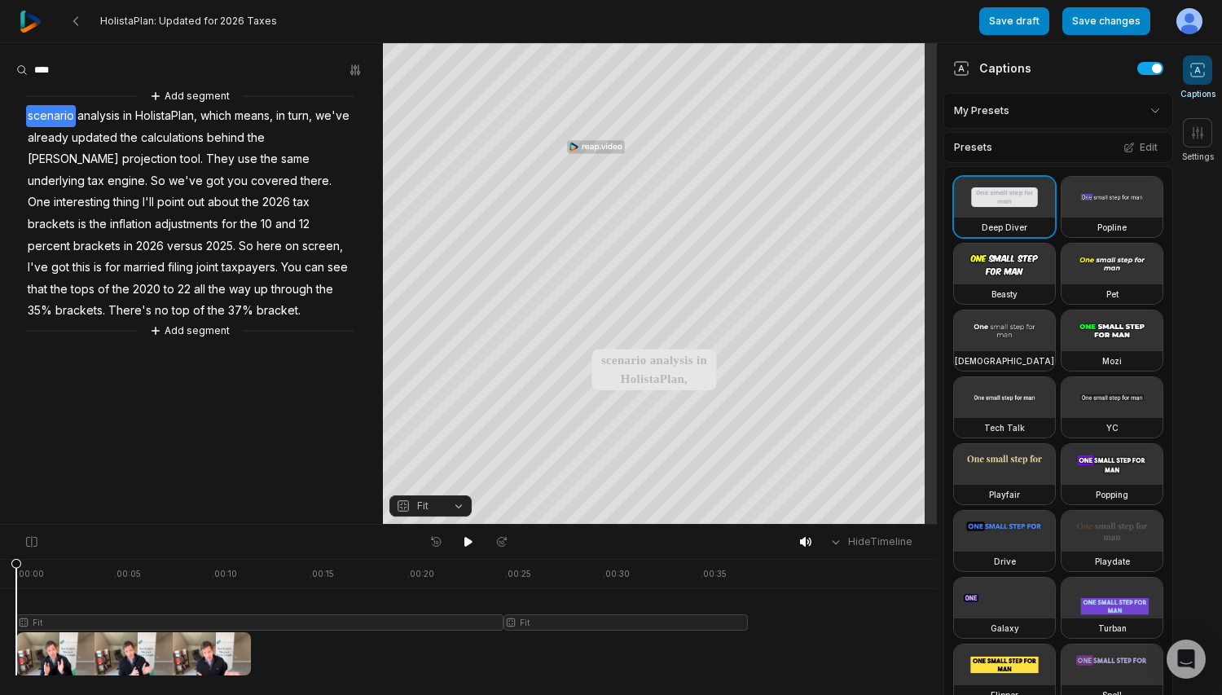
click at [174, 117] on span "HolistaPlan," at bounding box center [166, 116] width 65 height 22
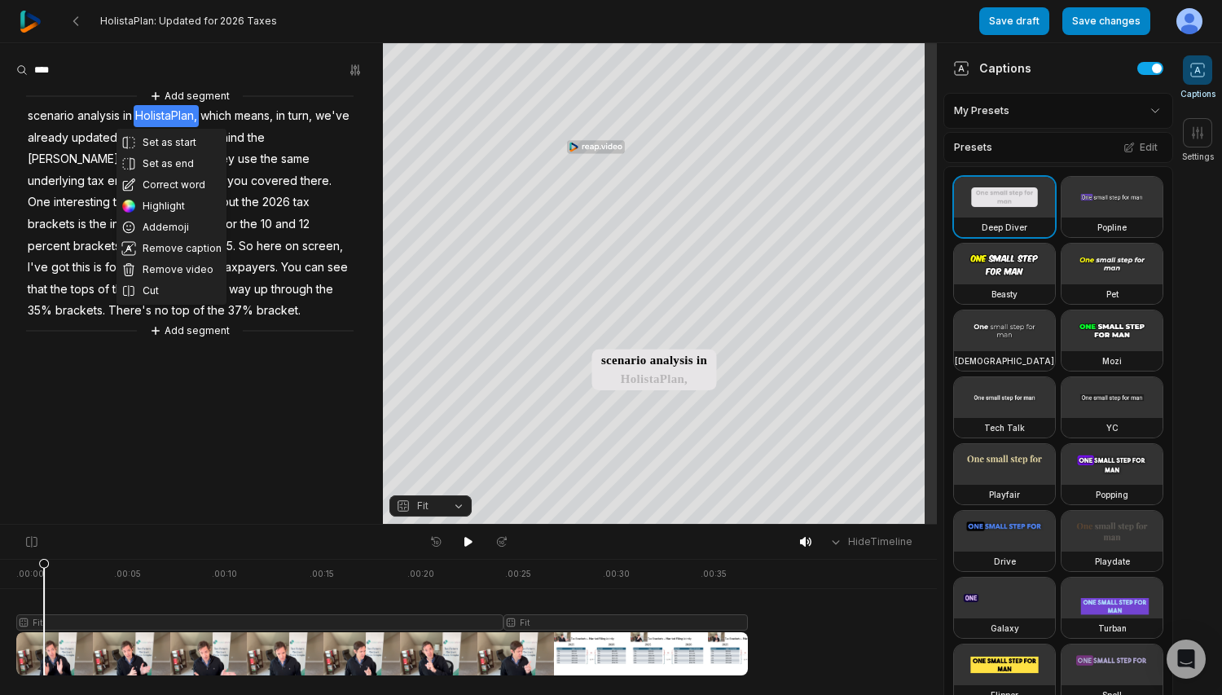
click at [166, 118] on span "HolistaPlan," at bounding box center [166, 116] width 65 height 22
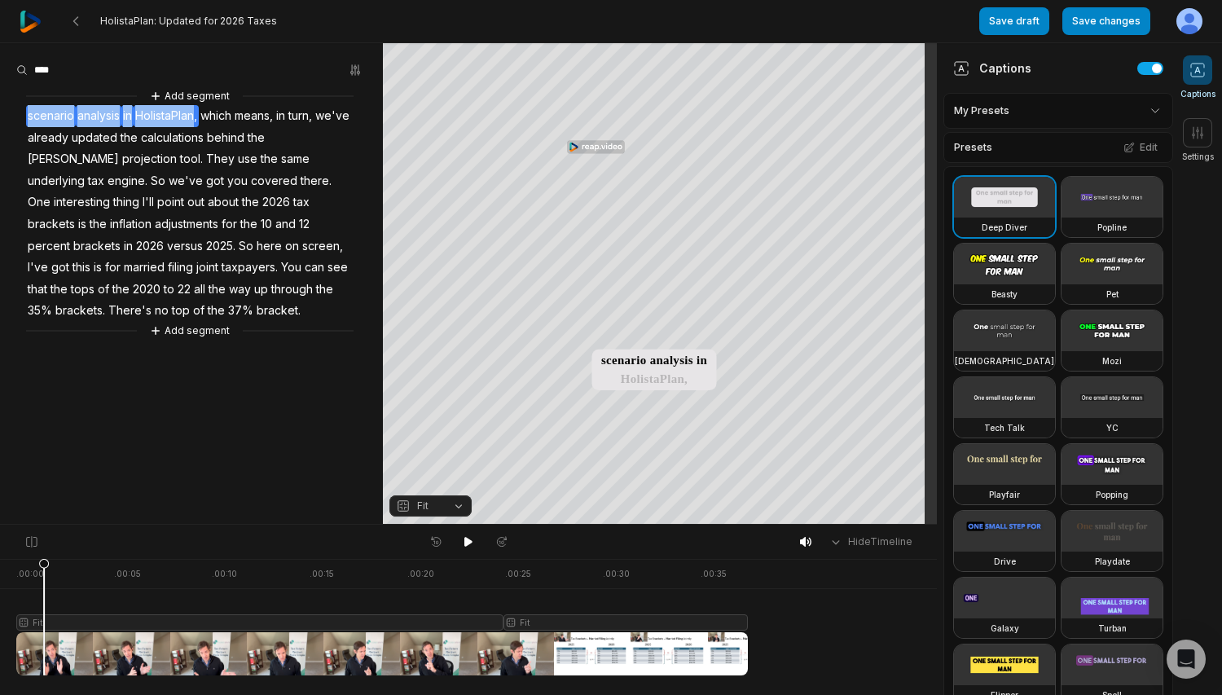
click at [166, 118] on span "HolistaPlan," at bounding box center [166, 116] width 65 height 22
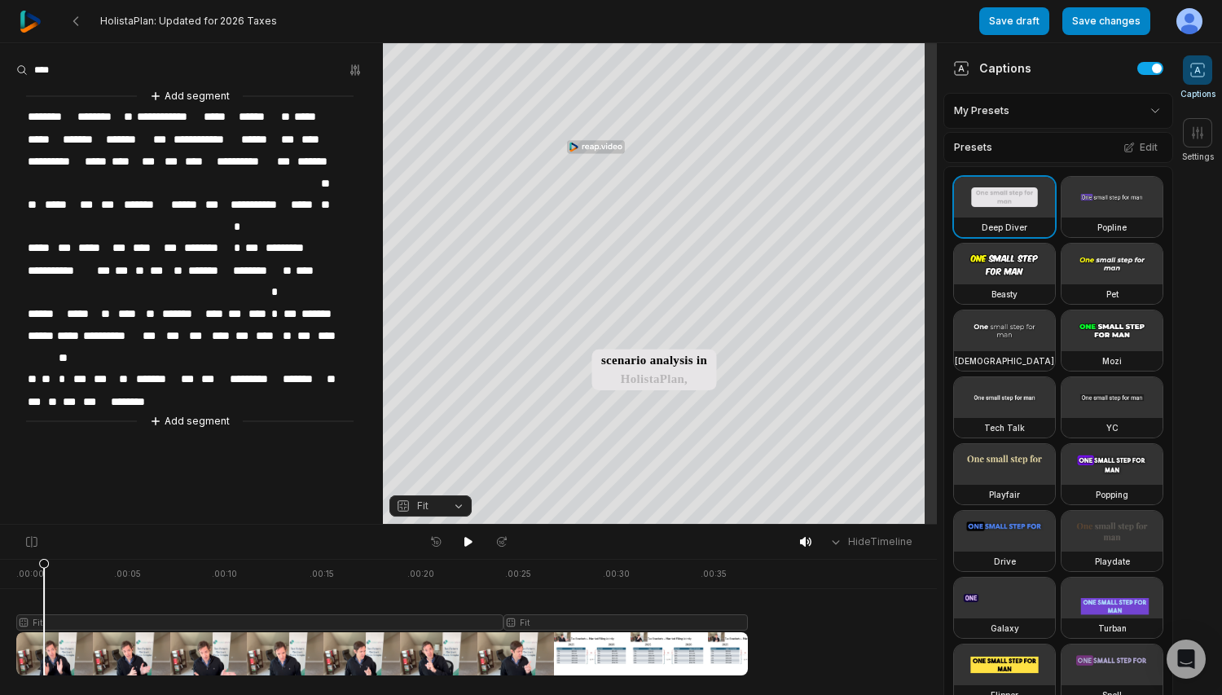
click at [171, 117] on span "**********" at bounding box center [168, 117] width 67 height 22
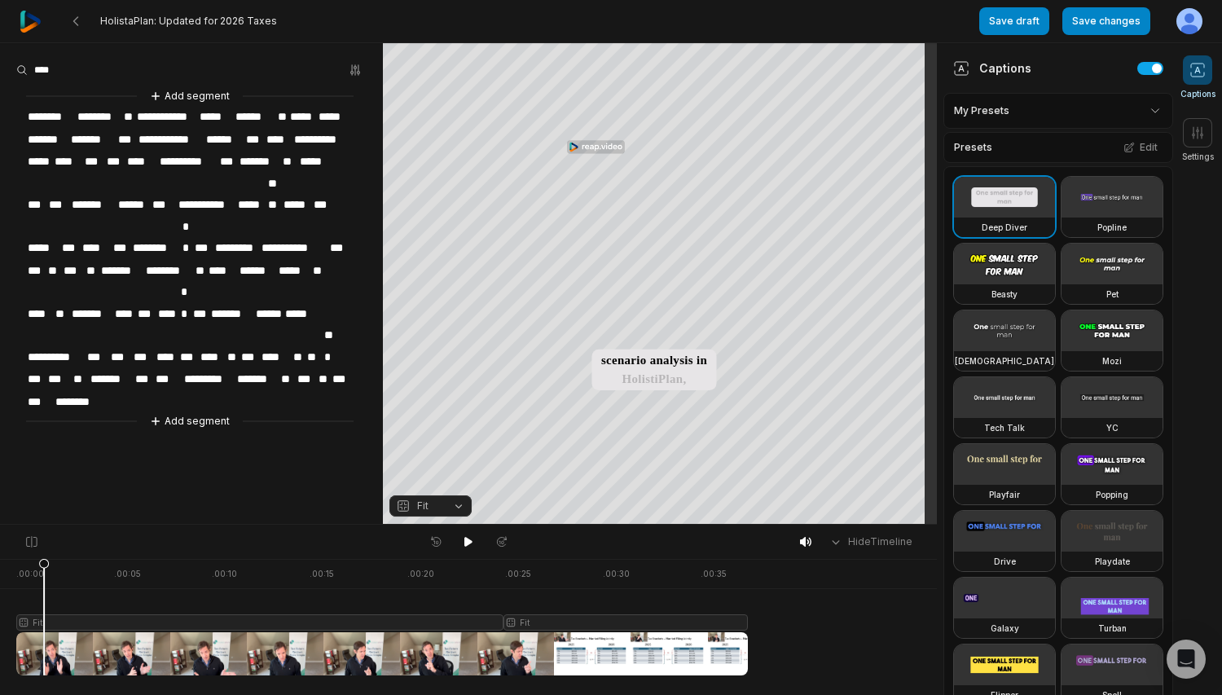
click at [33, 117] on span "********" at bounding box center [51, 117] width 50 height 22
click at [84, 118] on span "********" at bounding box center [100, 117] width 47 height 22
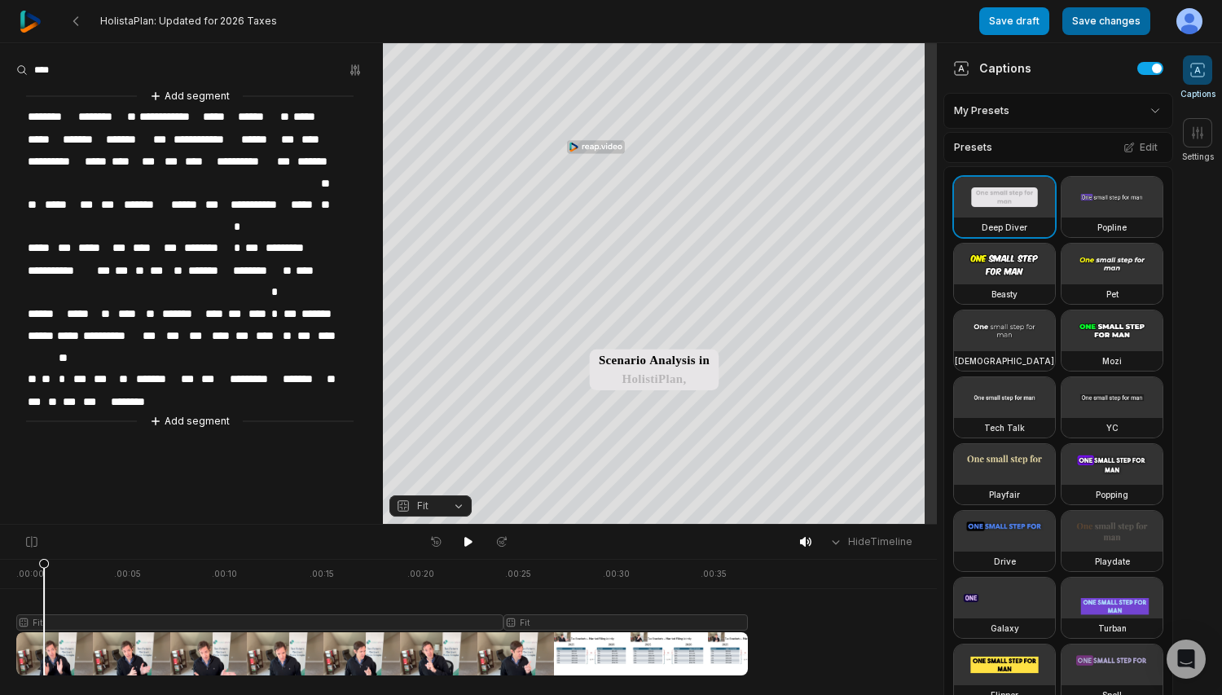
click at [1088, 20] on button "Save changes" at bounding box center [1106, 21] width 88 height 28
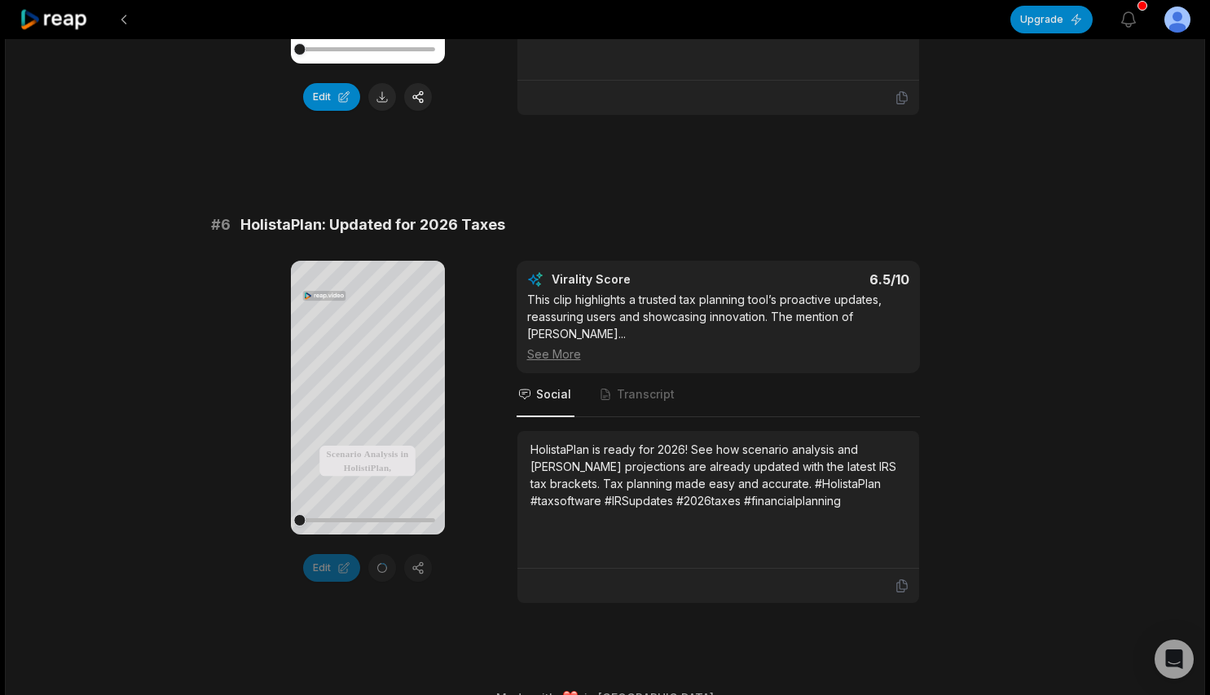
scroll to position [2350, 0]
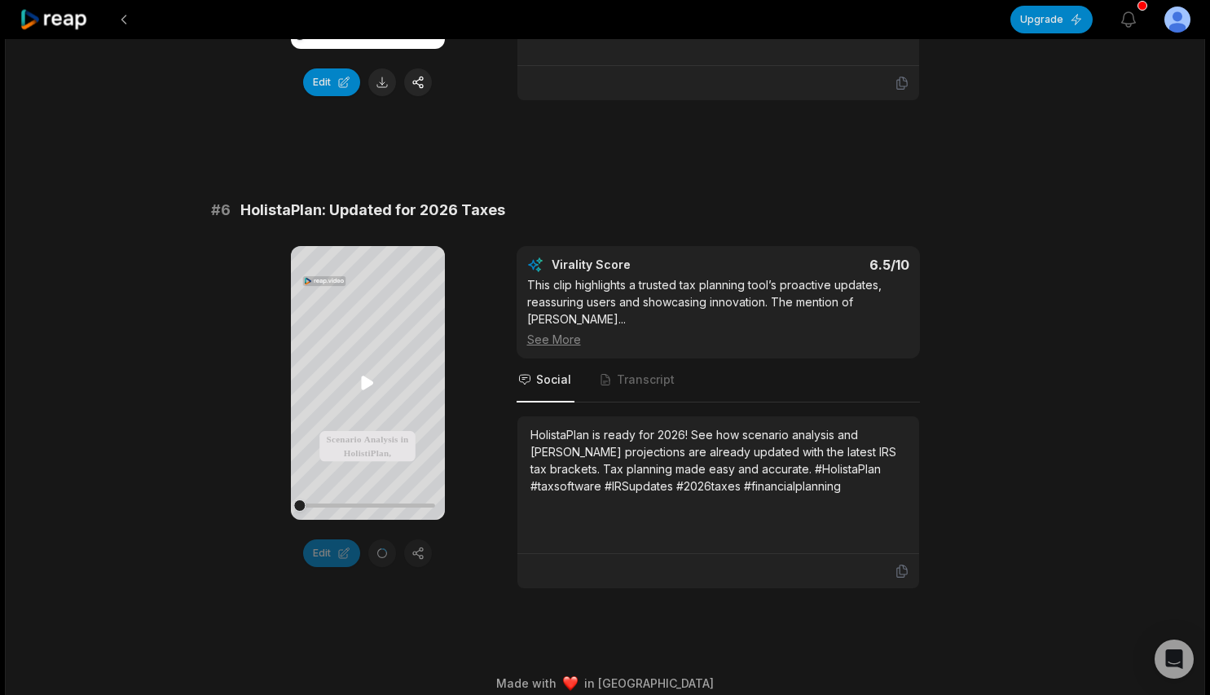
click at [368, 379] on icon at bounding box center [368, 383] width 12 height 14
click at [761, 453] on div "HolistaPlan is ready for 2026! See how scenario analysis and [PERSON_NAME] proj…" at bounding box center [718, 460] width 376 height 68
click at [773, 449] on div "HolistaPlan is ready for 2026! See how scenario analysis and [PERSON_NAME] proj…" at bounding box center [718, 460] width 376 height 68
click at [763, 451] on div "HolistaPlan is ready for 2026! See how scenario analysis and [PERSON_NAME] proj…" at bounding box center [718, 460] width 376 height 68
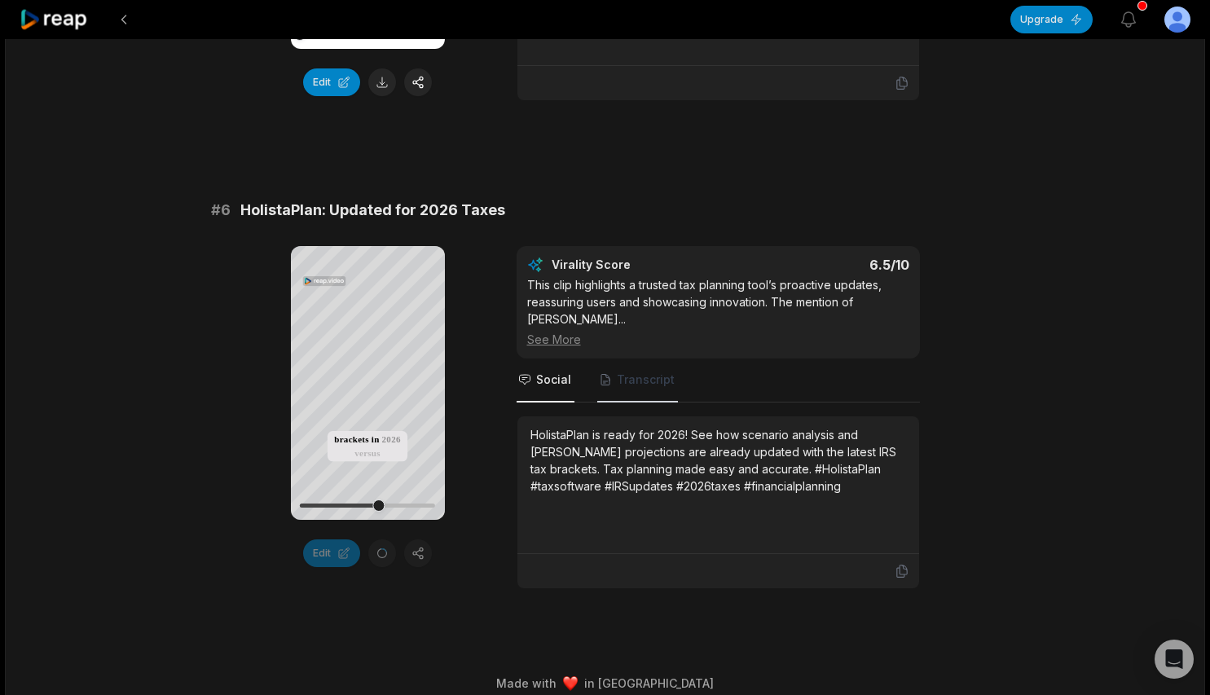
click at [631, 372] on span "Transcript" at bounding box center [646, 380] width 58 height 16
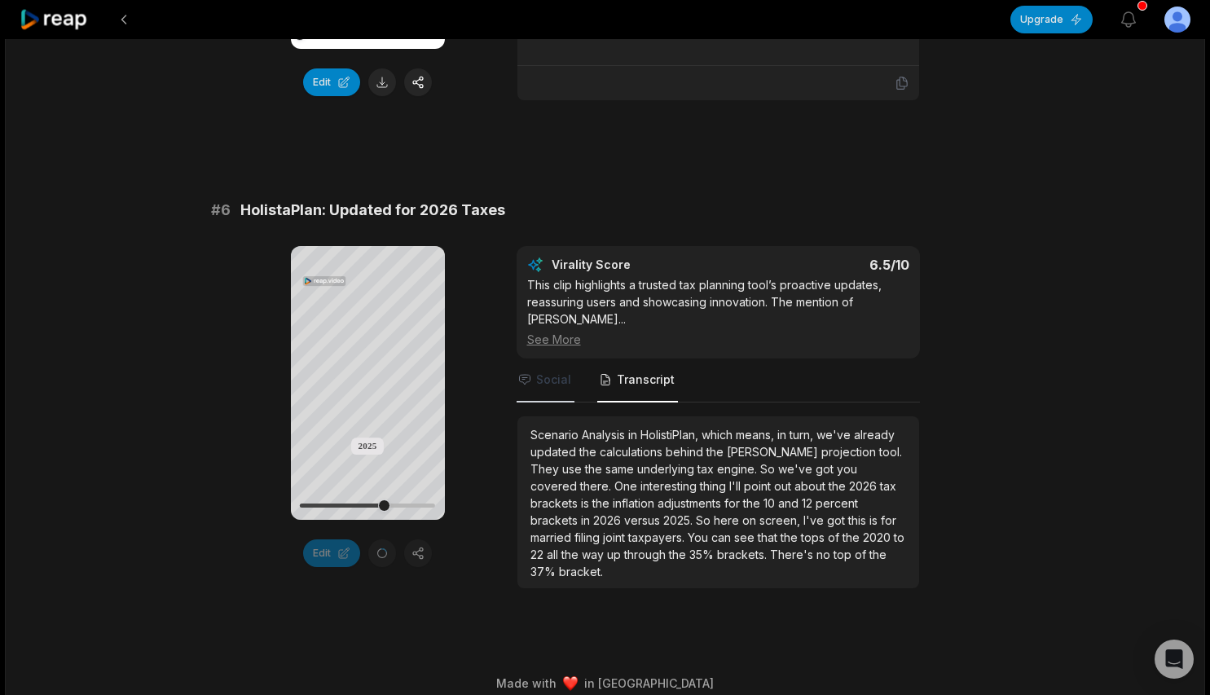
click at [549, 372] on span "Social" at bounding box center [553, 380] width 35 height 16
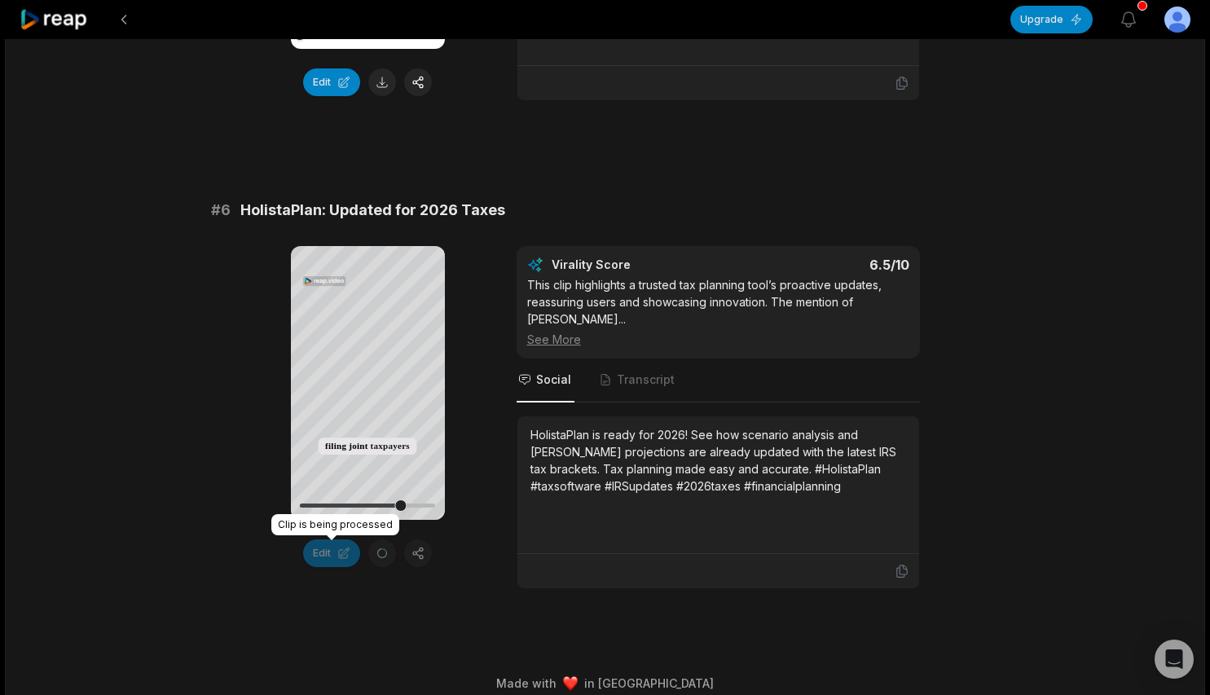
click at [419, 560] on div "Edit" at bounding box center [368, 553] width 154 height 28
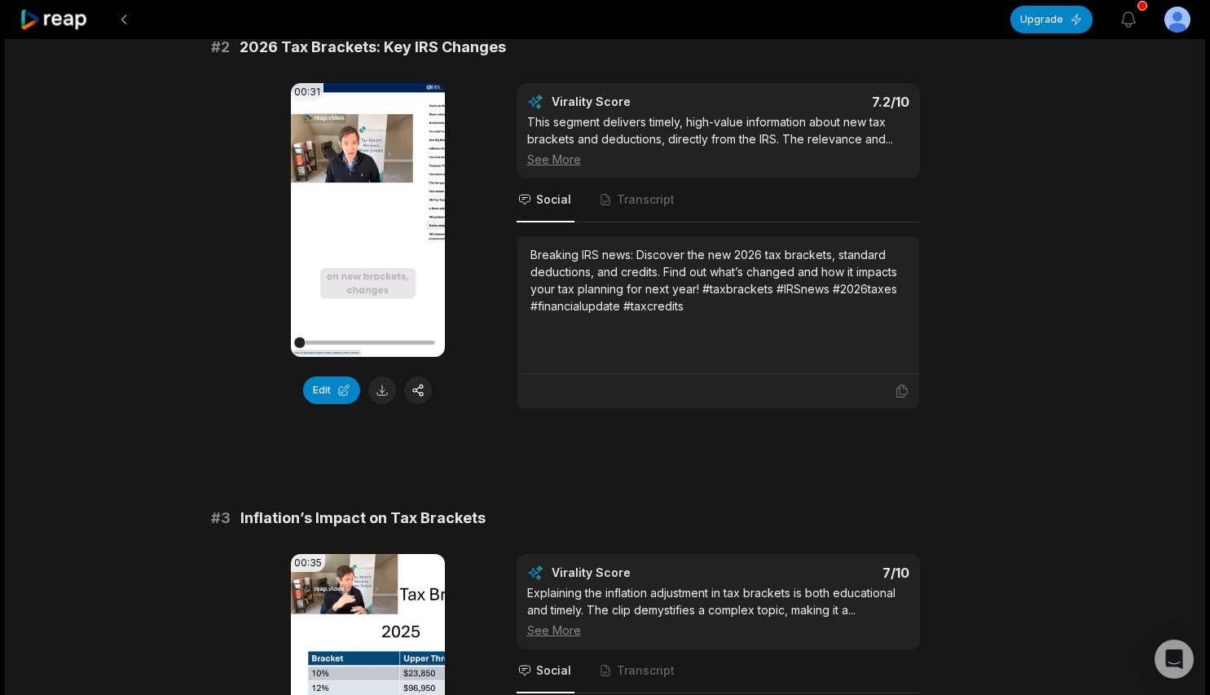
scroll to position [529, 0]
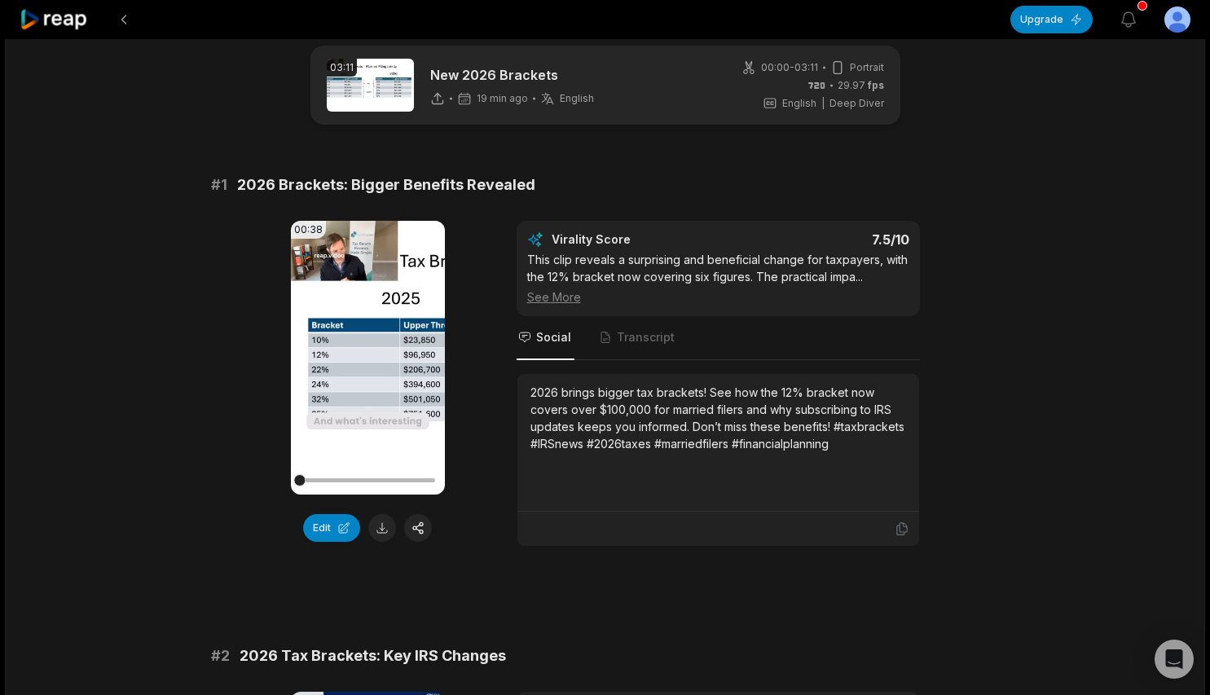
scroll to position [21, 0]
